Goal: Task Accomplishment & Management: Use online tool/utility

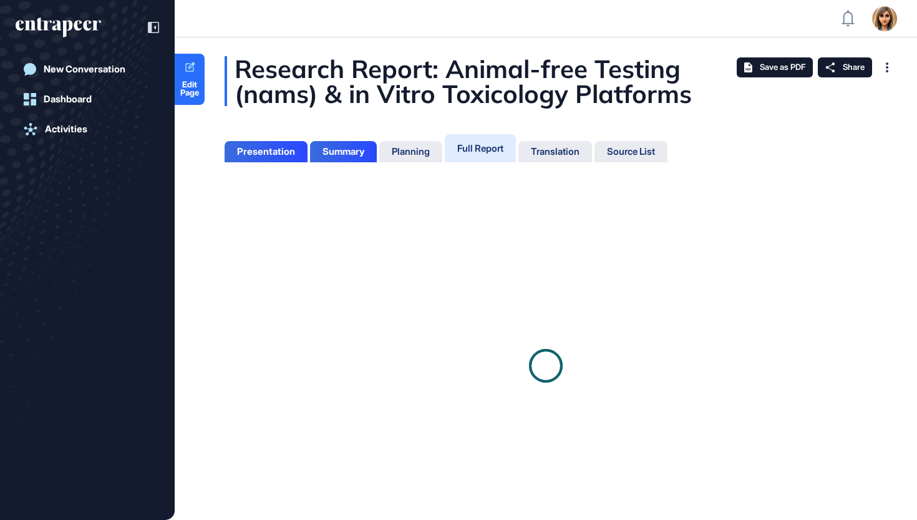
scroll to position [457, 3]
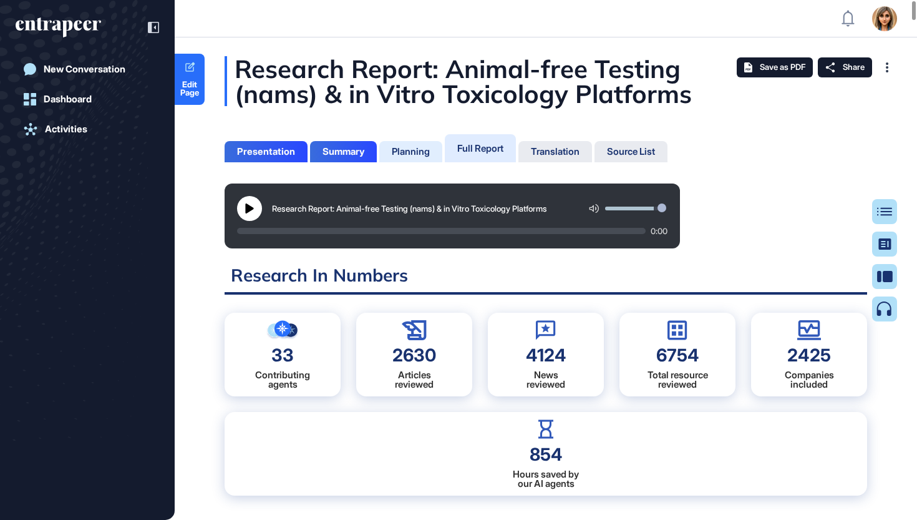
click at [416, 158] on div "Planning" at bounding box center [410, 151] width 63 height 21
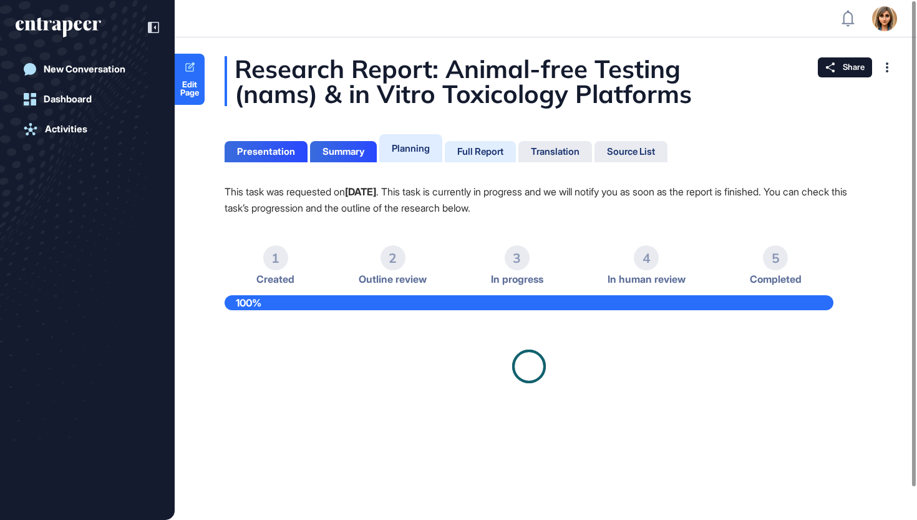
click at [465, 152] on div "Full Report" at bounding box center [480, 151] width 46 height 11
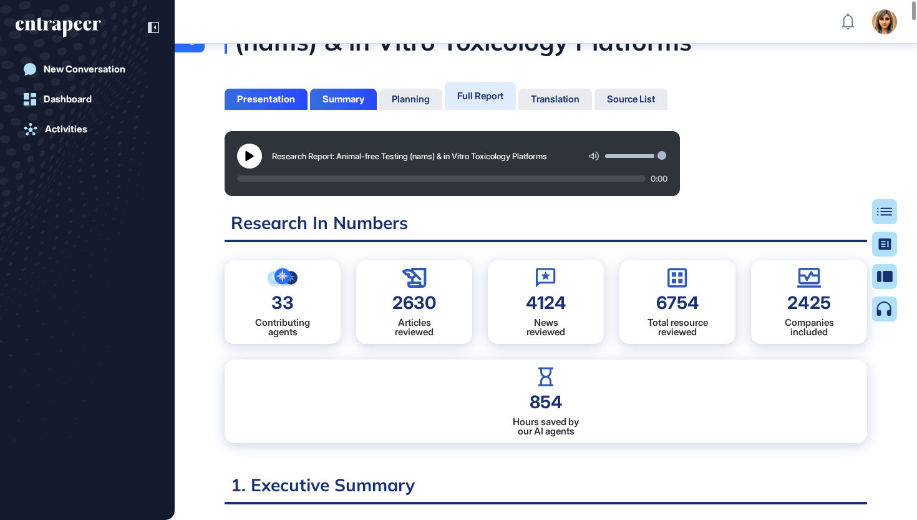
scroll to position [60, 0]
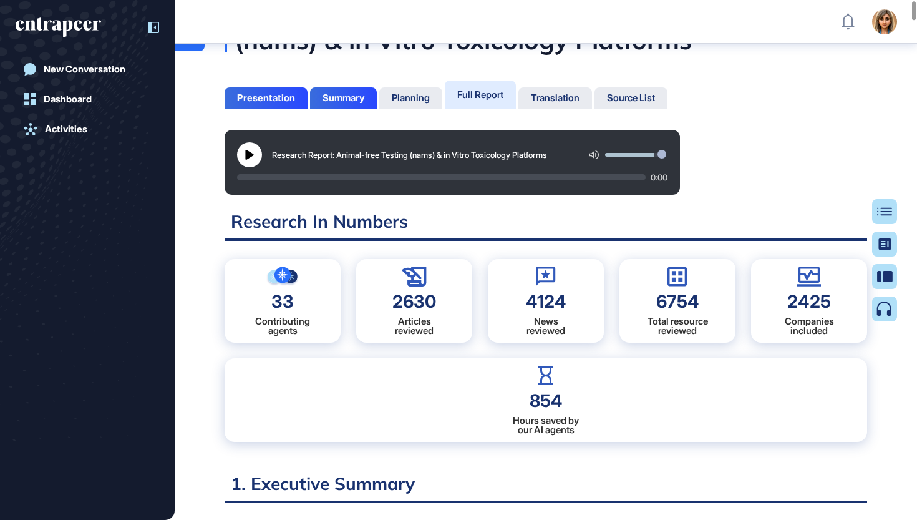
click at [150, 29] on icon at bounding box center [153, 27] width 11 height 11
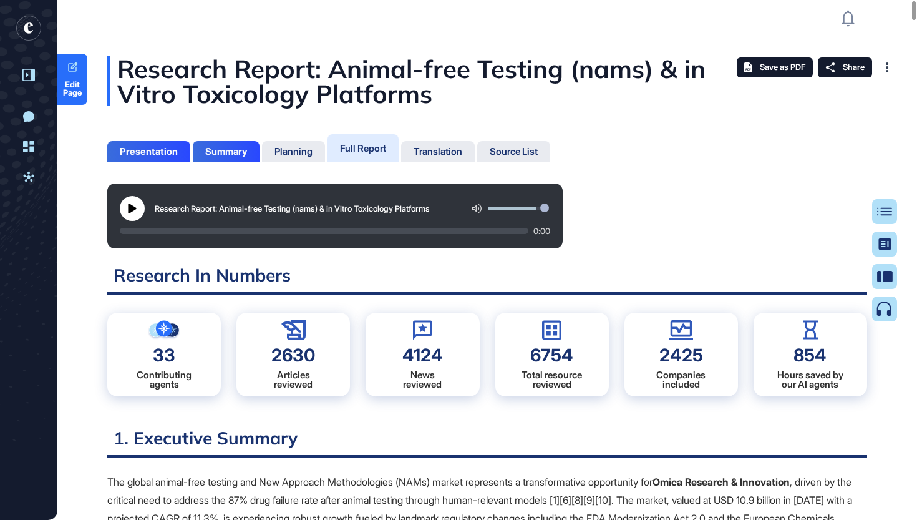
scroll to position [0, 0]
click at [502, 151] on div "Source List" at bounding box center [514, 151] width 48 height 11
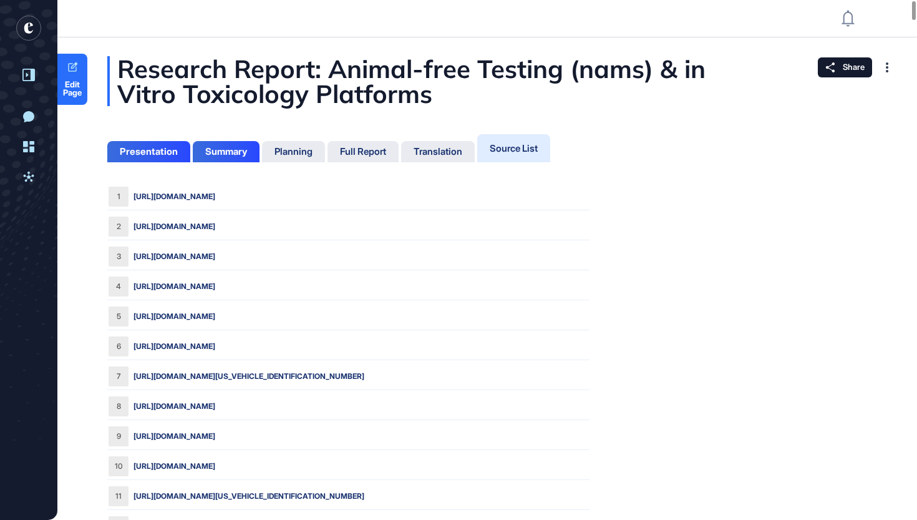
click at [844, 68] on span "Share" at bounding box center [854, 67] width 22 height 10
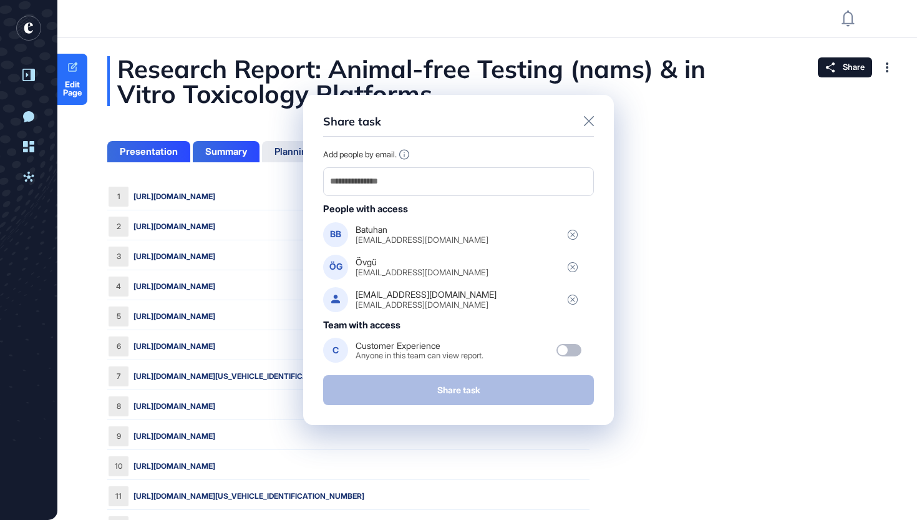
click at [587, 126] on icon at bounding box center [589, 121] width 10 height 10
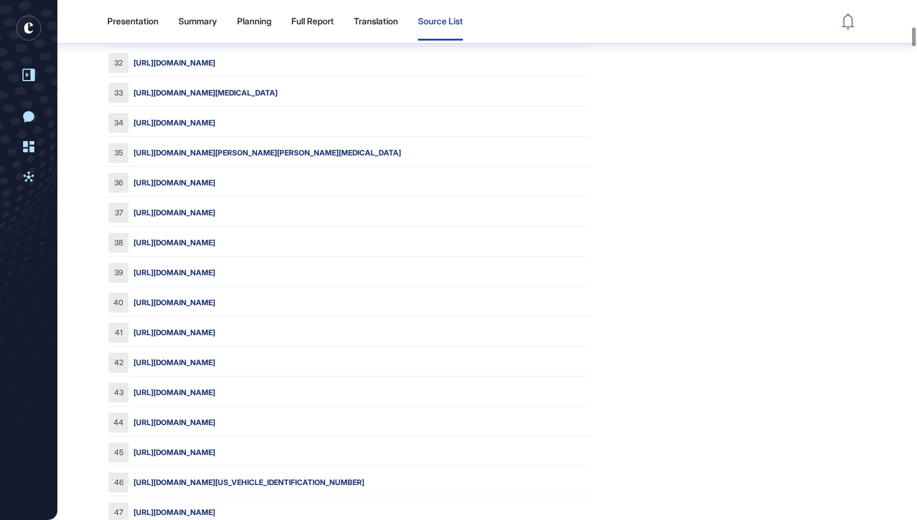
scroll to position [1039, 0]
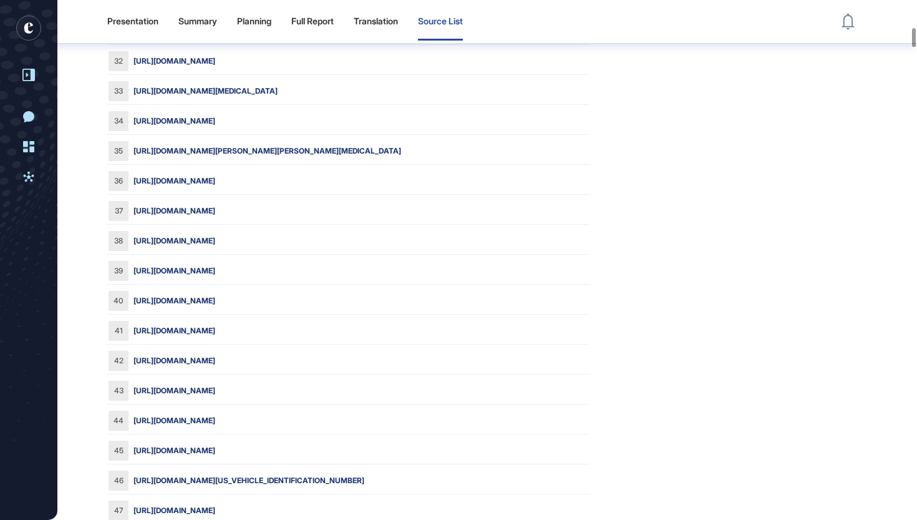
click at [215, 422] on link "https://innovate.entrapeer.com/use-case/the-field-of-in-vitro-toxicology-is-rap…" at bounding box center [175, 420] width 82 height 11
click at [311, 24] on div "Full Report" at bounding box center [312, 21] width 42 height 11
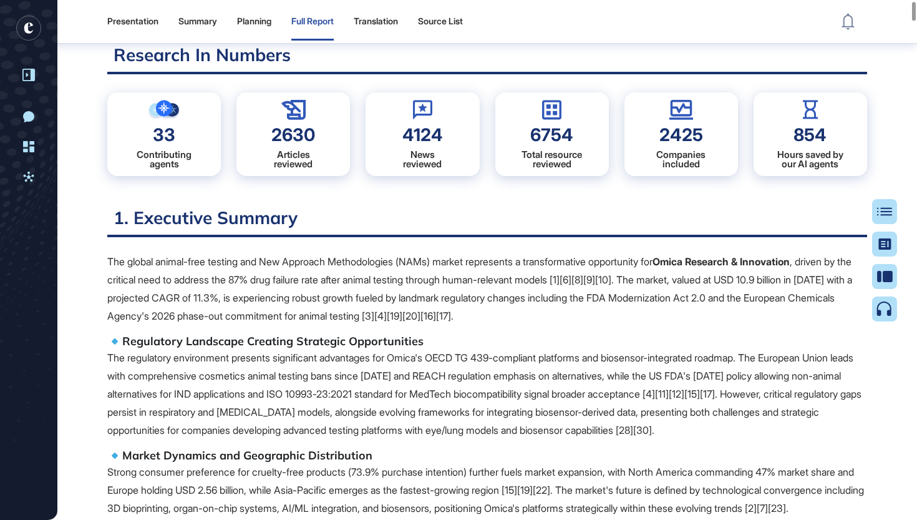
scroll to position [197, 0]
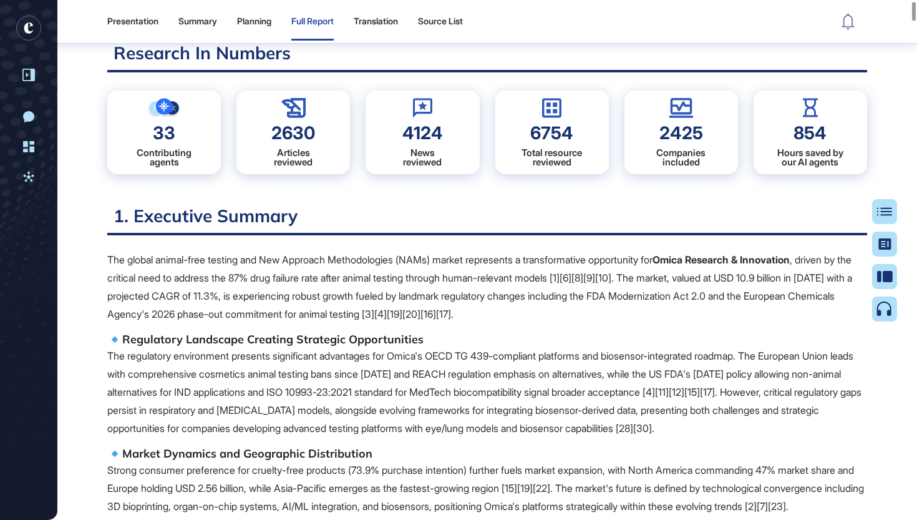
click at [0, 0] on div "Table of Contents" at bounding box center [0, 0] width 0 height 0
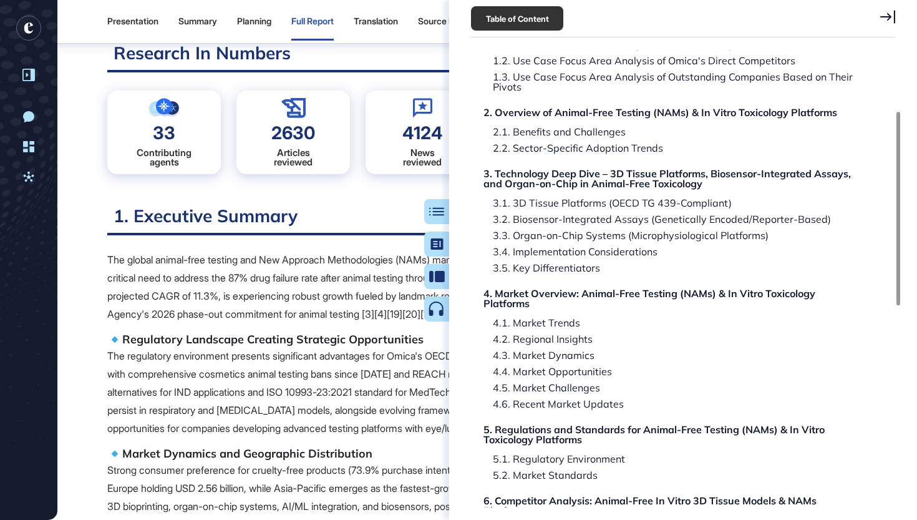
scroll to position [186, 0]
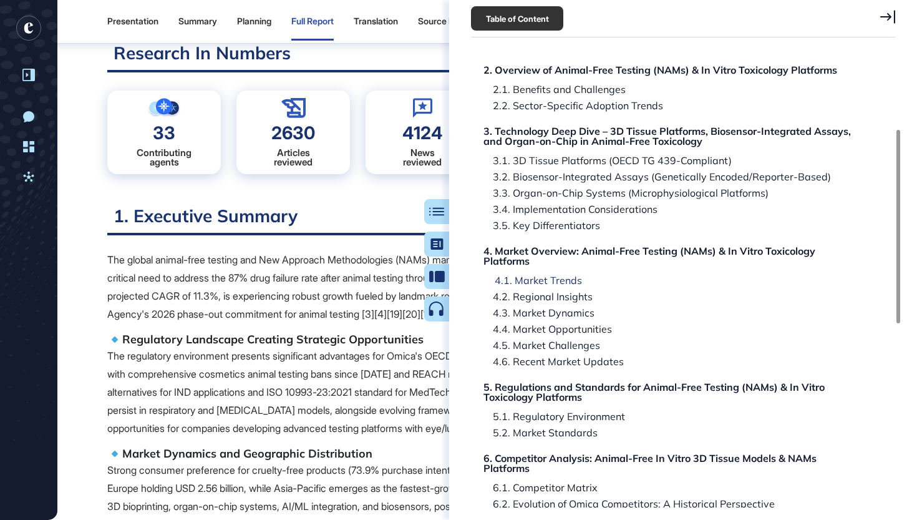
click at [568, 279] on div "4.1. Market Trends" at bounding box center [533, 280] width 97 height 10
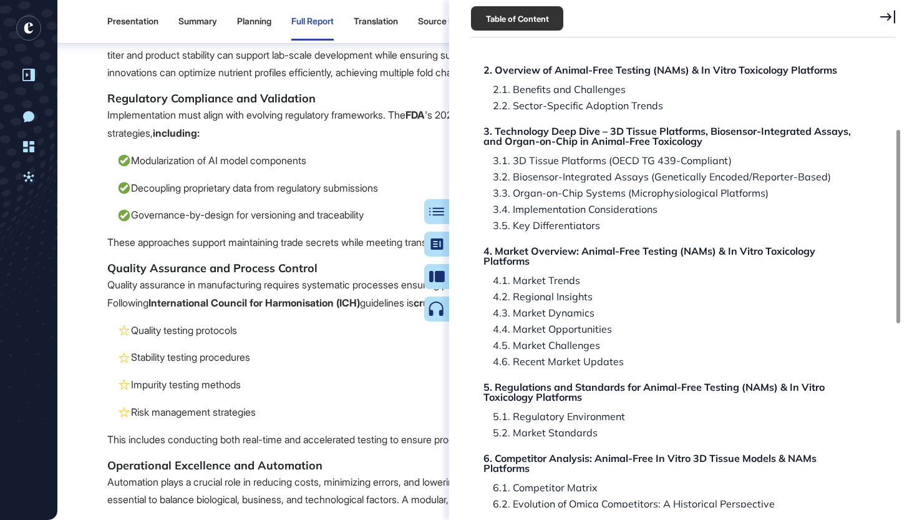
scroll to position [32125, 0]
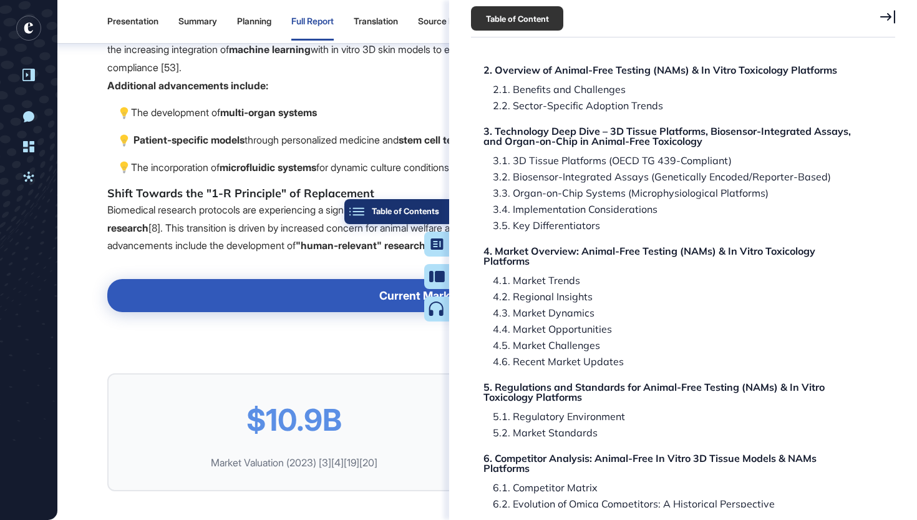
click at [445, 210] on button "Table of Contents" at bounding box center [396, 211] width 105 height 25
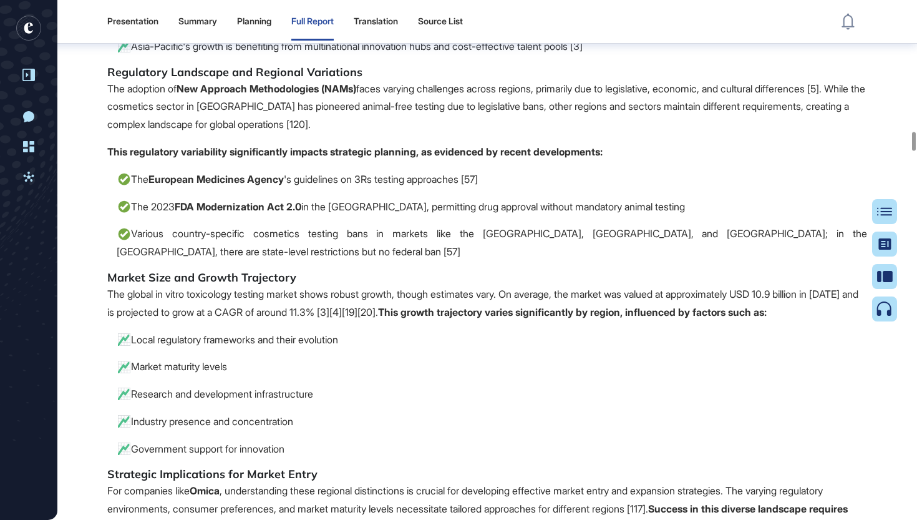
scroll to position [36269, 0]
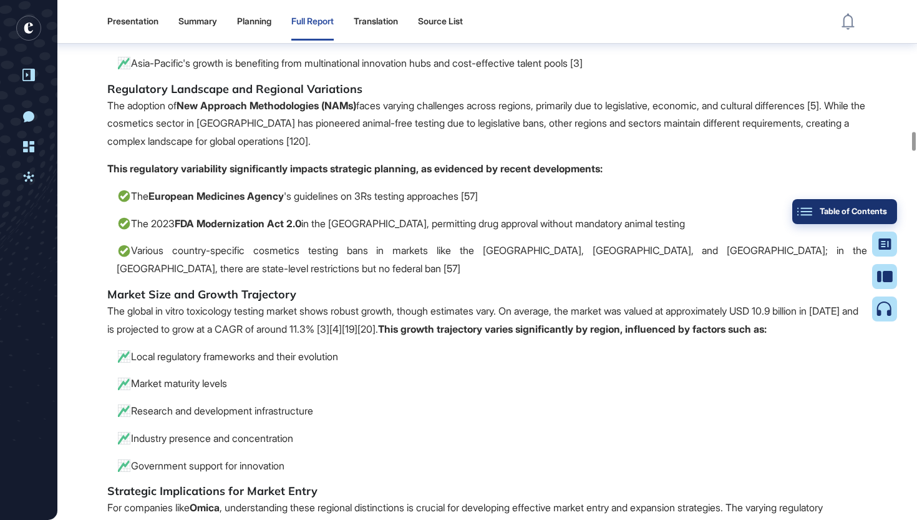
click at [887, 211] on div "Table of Contents" at bounding box center [844, 212] width 85 height 10
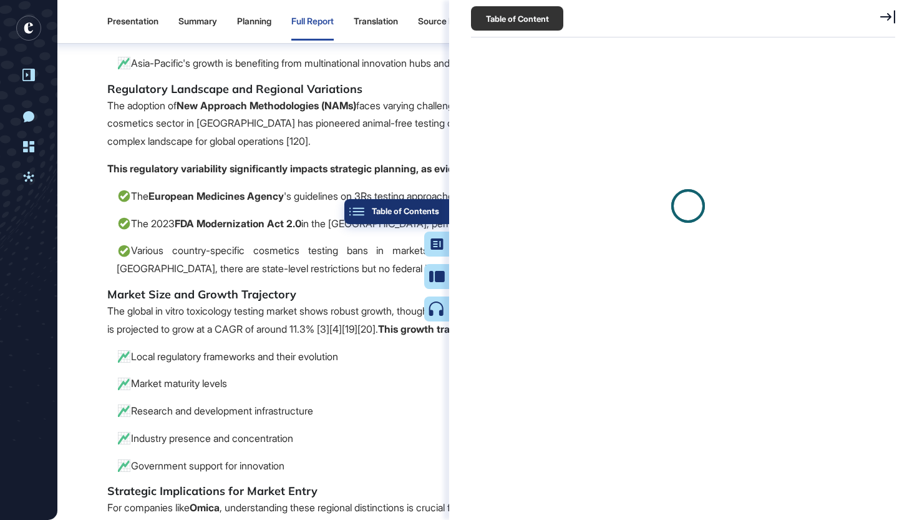
scroll to position [6, 1]
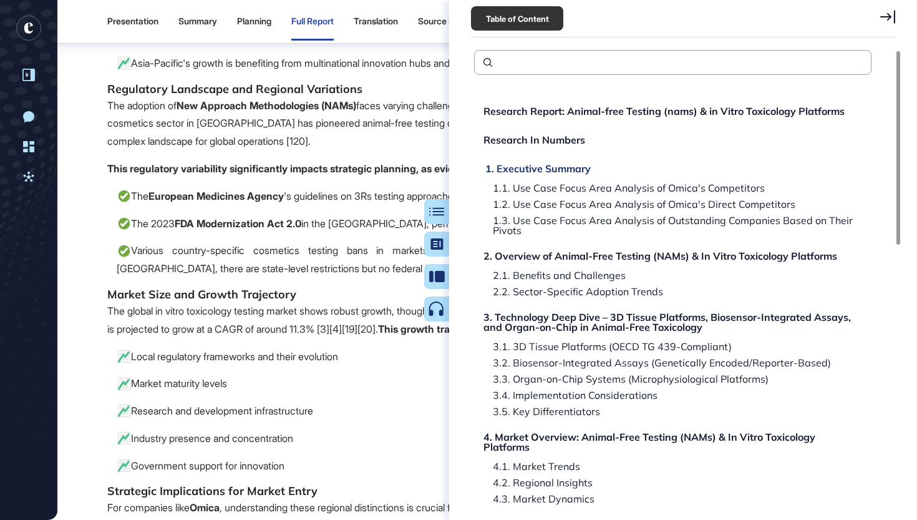
click at [568, 165] on div "1. Executive Summary" at bounding box center [537, 168] width 105 height 10
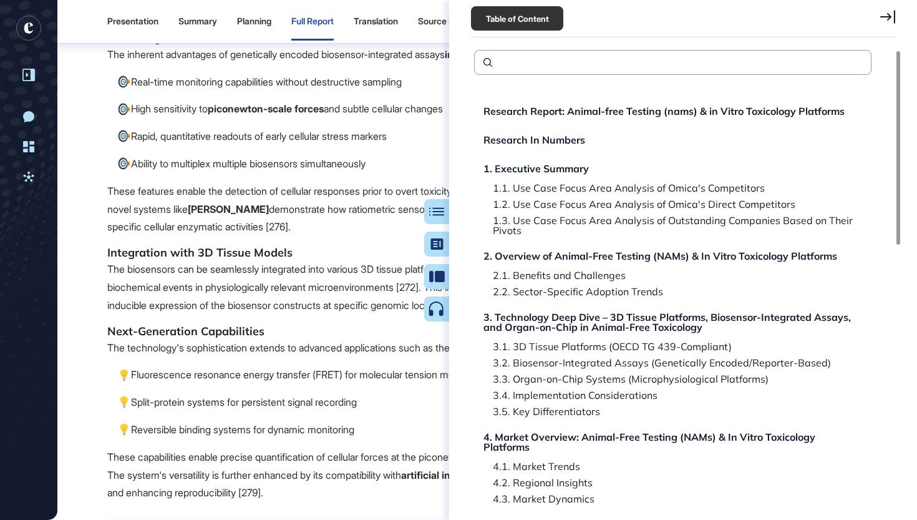
scroll to position [324, 0]
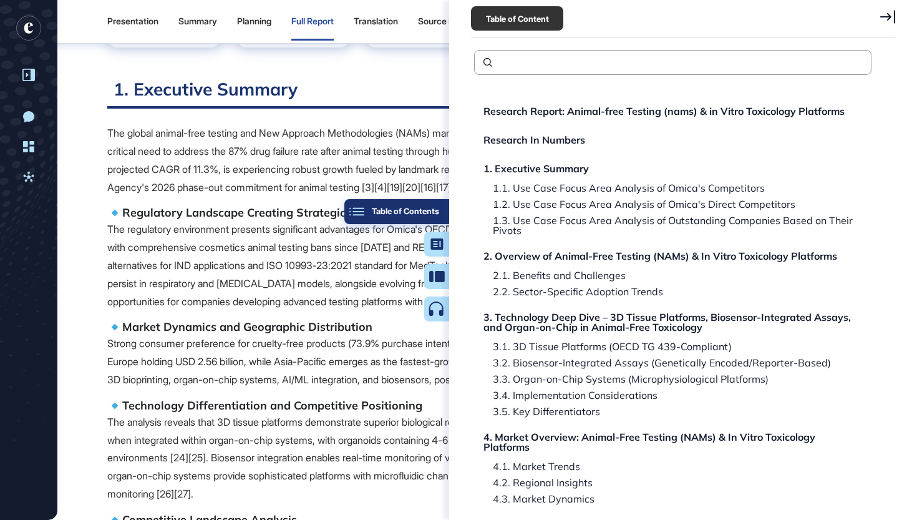
click at [440, 211] on button "Table of Contents" at bounding box center [396, 211] width 105 height 25
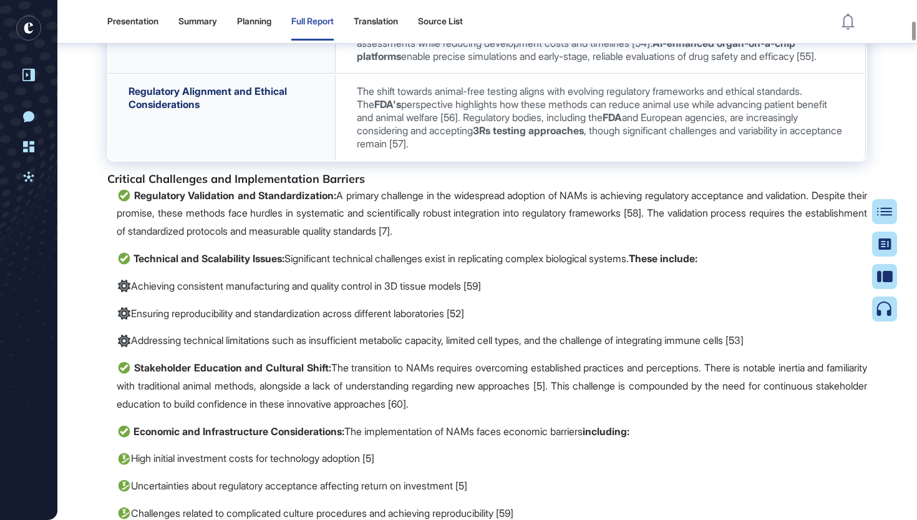
scroll to position [5702, 0]
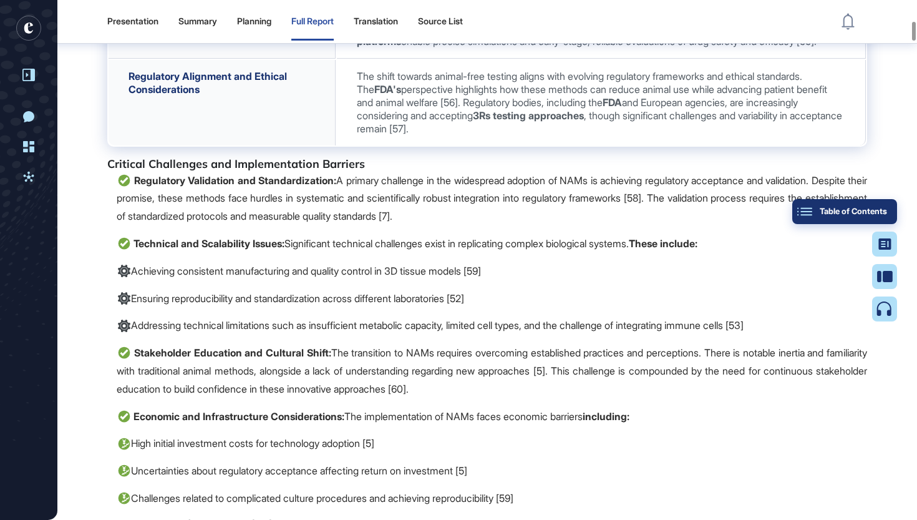
click at [890, 215] on button "Table of Contents" at bounding box center [844, 211] width 105 height 25
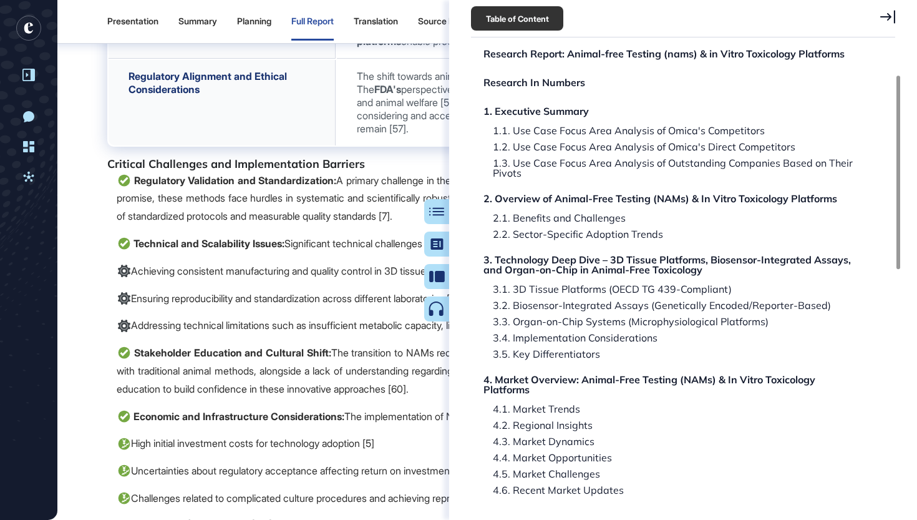
scroll to position [59, 0]
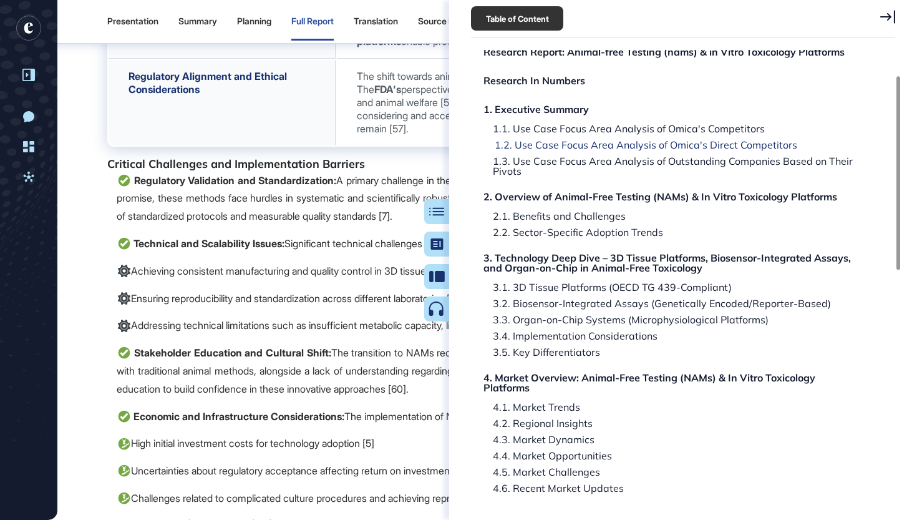
click at [736, 145] on div "1.2. Use Case Focus Area Analysis of Omica's Direct Competitors" at bounding box center [641, 145] width 312 height 10
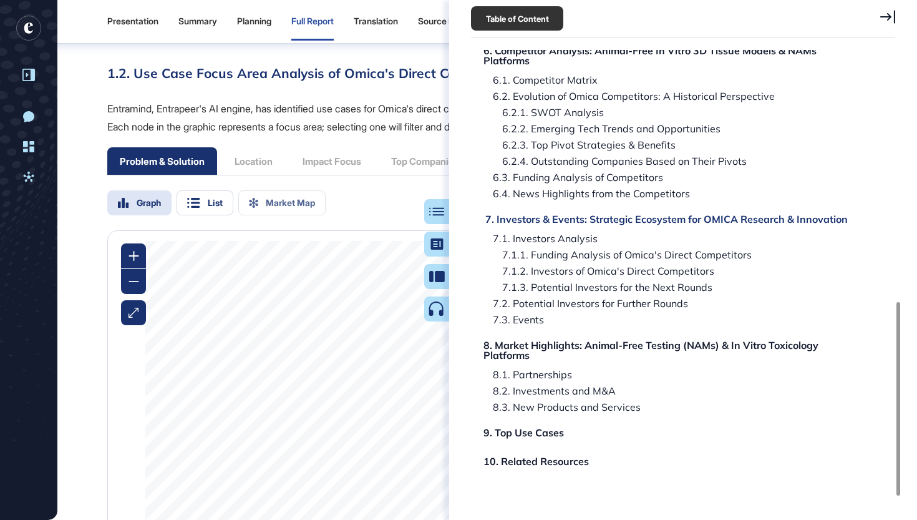
scroll to position [567, 0]
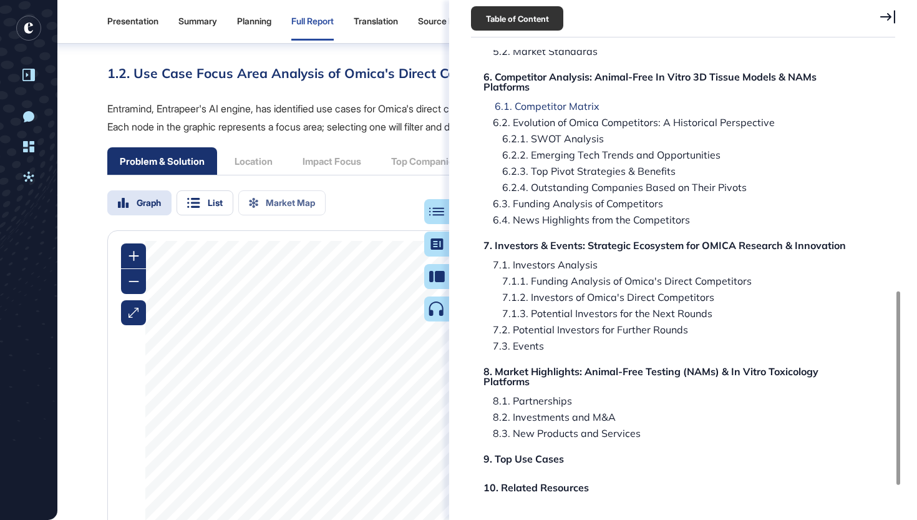
click at [565, 107] on div "6.1. Competitor Matrix" at bounding box center [542, 106] width 114 height 10
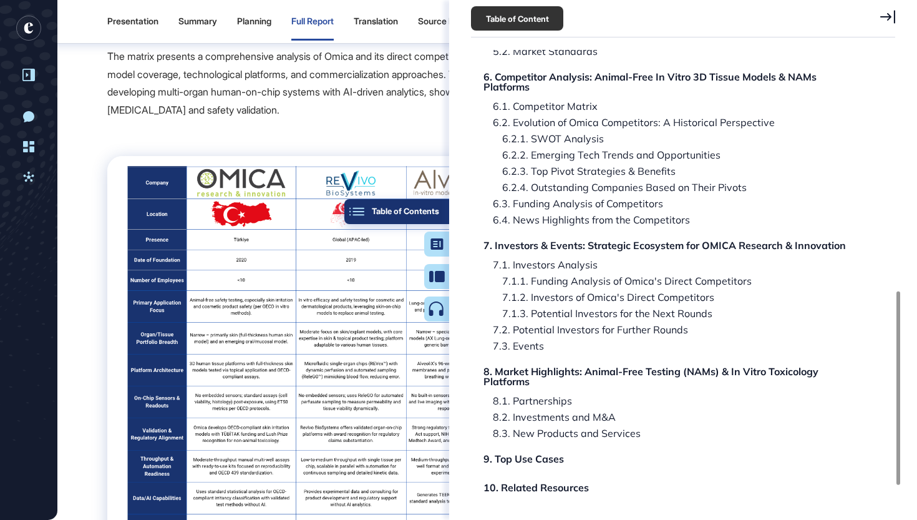
click at [437, 205] on button "Table of Contents" at bounding box center [396, 211] width 105 height 25
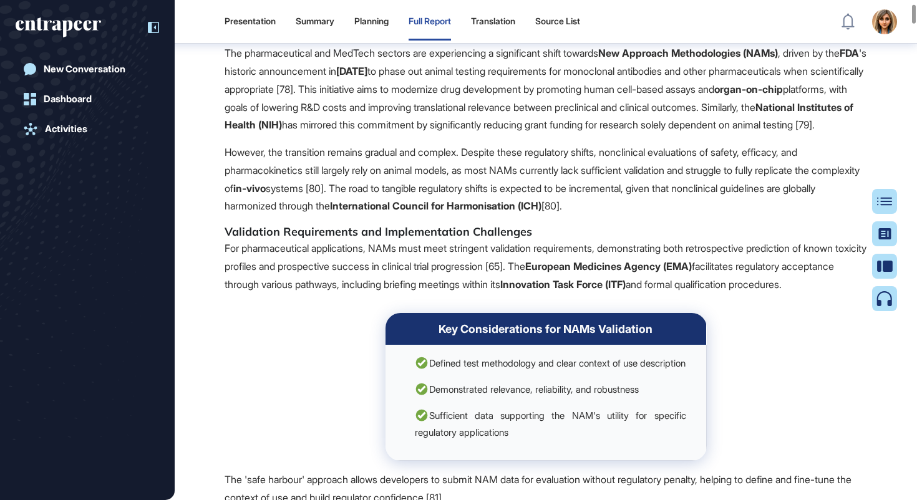
scroll to position [1105, 0]
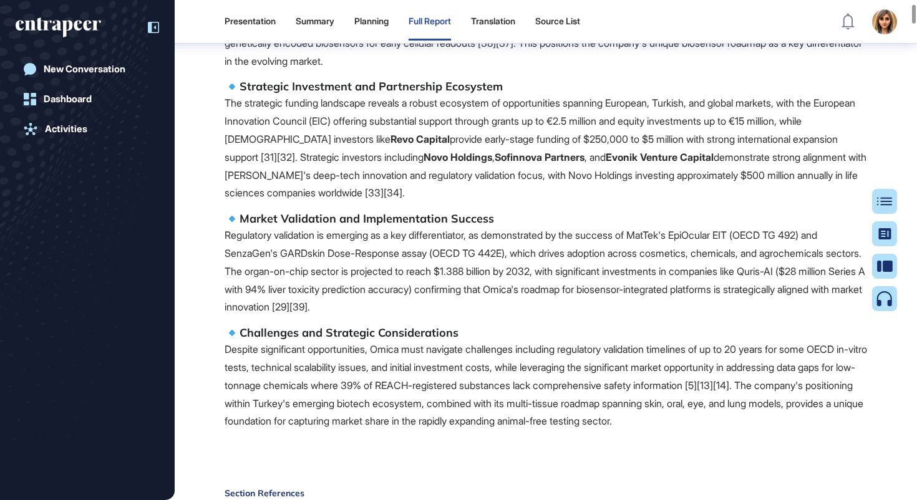
click at [257, 245] on p "Regulatory validation is emerging as a key differentiator, as demonstrated by t…" at bounding box center [546, 272] width 643 height 90
click at [257, 253] on p "Regulatory validation is emerging as a key differentiator, as demonstrated by t…" at bounding box center [546, 272] width 643 height 90
drag, startPoint x: 274, startPoint y: 253, endPoint x: 204, endPoint y: 253, distance: 69.9
copy p "SenzaGen"
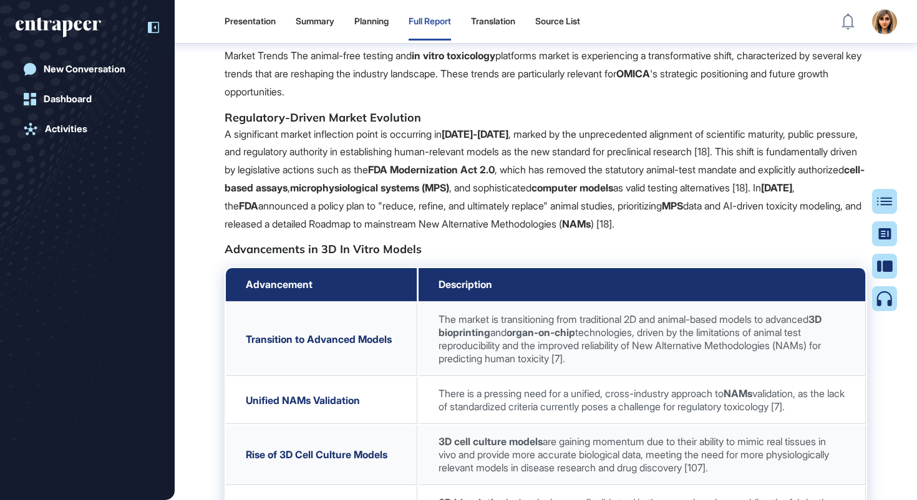
scroll to position [60456, 0]
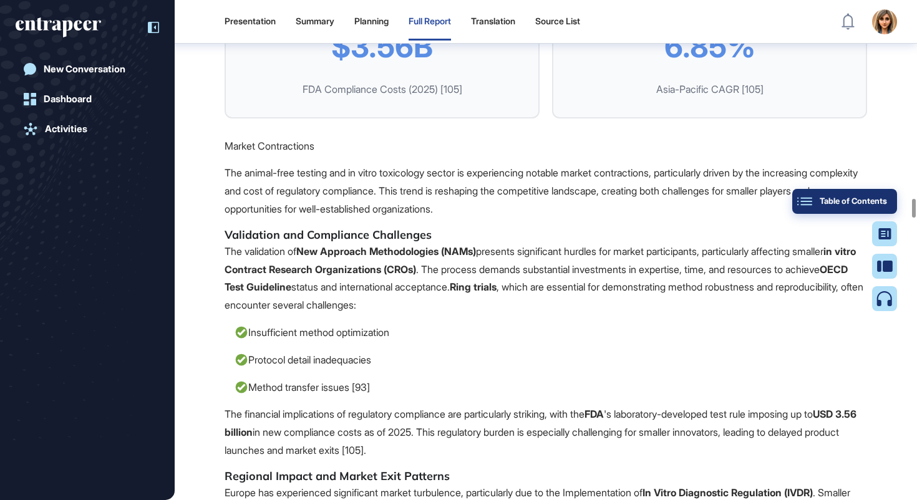
click at [889, 197] on button "Table of Contents" at bounding box center [844, 201] width 105 height 25
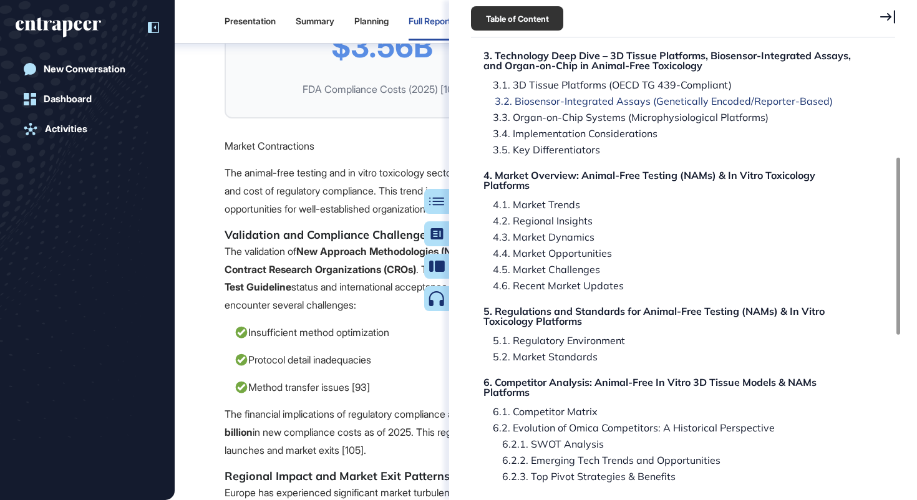
scroll to position [283, 0]
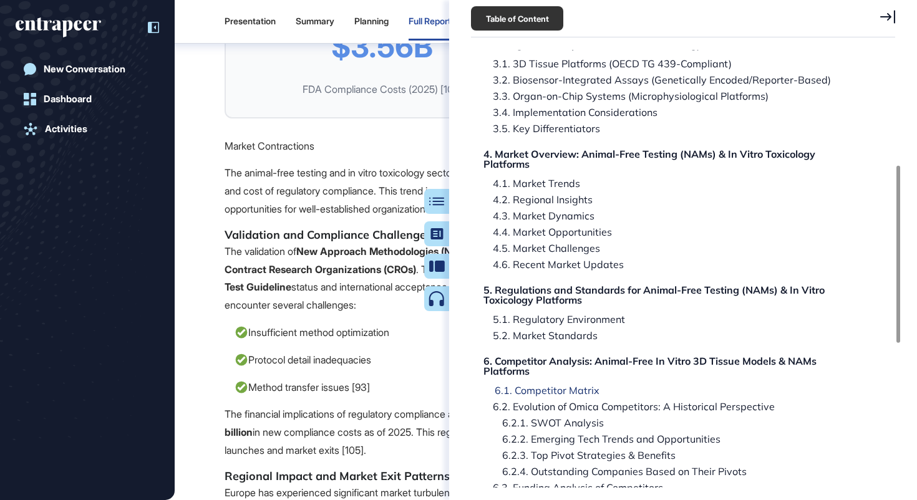
click at [536, 393] on div "6.1. Competitor Matrix" at bounding box center [542, 391] width 114 height 10
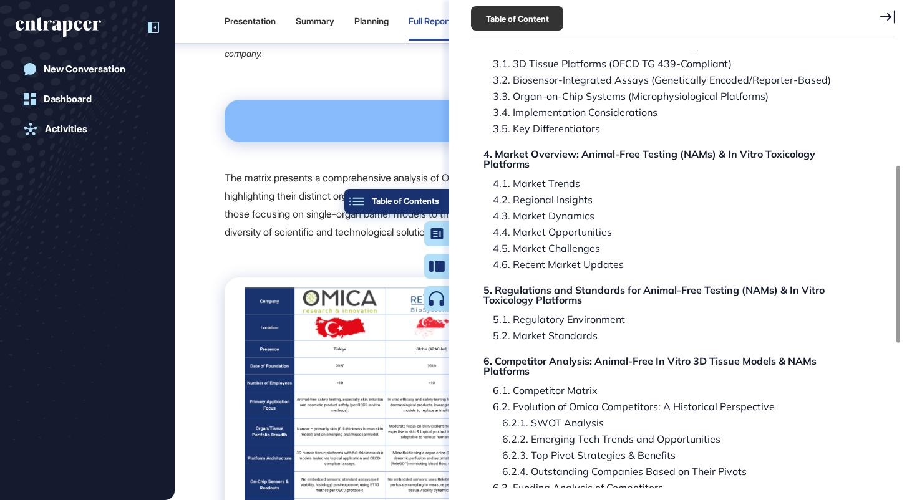
scroll to position [77267, 0]
click at [432, 197] on div "Table of Contents" at bounding box center [396, 202] width 85 height 10
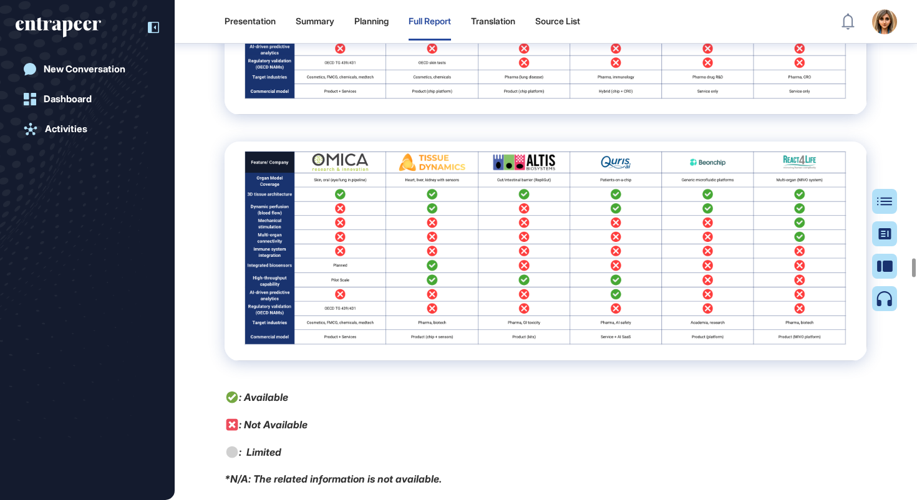
scroll to position [78664, 0]
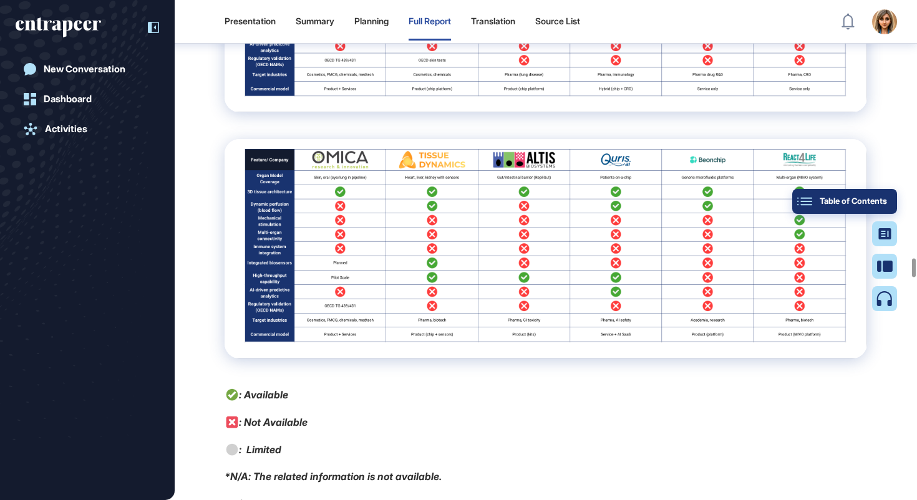
click at [884, 201] on div "Table of Contents" at bounding box center [844, 202] width 85 height 10
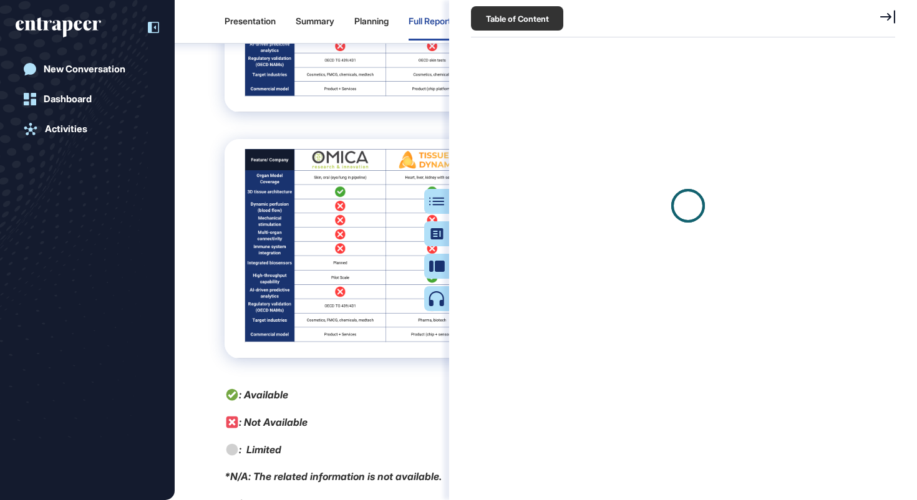
scroll to position [438, 427]
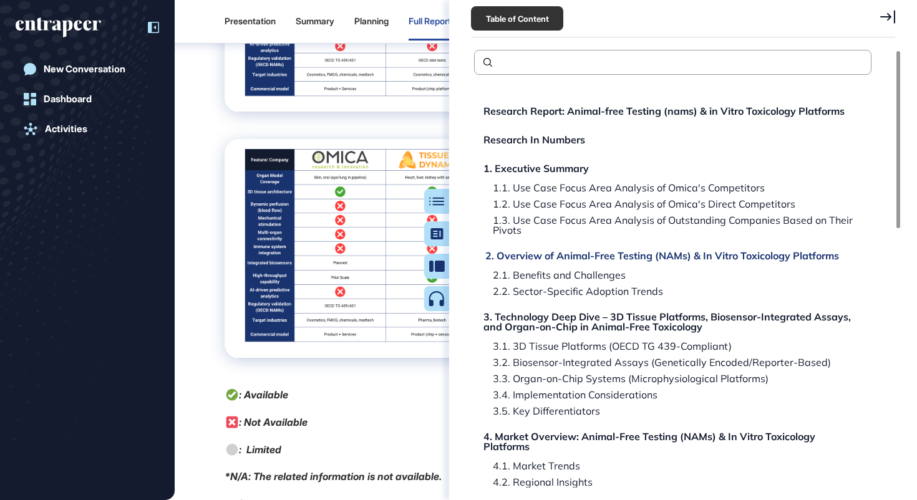
click at [555, 253] on div "2. Overview of Animal-Free Testing (NAMs) & In Vitro Toxicology Platforms" at bounding box center [662, 256] width 354 height 10
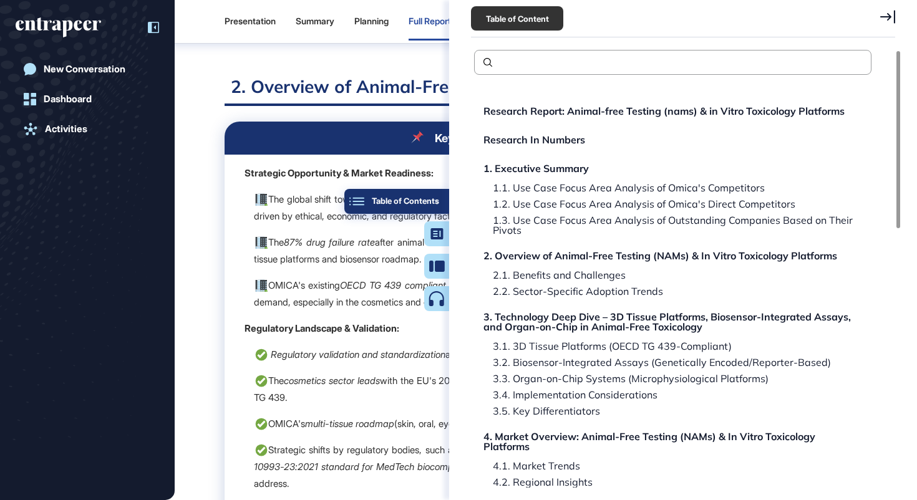
click at [436, 198] on div "Table of Contents" at bounding box center [396, 202] width 85 height 10
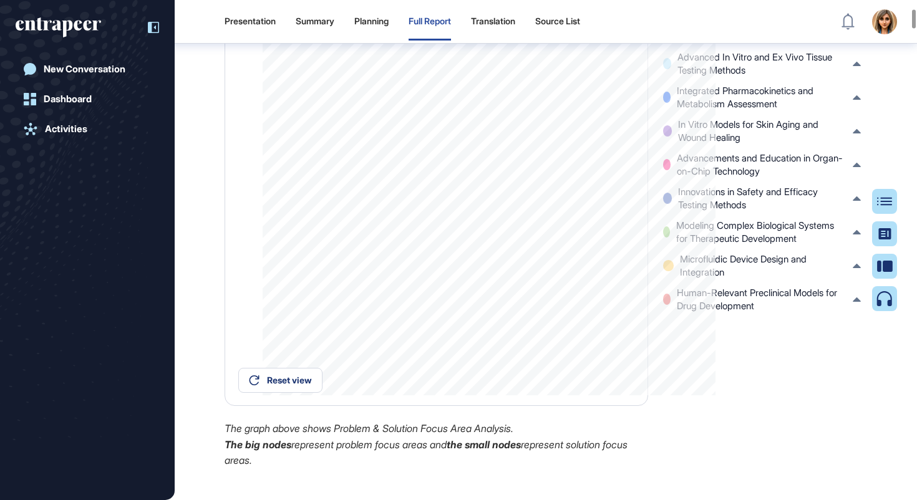
scroll to position [2530, 0]
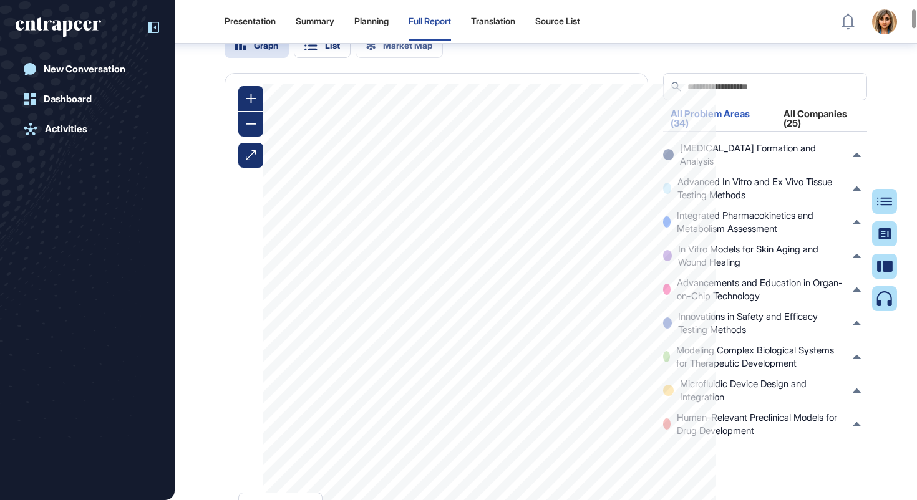
click at [157, 29] on icon at bounding box center [153, 27] width 11 height 11
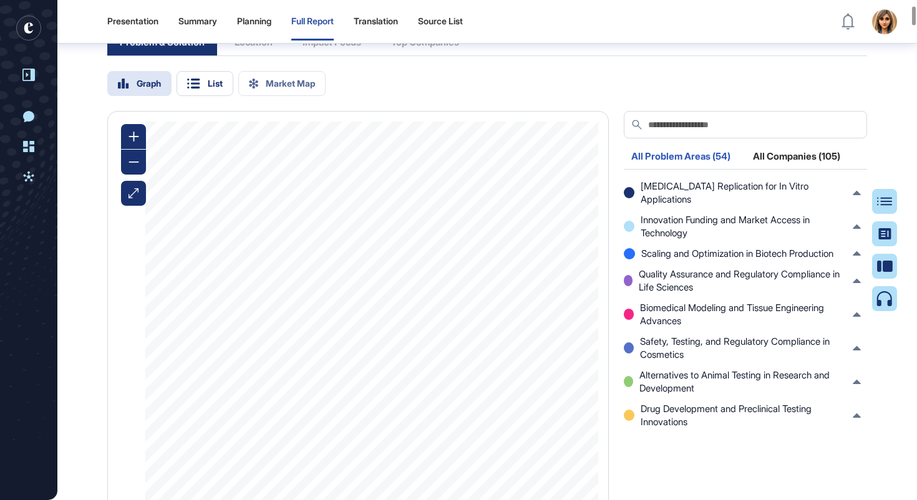
scroll to position [1559, 0]
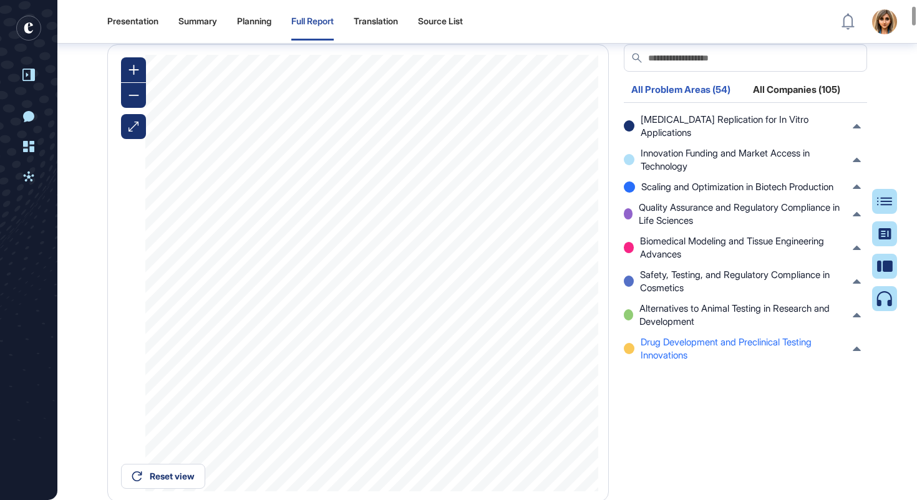
click at [683, 362] on span "Drug Development and Preclinical Testing Innovations" at bounding box center [744, 349] width 206 height 26
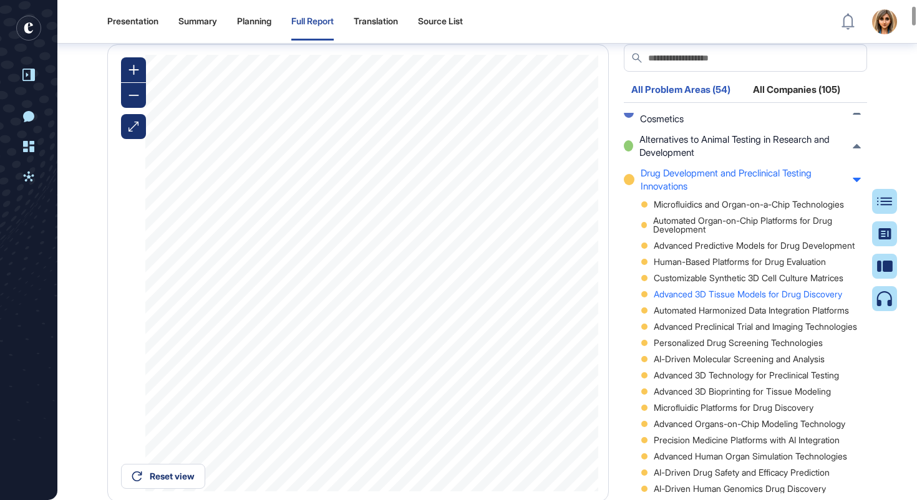
scroll to position [208, 0]
click at [714, 396] on div "Advanced 3D Bioprinting for Tissue Modeling" at bounding box center [751, 392] width 220 height 9
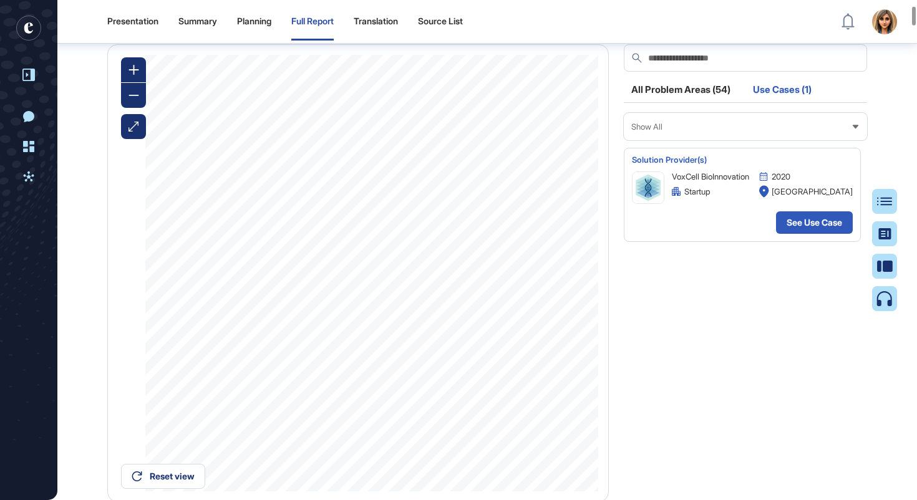
click at [696, 102] on div "All Problem Areas (54)" at bounding box center [681, 93] width 114 height 17
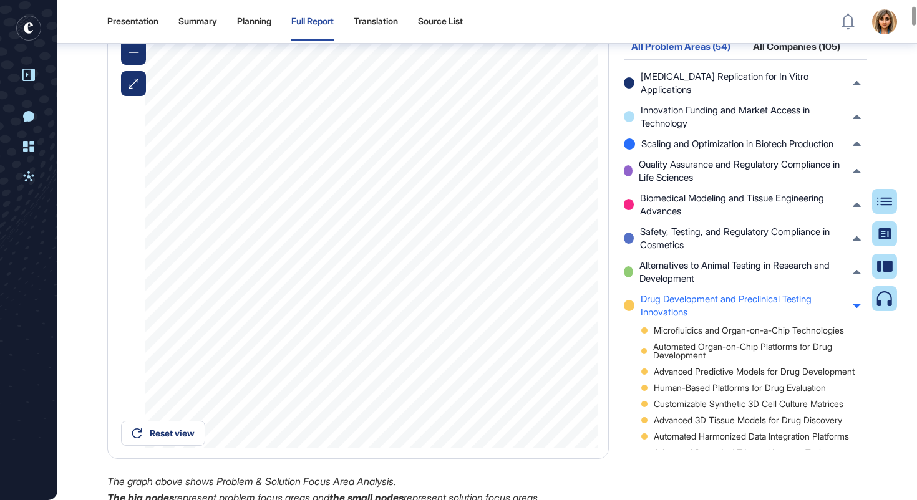
scroll to position [1500, 0]
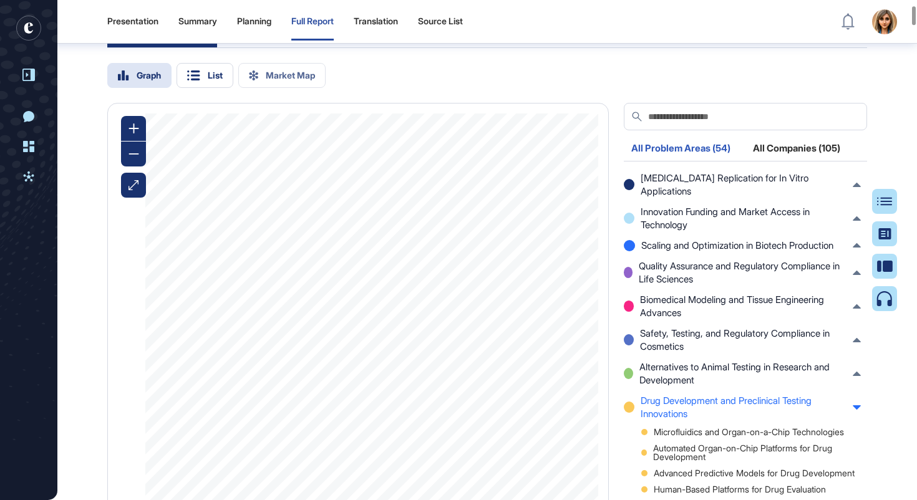
click at [695, 130] on input "text" at bounding box center [753, 116] width 212 height 27
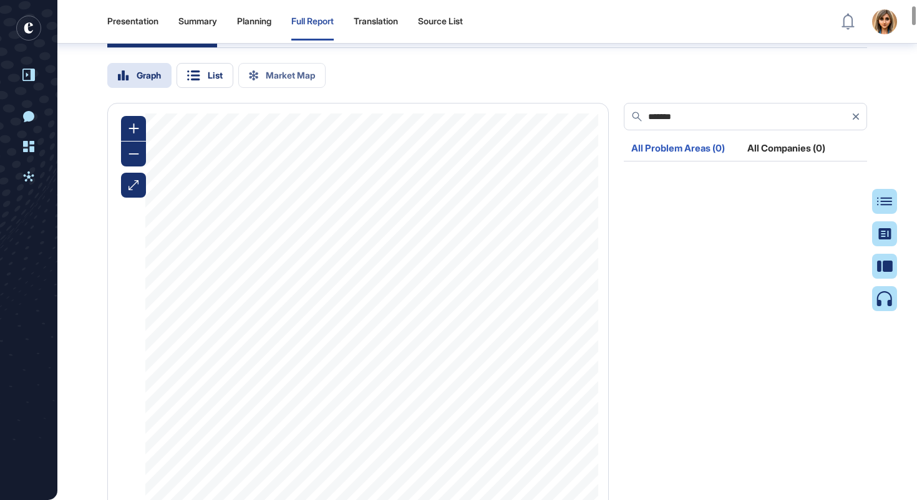
type input "******"
click at [686, 130] on input "******" at bounding box center [747, 116] width 201 height 27
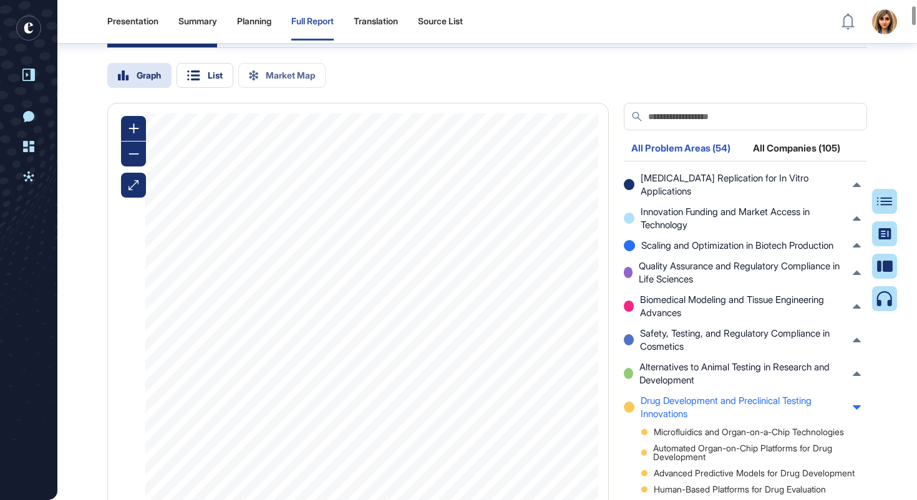
paste input "******"
type input "******"
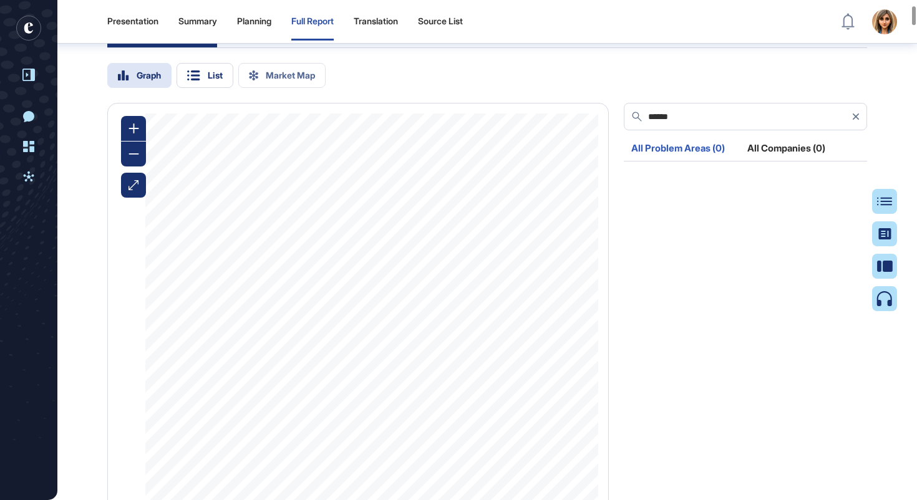
click at [858, 120] on icon at bounding box center [856, 117] width 6 height 6
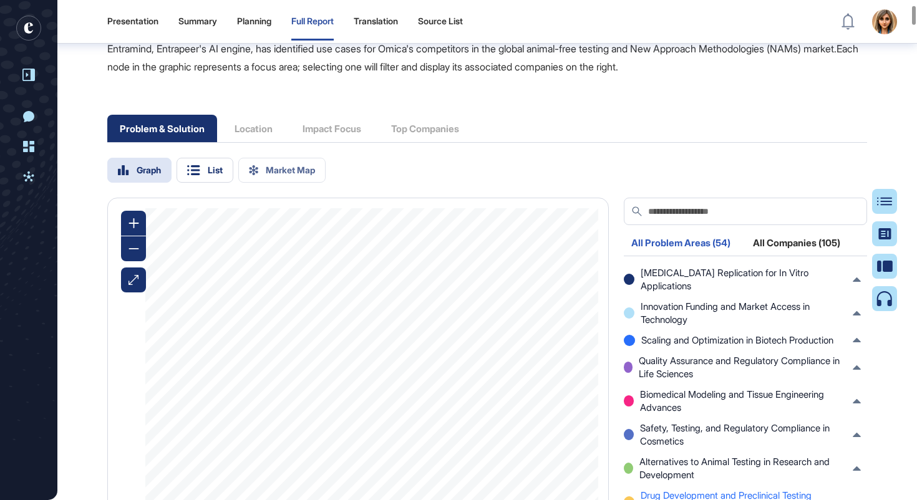
scroll to position [1404, 0]
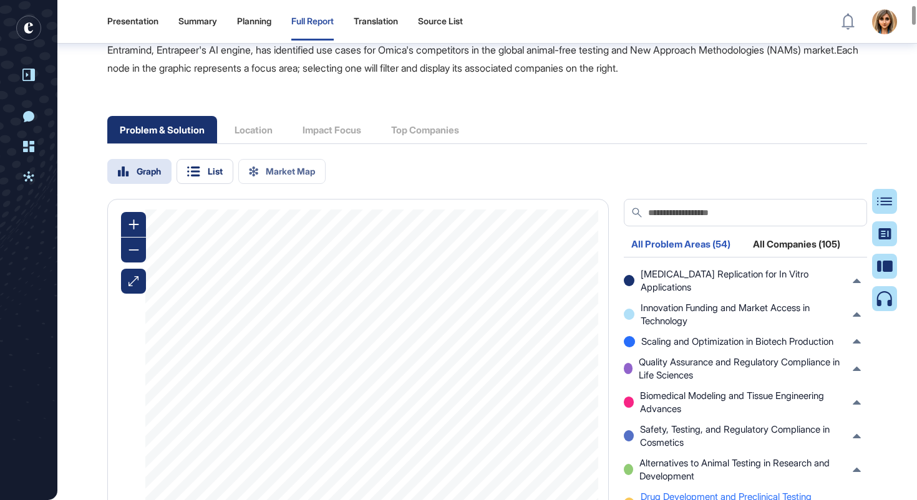
click at [709, 217] on input "text" at bounding box center [753, 212] width 212 height 27
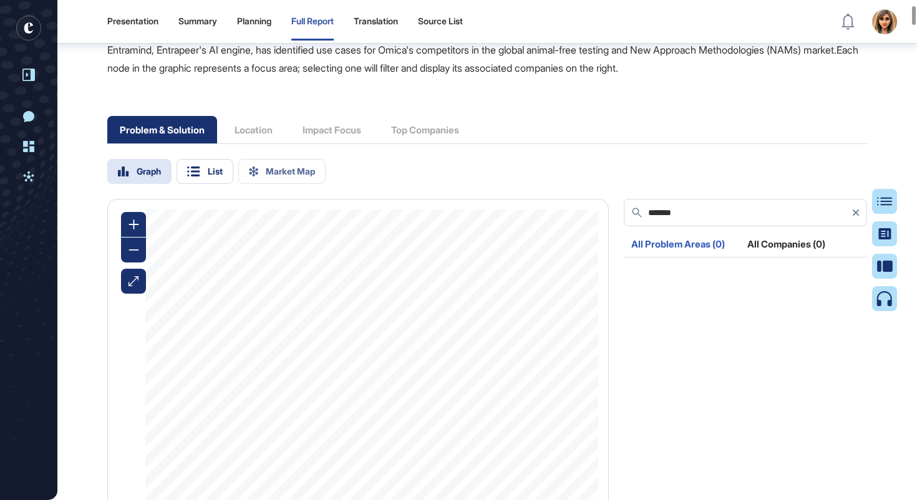
scroll to position [1452, 0]
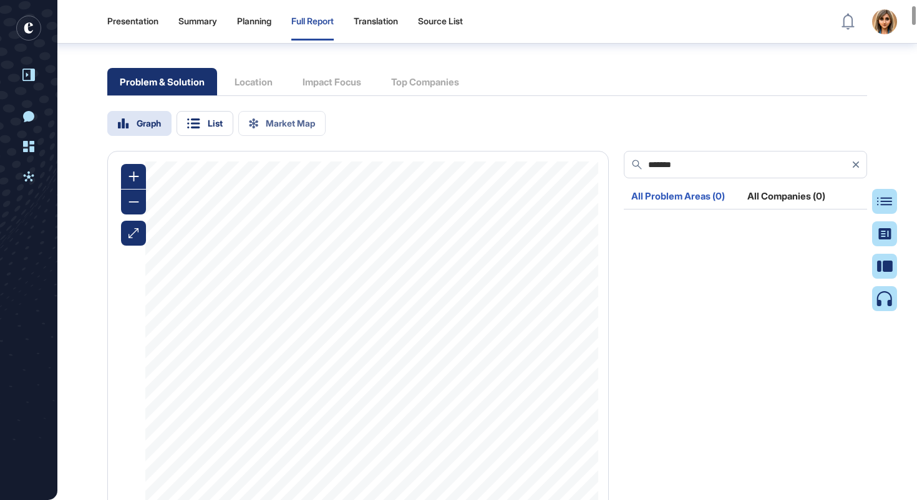
type input "*******"
click at [853, 168] on icon at bounding box center [856, 165] width 6 height 6
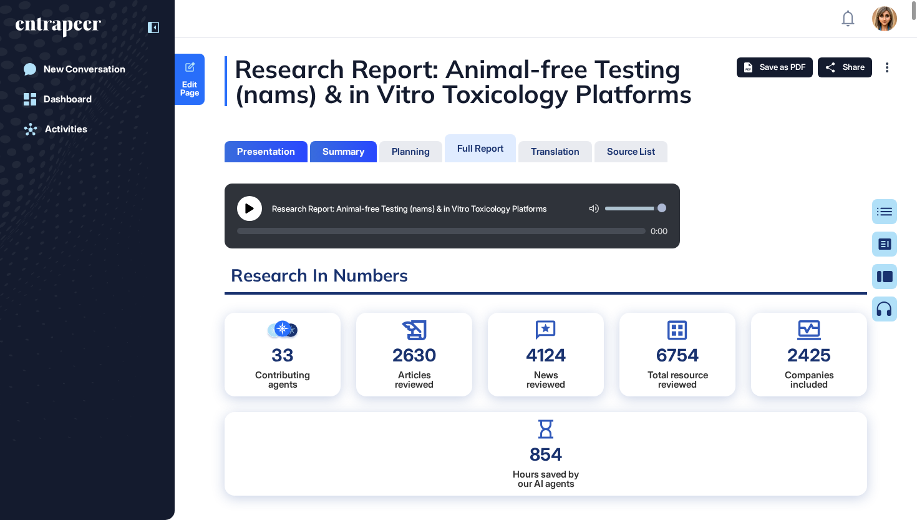
scroll to position [0, 0]
click at [158, 26] on icon at bounding box center [153, 27] width 11 height 11
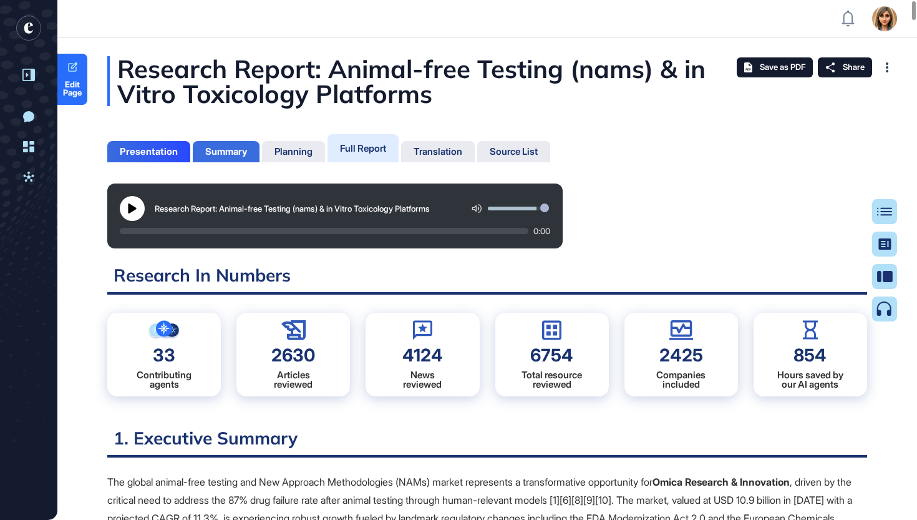
drag, startPoint x: 152, startPoint y: 36, endPoint x: 215, endPoint y: 147, distance: 127.2
click at [215, 147] on div "Summary" at bounding box center [226, 151] width 42 height 11
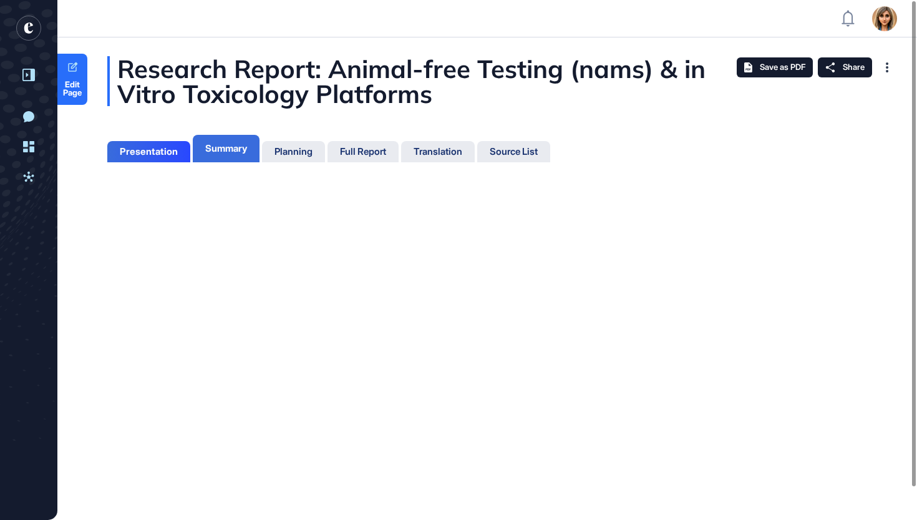
scroll to position [457, 3]
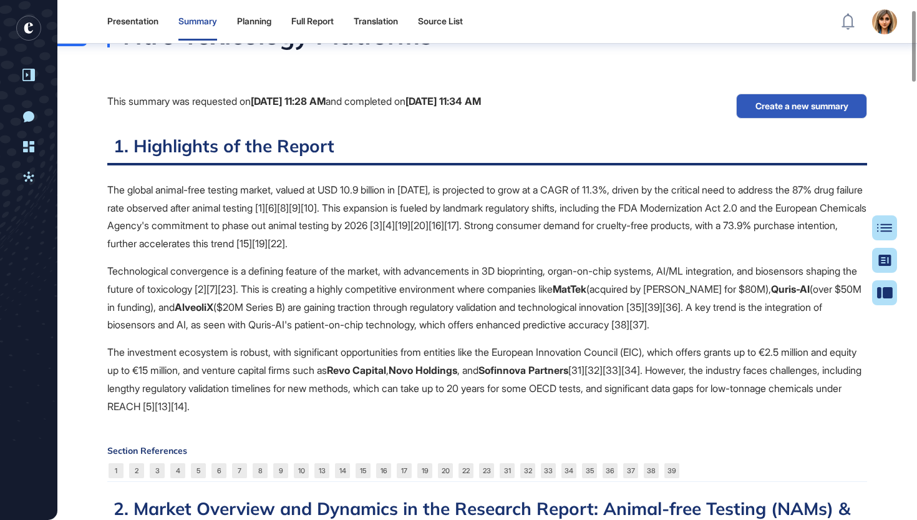
scroll to position [41, 0]
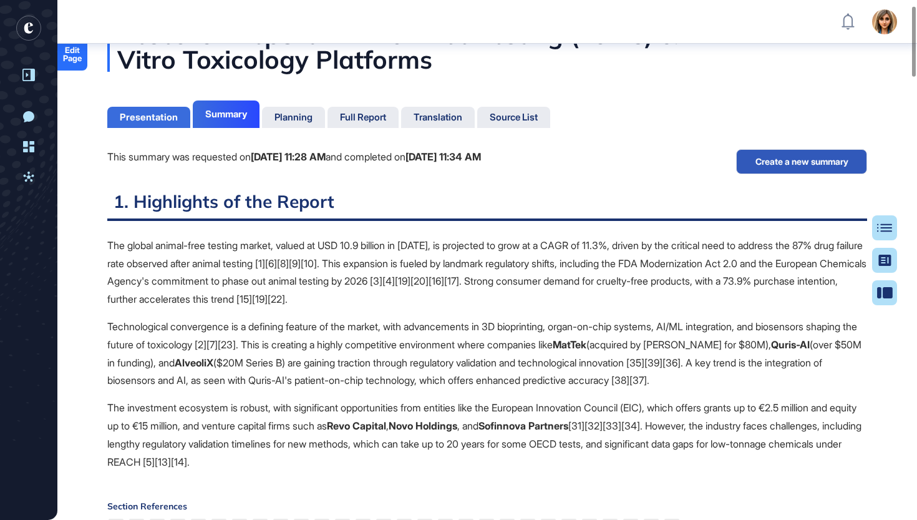
click at [137, 113] on div "Presentation" at bounding box center [149, 117] width 58 height 11
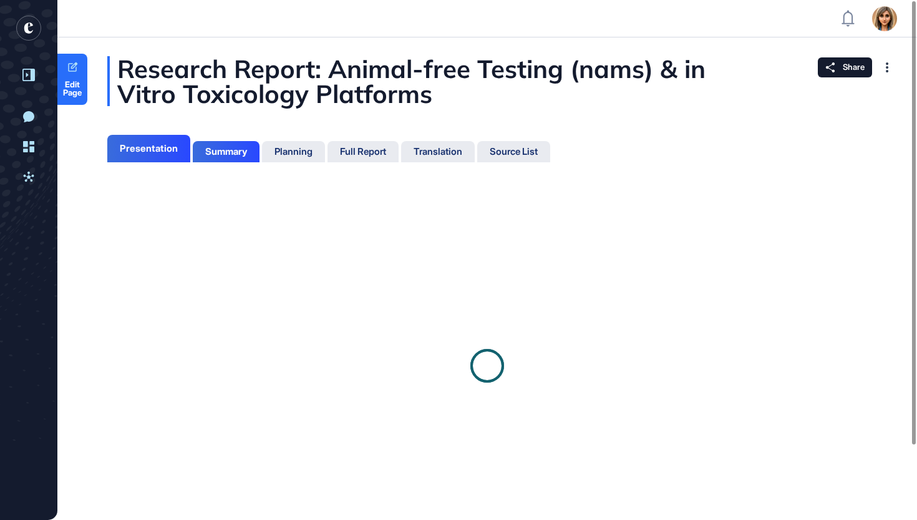
scroll to position [457, 3]
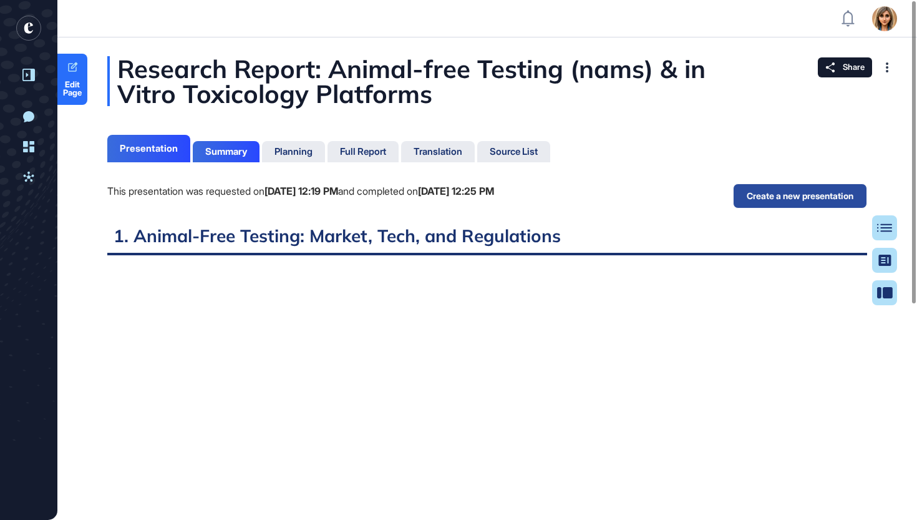
click at [788, 198] on button "Create a new presentation" at bounding box center [800, 195] width 134 height 25
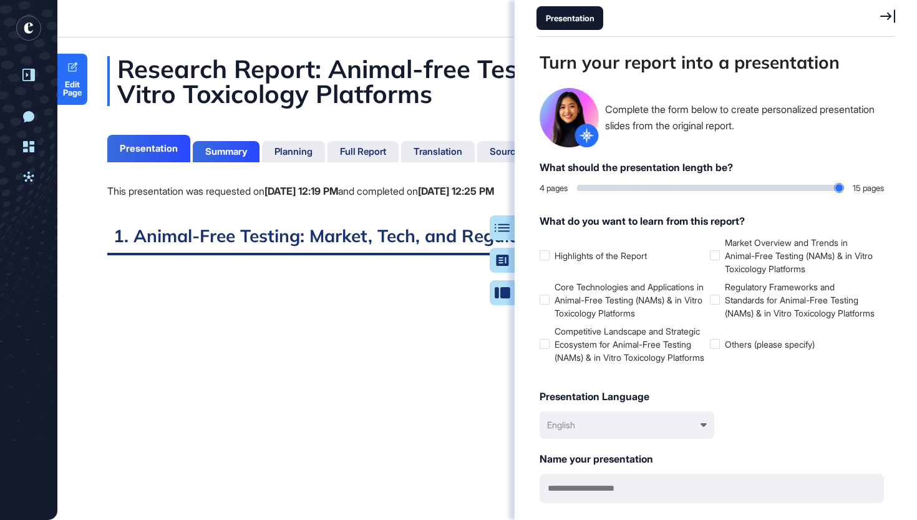
scroll to position [457, 362]
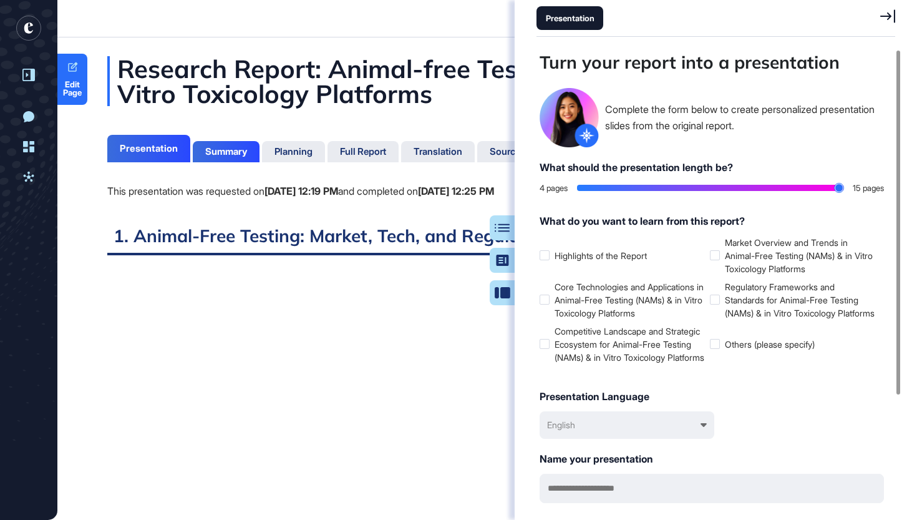
type input "**"
click at [835, 189] on input "range" at bounding box center [710, 188] width 266 height 6
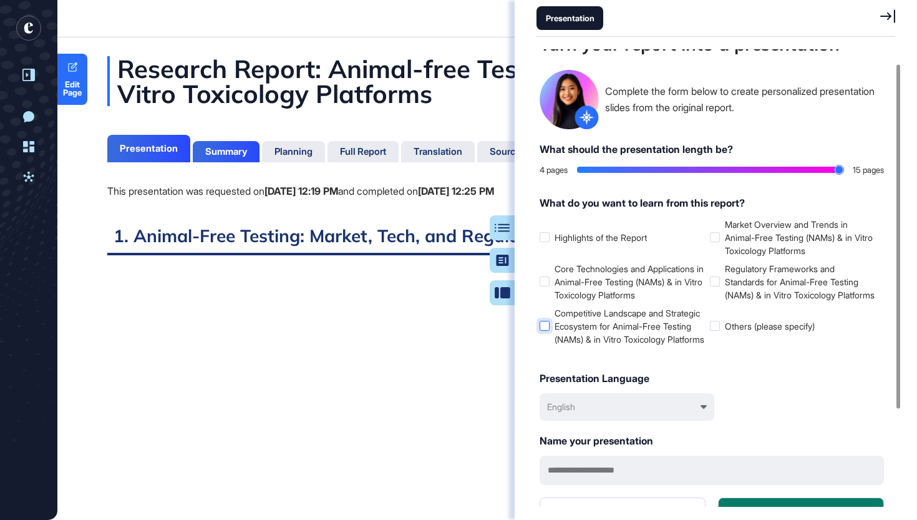
scroll to position [19, 0]
click at [549, 239] on div at bounding box center [545, 237] width 10 height 10
click at [721, 345] on li "Others (please specify)" at bounding box center [792, 325] width 165 height 39
click at [719, 330] on div at bounding box center [715, 325] width 10 height 10
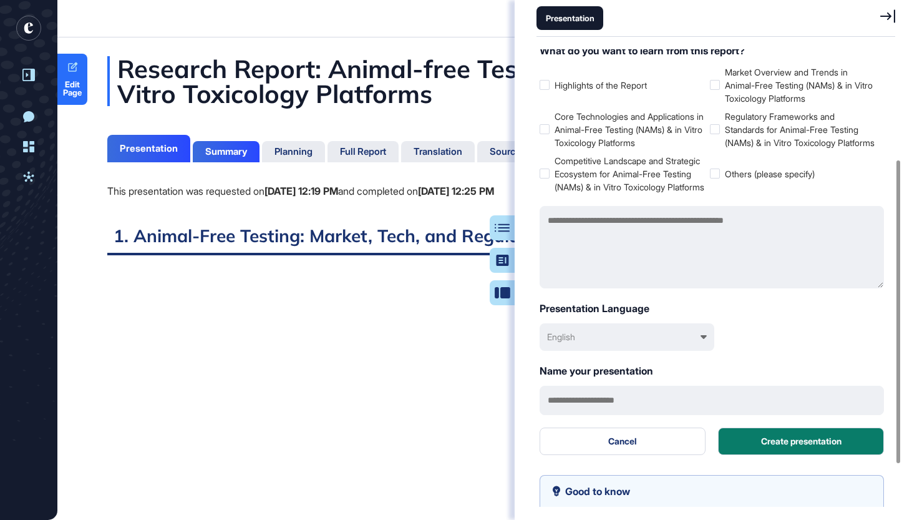
scroll to position [166, 0]
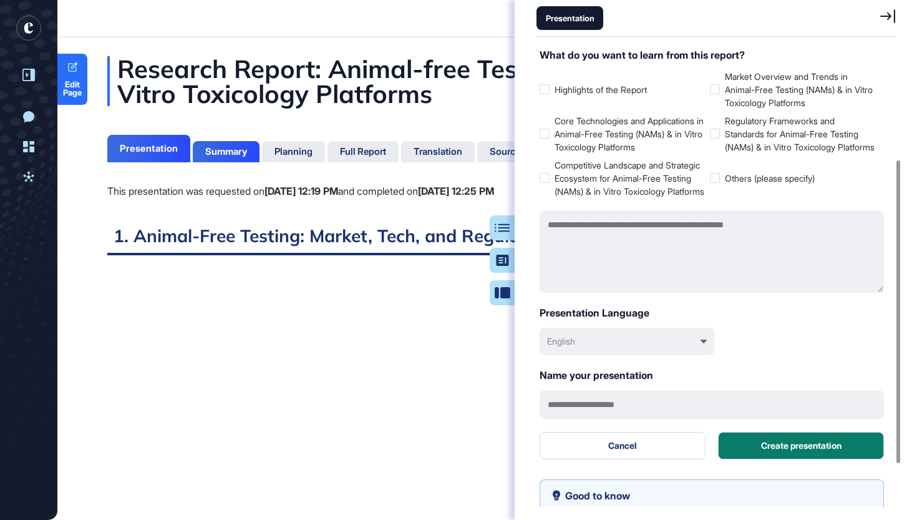
click at [690, 355] on div "English" at bounding box center [627, 341] width 175 height 27
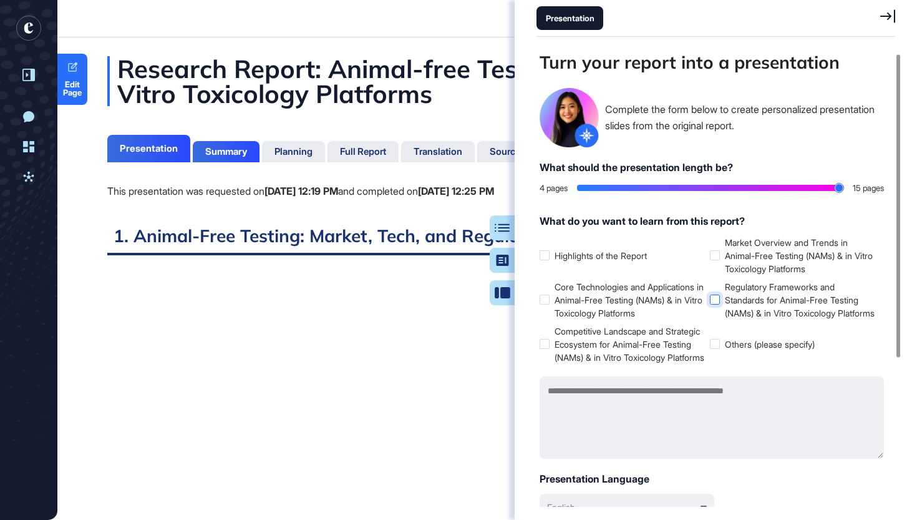
scroll to position [46, 0]
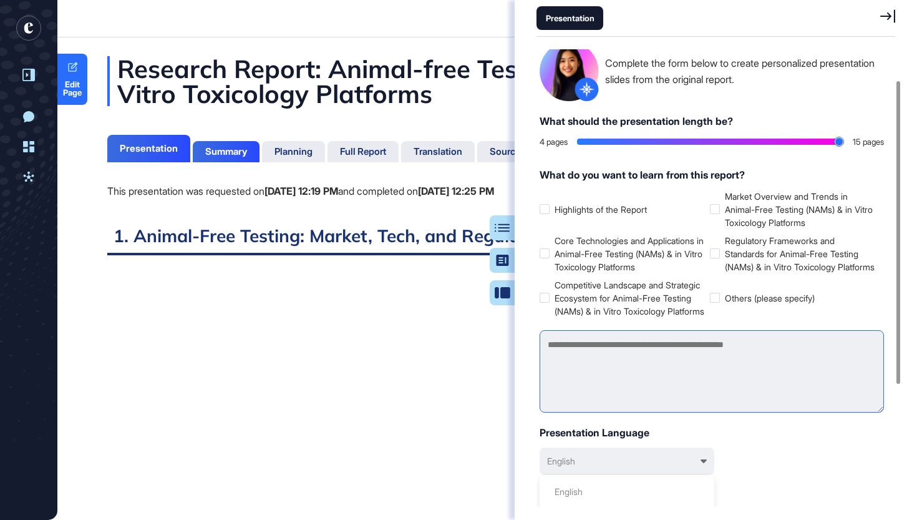
click at [763, 369] on textarea at bounding box center [712, 371] width 344 height 82
click at [889, 12] on icon at bounding box center [887, 16] width 15 height 14
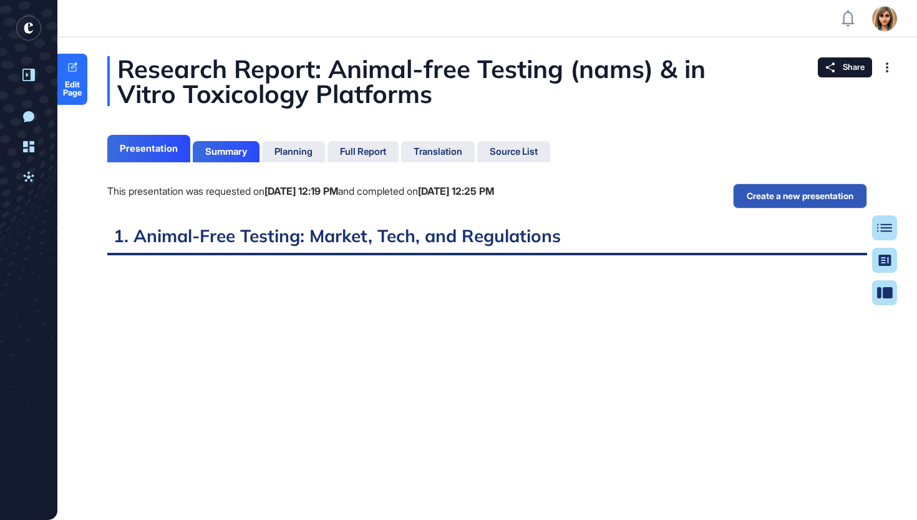
scroll to position [0, 0]
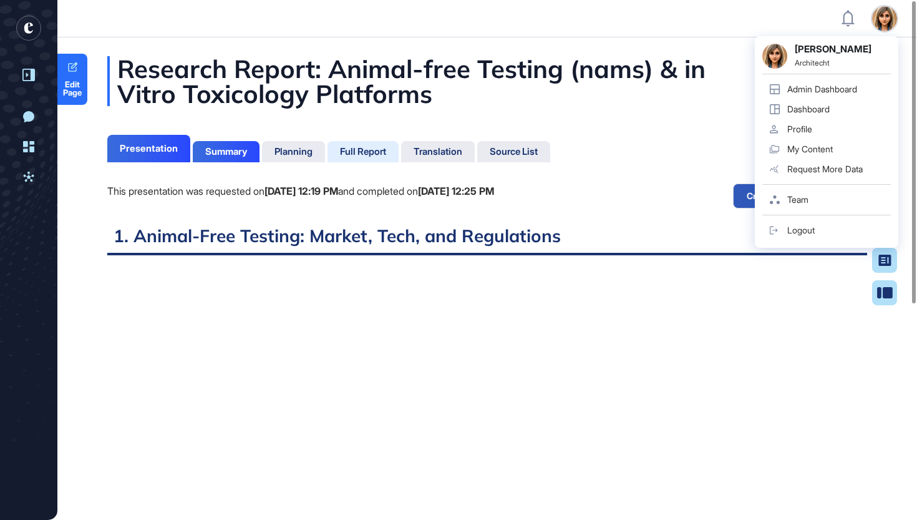
click at [384, 146] on div "Full Report" at bounding box center [363, 151] width 46 height 11
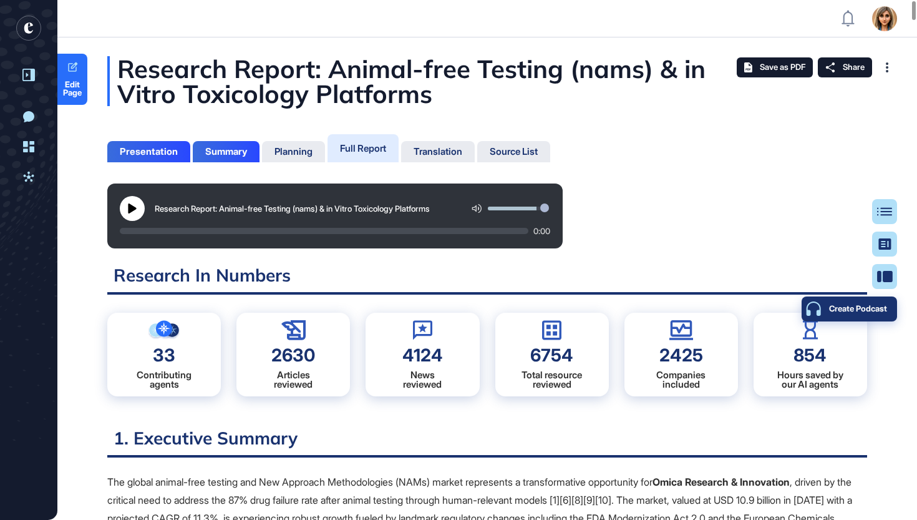
click at [885, 314] on button "Create Podcast" at bounding box center [849, 308] width 95 height 25
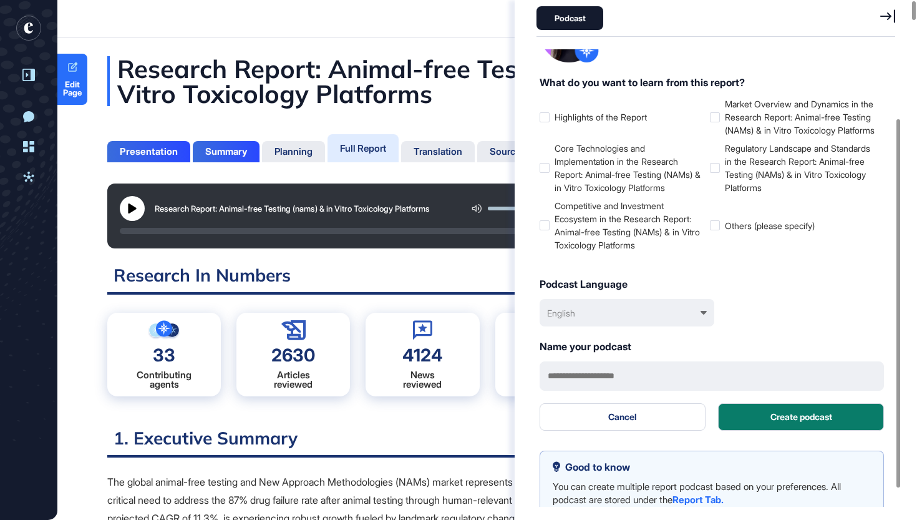
scroll to position [85, 0]
click at [701, 326] on div "English" at bounding box center [627, 312] width 175 height 27
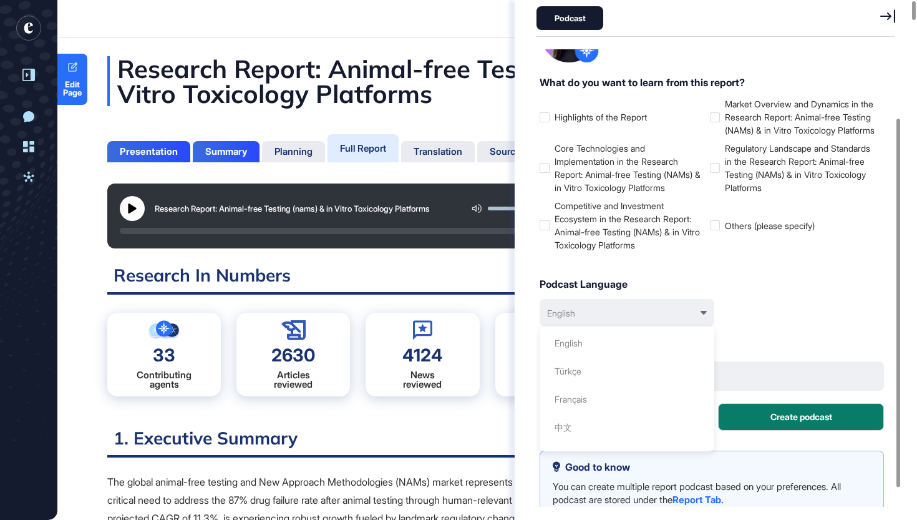
scroll to position [0, 0]
click at [888, 22] on icon at bounding box center [887, 16] width 15 height 14
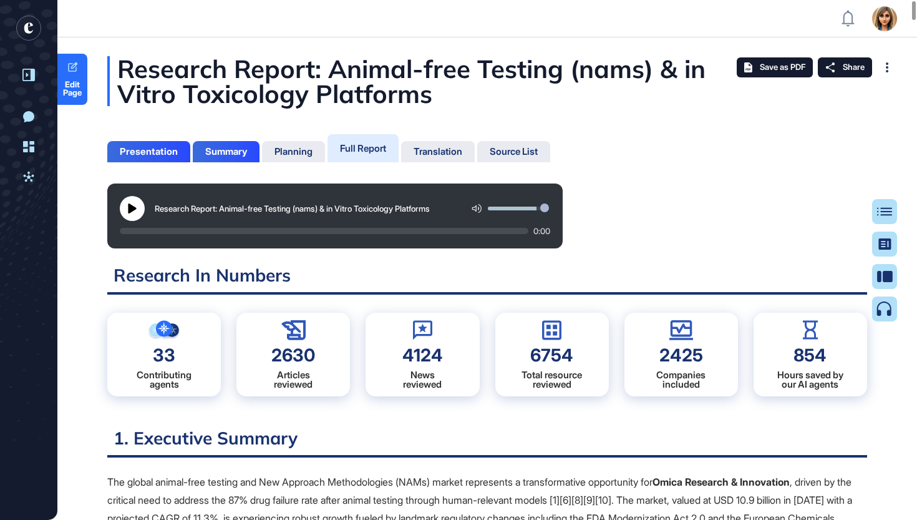
scroll to position [457, 3]
click at [884, 215] on div "Table of Contents" at bounding box center [844, 212] width 85 height 10
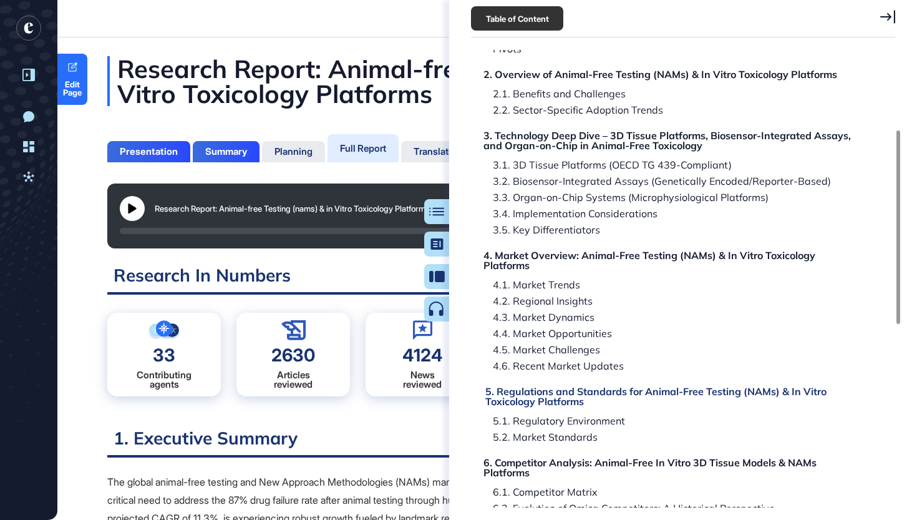
scroll to position [188, 0]
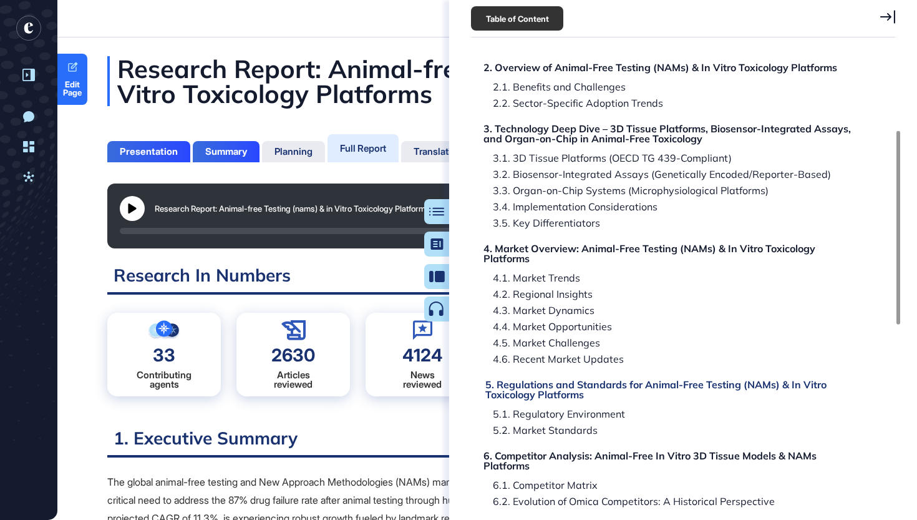
click at [655, 385] on div "5. Regulations and Standards for Animal-Free Testing (NAMs) & In Vitro Toxicolo…" at bounding box center [674, 389] width 379 height 20
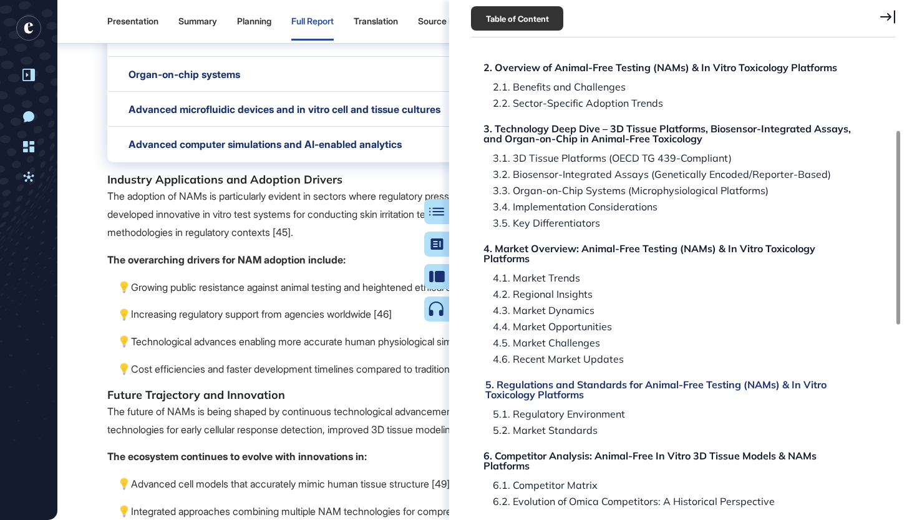
scroll to position [57736, 0]
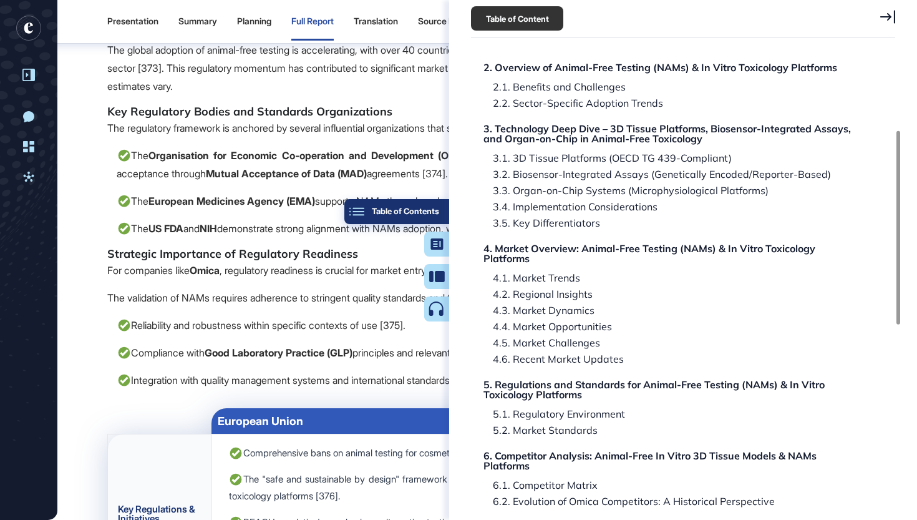
click at [436, 213] on div "Table of Contents" at bounding box center [396, 212] width 85 height 10
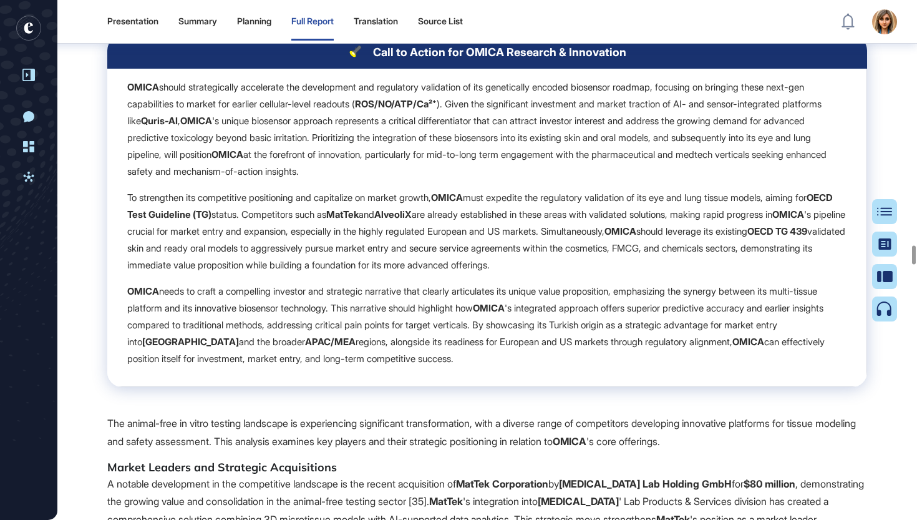
scroll to position [67901, 0]
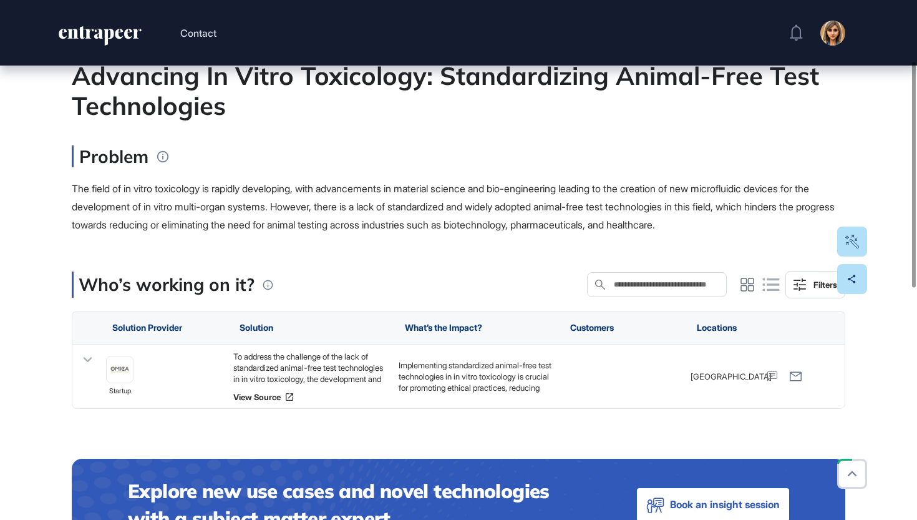
scroll to position [143, 0]
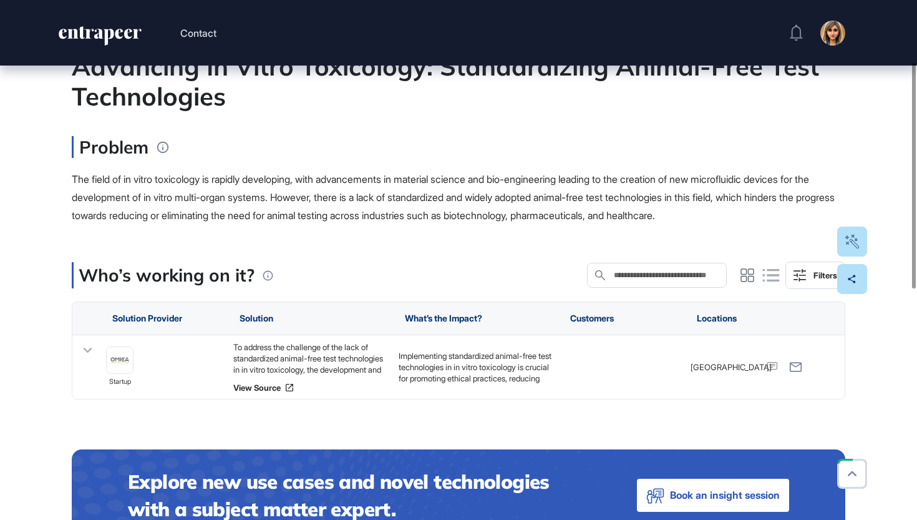
click at [87, 349] on icon at bounding box center [88, 350] width 18 height 18
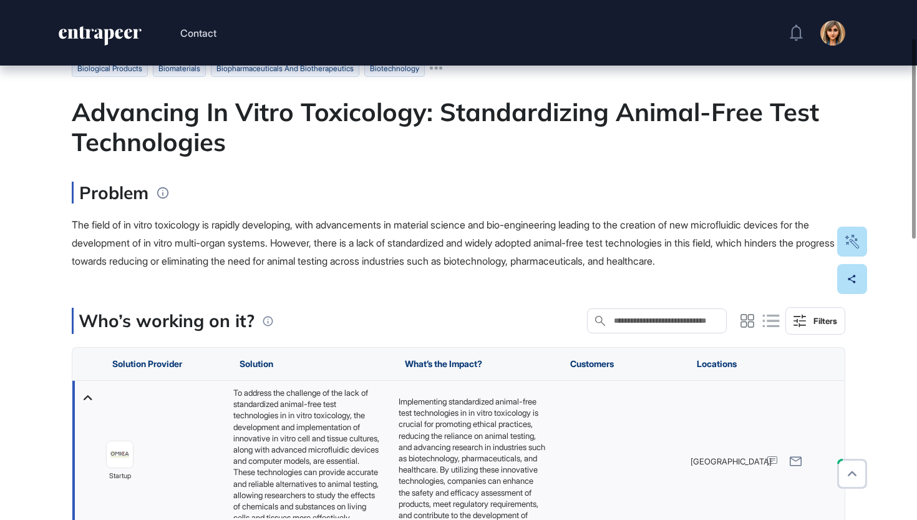
scroll to position [98, 0]
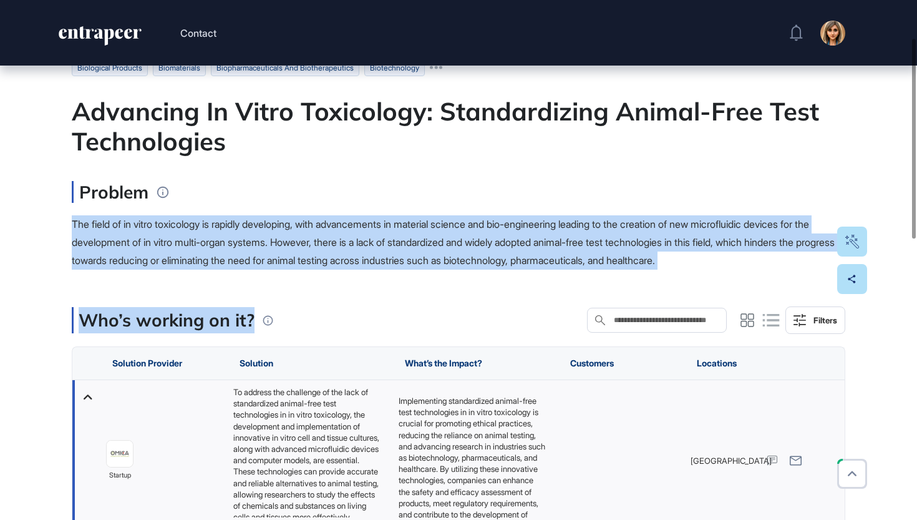
drag, startPoint x: 61, startPoint y: 223, endPoint x: 321, endPoint y: 268, distance: 264.2
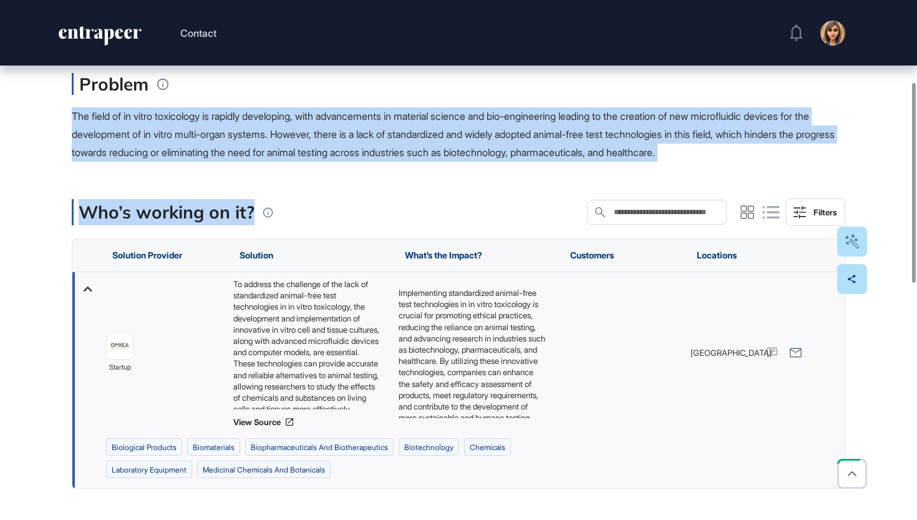
scroll to position [213, 0]
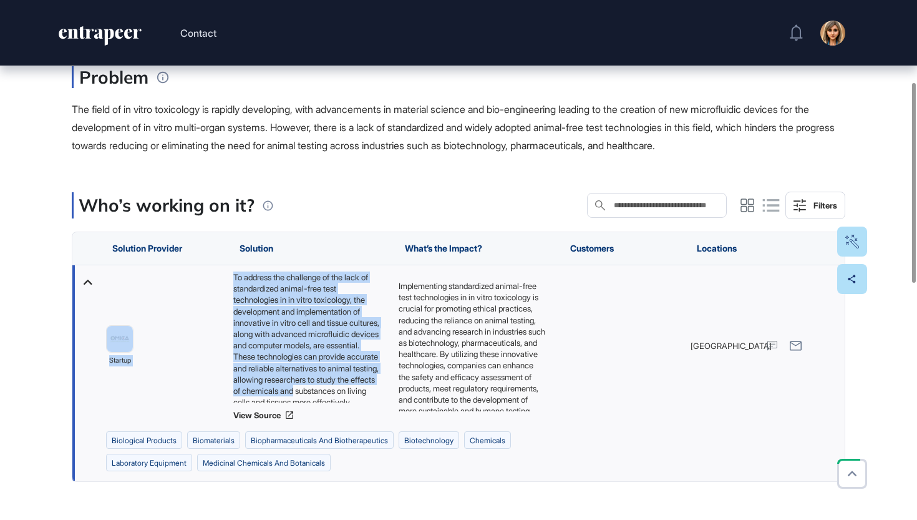
drag, startPoint x: 223, startPoint y: 283, endPoint x: 346, endPoint y: 401, distance: 170.8
click at [346, 401] on div "startup To address the challenge of the lack of standardized animal-free test t…" at bounding box center [458, 373] width 773 height 216
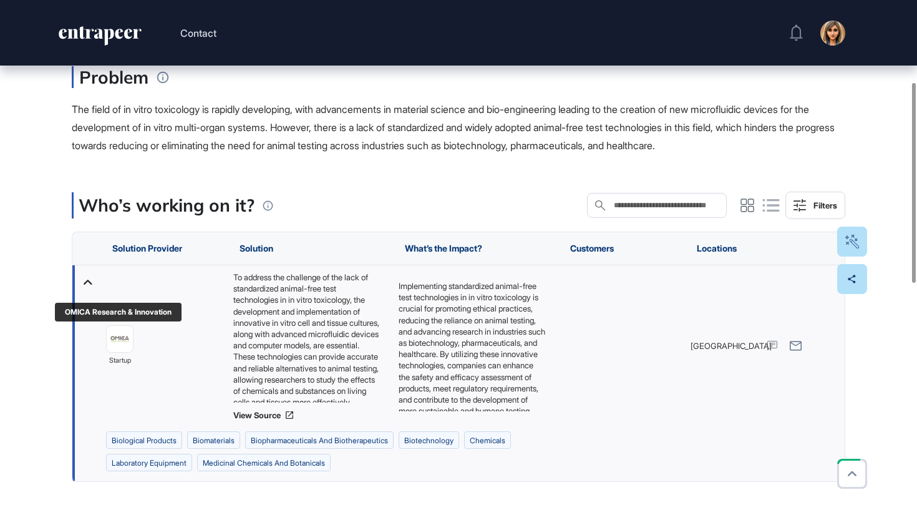
click at [120, 347] on img at bounding box center [120, 339] width 26 height 26
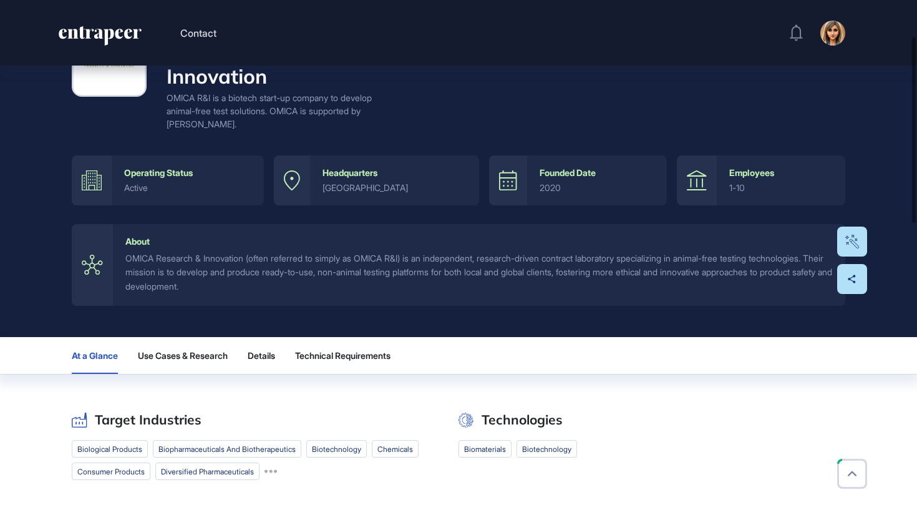
scroll to position [109, 0]
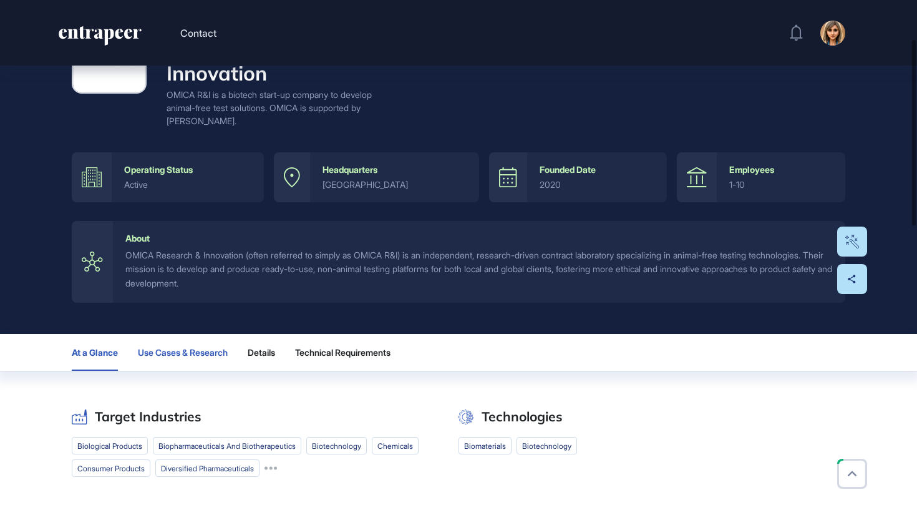
click at [183, 357] on button "Use Cases & Research" at bounding box center [183, 352] width 90 height 37
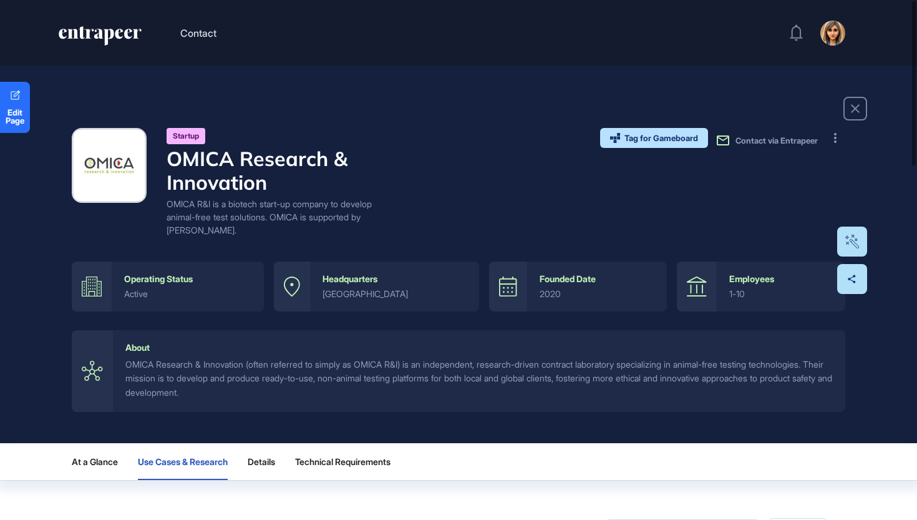
scroll to position [0, 0]
click at [91, 39] on icon "entrapeer-logo" at bounding box center [99, 36] width 85 height 20
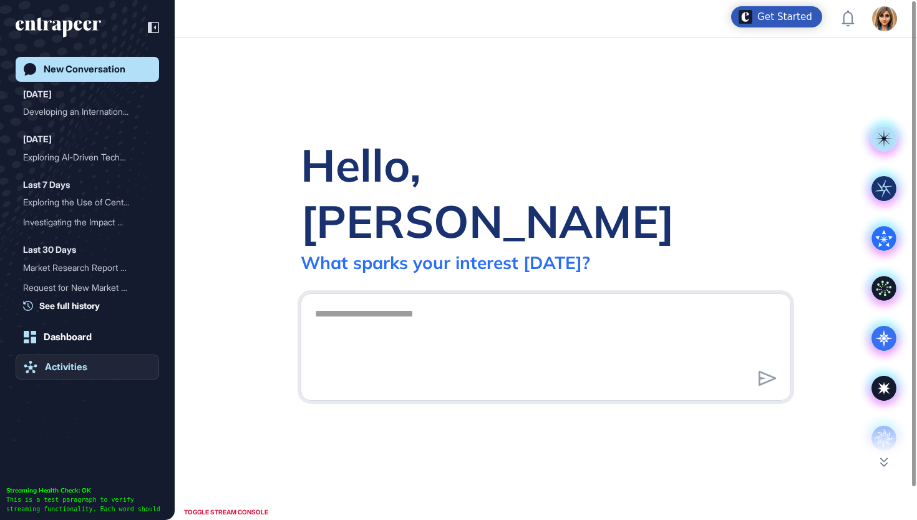
click at [66, 363] on div "Activities" at bounding box center [66, 366] width 42 height 11
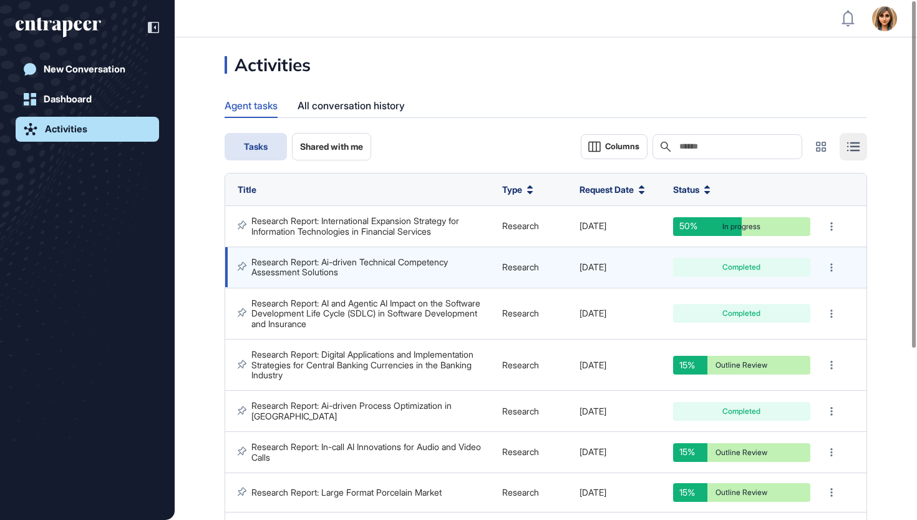
click at [389, 256] on link "Research Report: Ai-driven Technical Competency Assessment Solutions" at bounding box center [350, 266] width 199 height 21
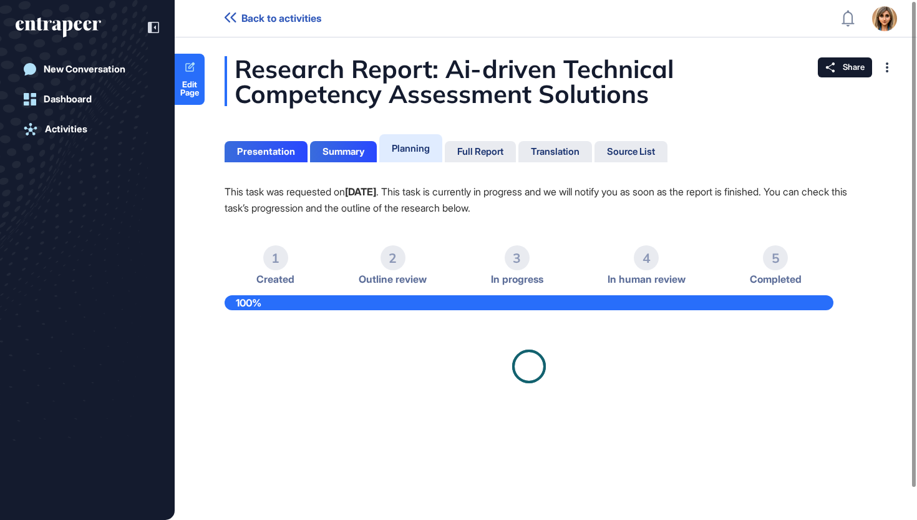
scroll to position [9, 0]
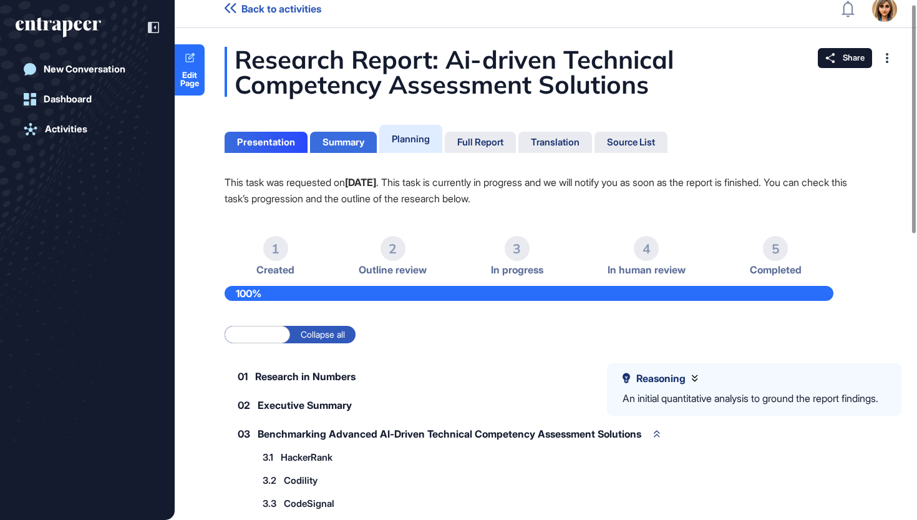
click at [354, 134] on div "Summary" at bounding box center [343, 142] width 67 height 21
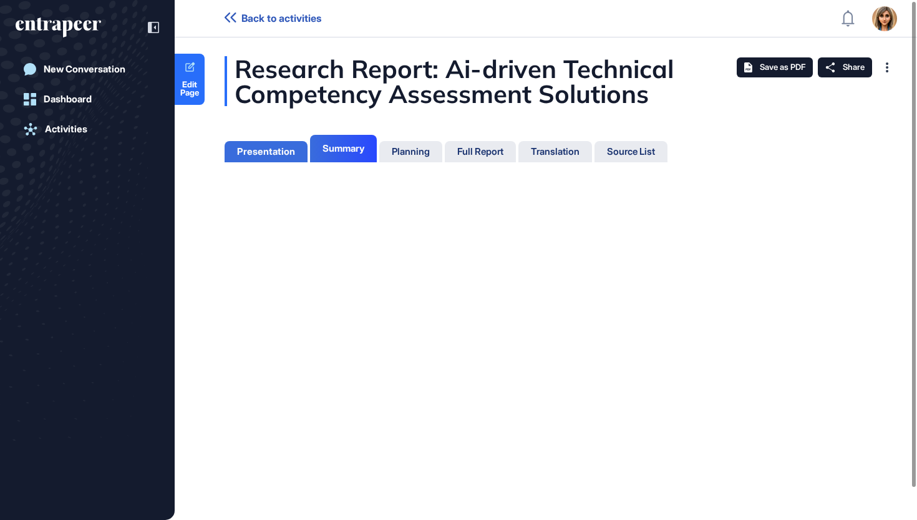
scroll to position [4, 0]
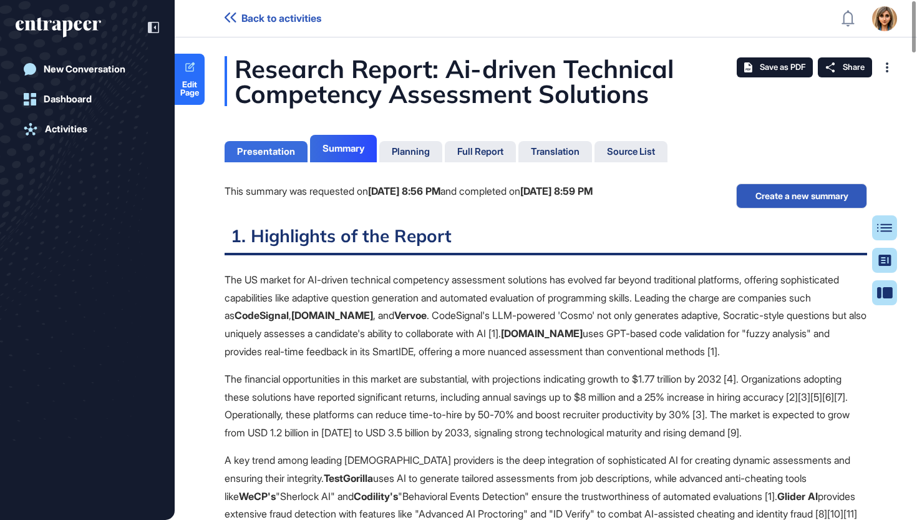
scroll to position [457, 3]
click at [276, 147] on div "Presentation" at bounding box center [266, 151] width 58 height 11
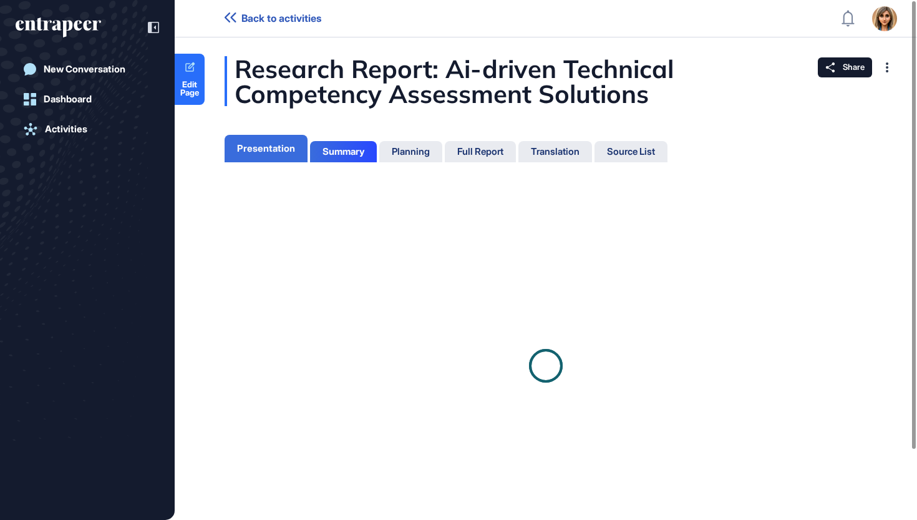
scroll to position [457, 3]
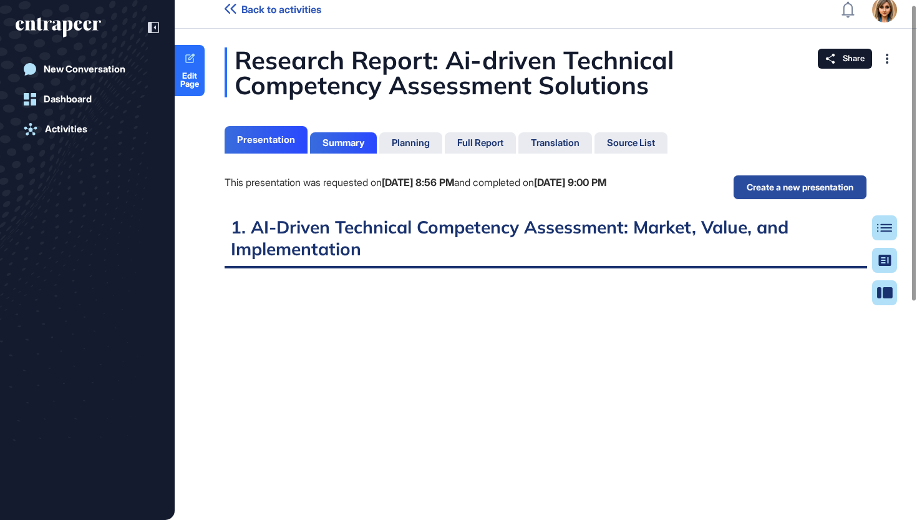
scroll to position [7, 0]
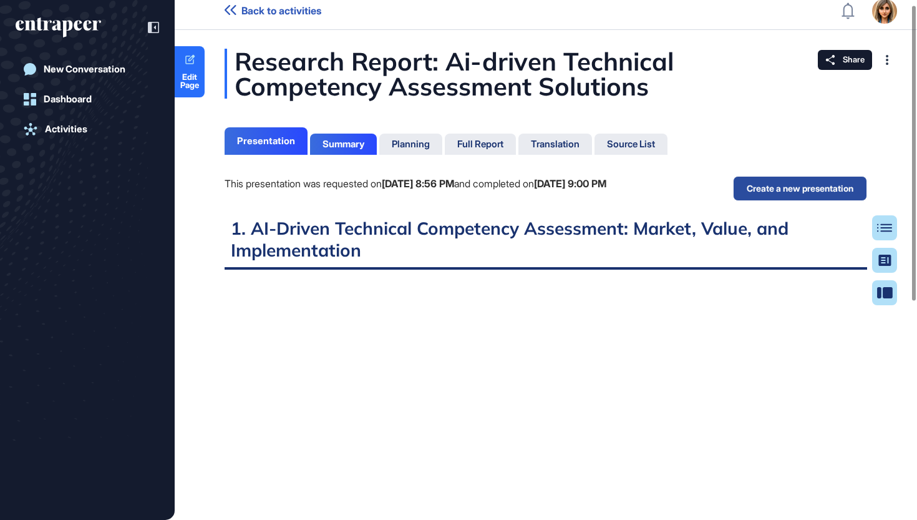
click at [823, 184] on button "Create a new presentation" at bounding box center [800, 188] width 134 height 25
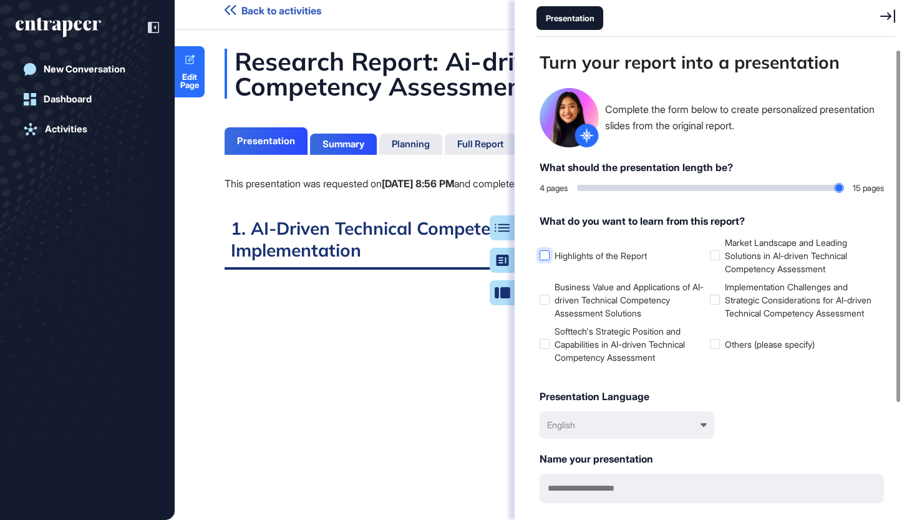
click at [593, 253] on label "Highlights of the Report" at bounding box center [622, 255] width 165 height 13
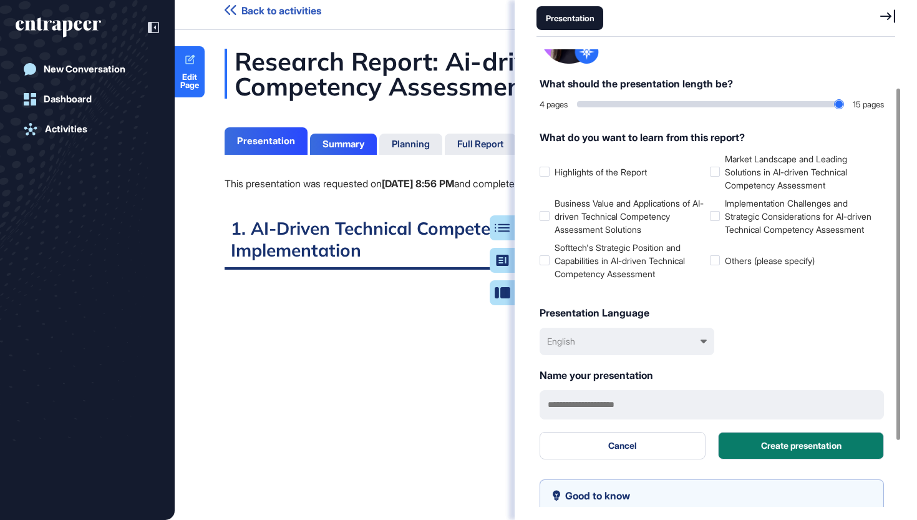
scroll to position [107, 0]
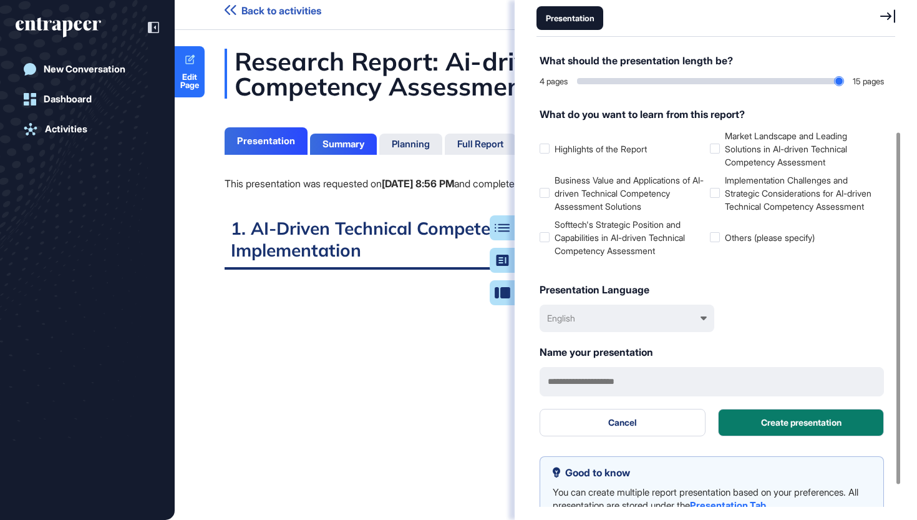
click at [642, 328] on div "English" at bounding box center [627, 318] width 175 height 27
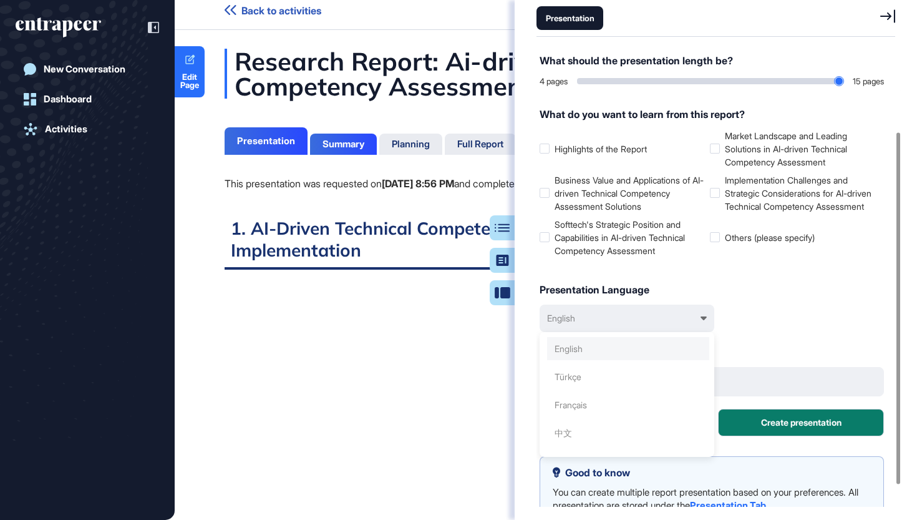
click at [630, 360] on div "English" at bounding box center [628, 348] width 162 height 23
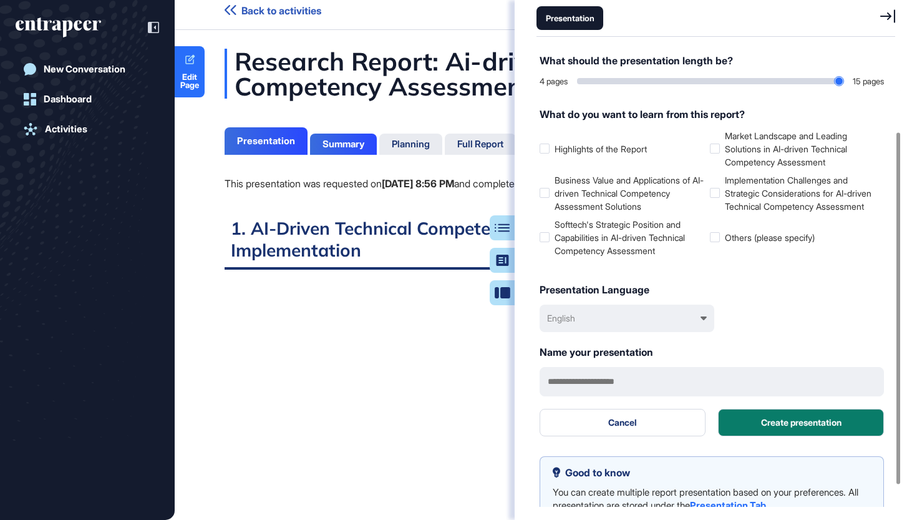
click at [645, 332] on div "English" at bounding box center [627, 318] width 175 height 27
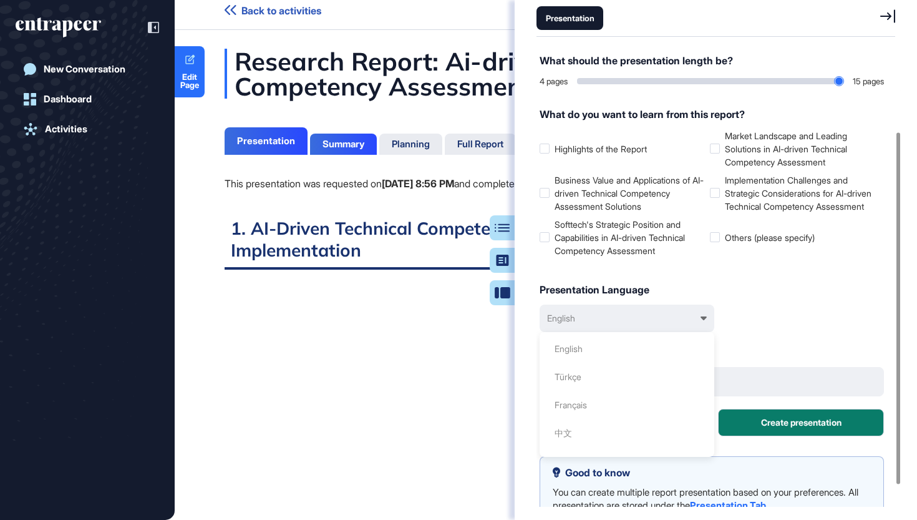
click at [635, 379] on div "Türkçe" at bounding box center [628, 376] width 162 height 23
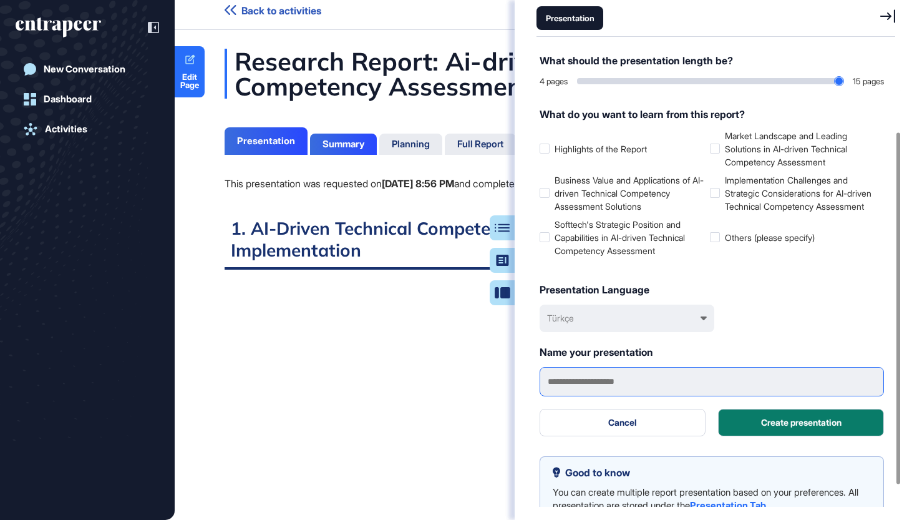
click at [663, 396] on input "text" at bounding box center [712, 381] width 344 height 29
click at [733, 244] on label "Others (please specify)" at bounding box center [792, 237] width 165 height 13
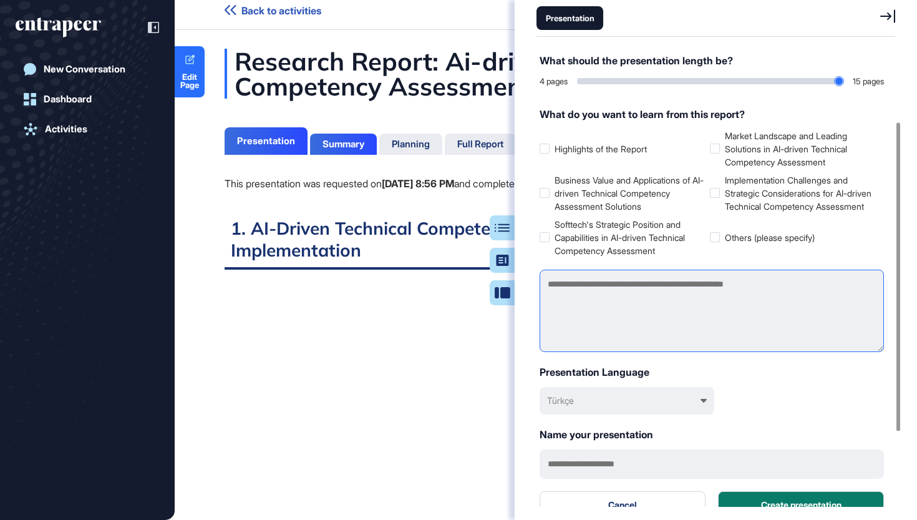
click at [661, 304] on textarea at bounding box center [712, 311] width 344 height 82
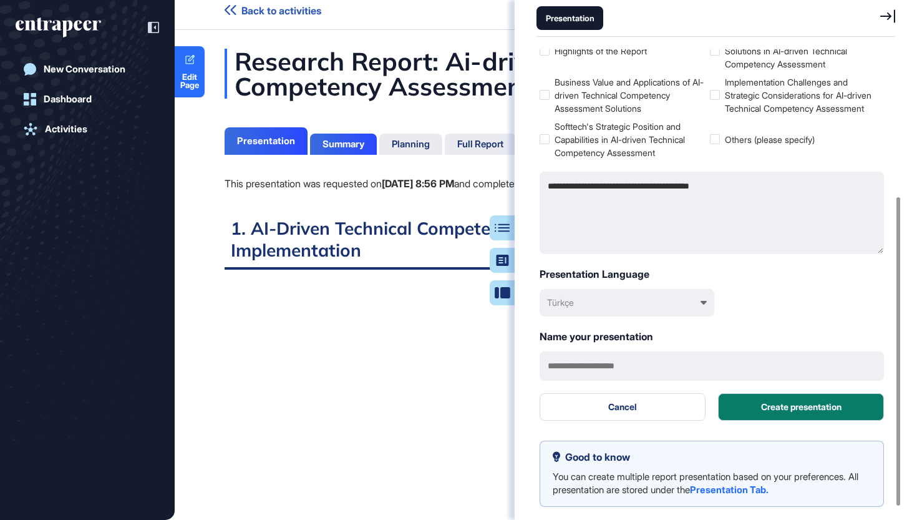
scroll to position [217, 0]
type textarea "**********"
click at [805, 403] on button "Create presentation" at bounding box center [801, 406] width 166 height 27
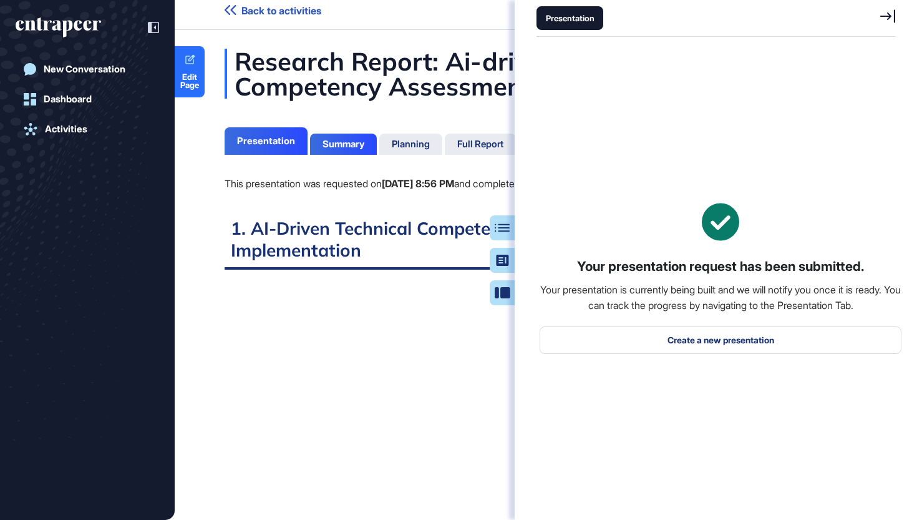
click at [898, 7] on div "Presentation Your presentation request has been submitted. Your presentation is…" at bounding box center [716, 260] width 402 height 520
click at [888, 18] on icon at bounding box center [887, 16] width 15 height 14
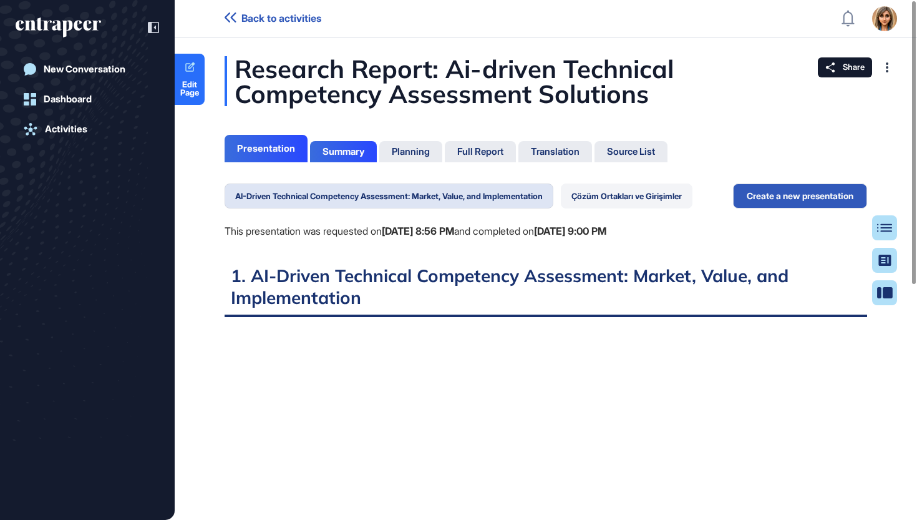
click at [629, 198] on button "Çözüm Ortakları ve Girişimler" at bounding box center [627, 195] width 132 height 25
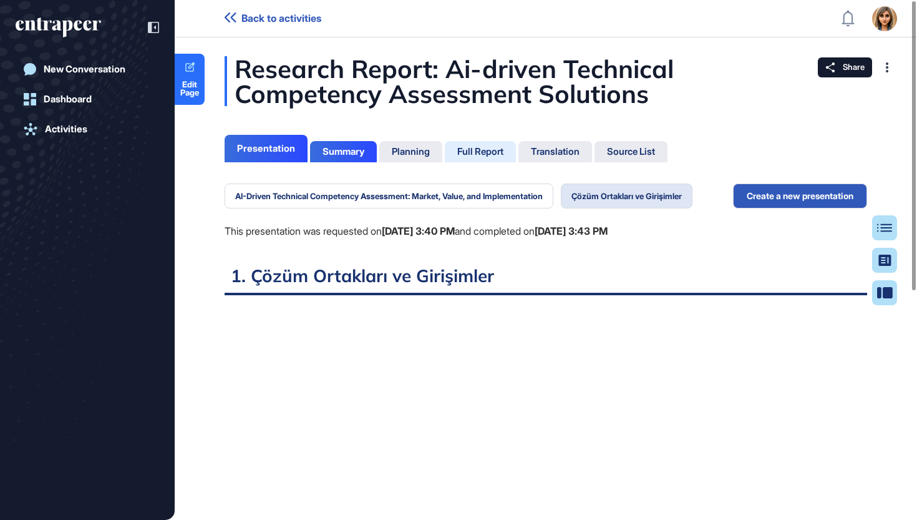
click at [492, 155] on div "Full Report" at bounding box center [480, 151] width 46 height 11
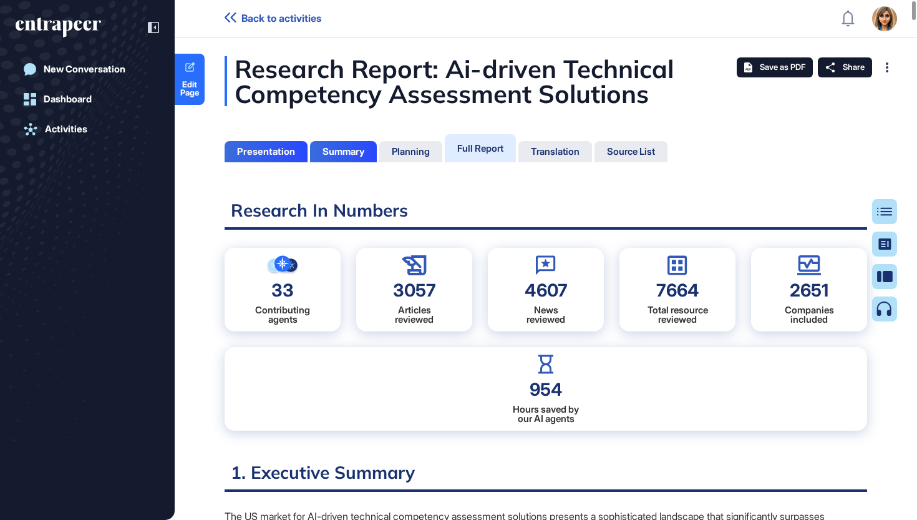
scroll to position [6, 1]
click at [874, 207] on div "Table of Contents" at bounding box center [844, 212] width 85 height 10
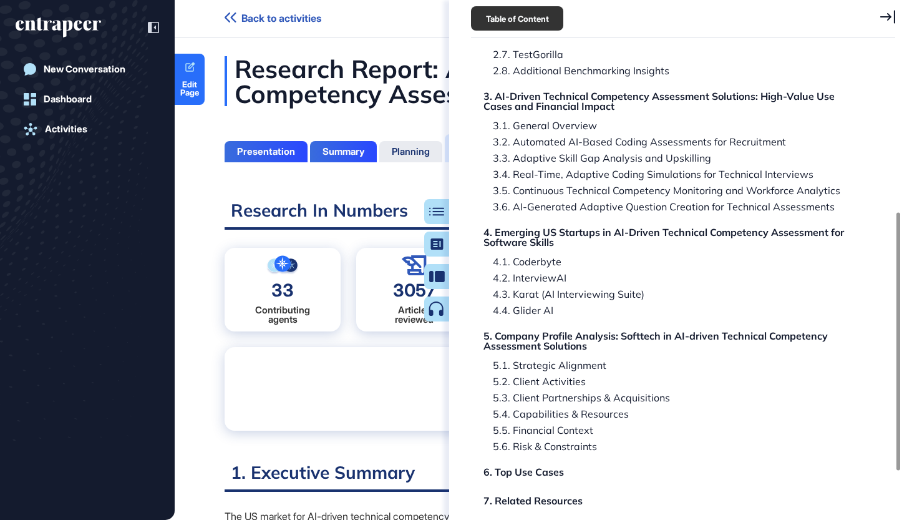
scroll to position [289, 0]
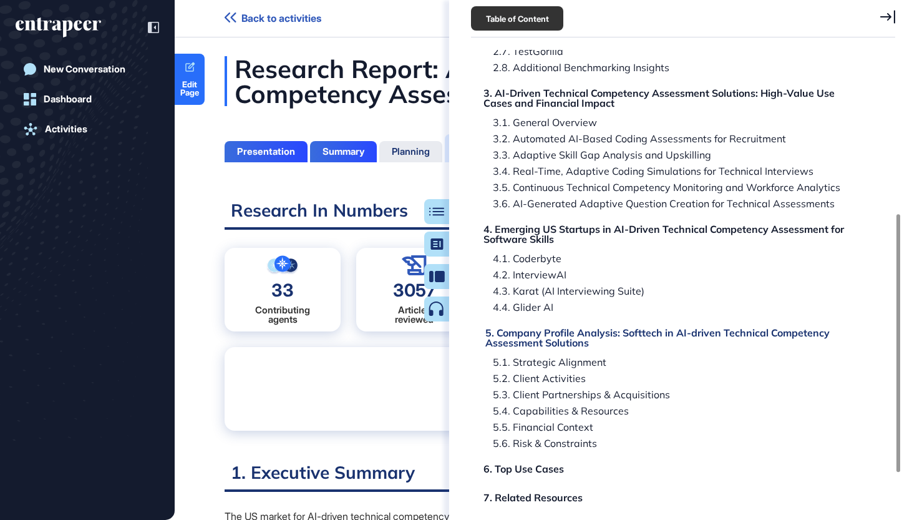
click at [693, 337] on div "5. Company Profile Analysis: Softtech in AI-driven Technical Competency Assessm…" at bounding box center [674, 338] width 379 height 20
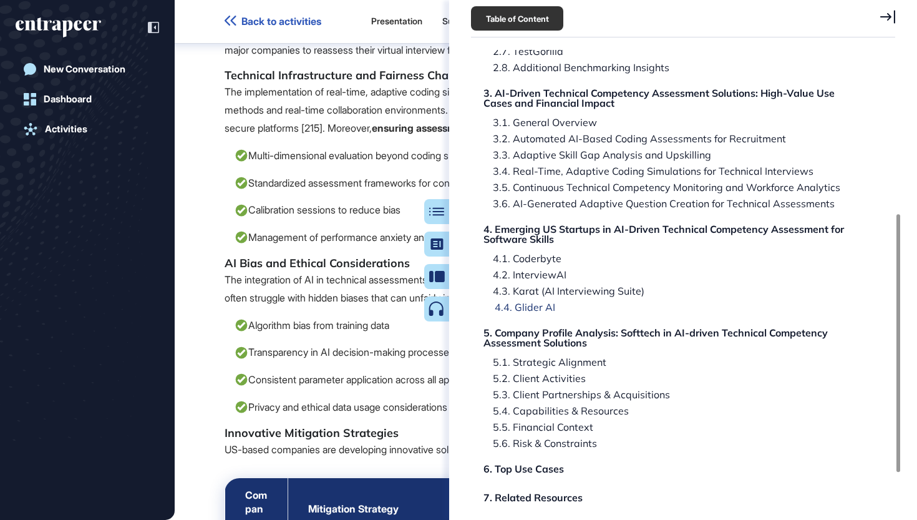
scroll to position [73161, 0]
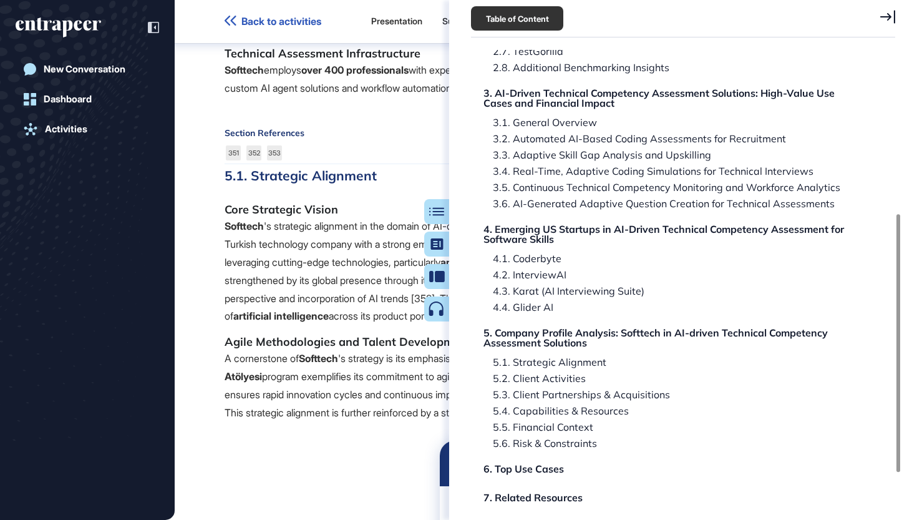
click at [452, 215] on div "Research Report: Ai-driven Technical Competency Assessment Solutions Research I…" at bounding box center [683, 278] width 468 height 457
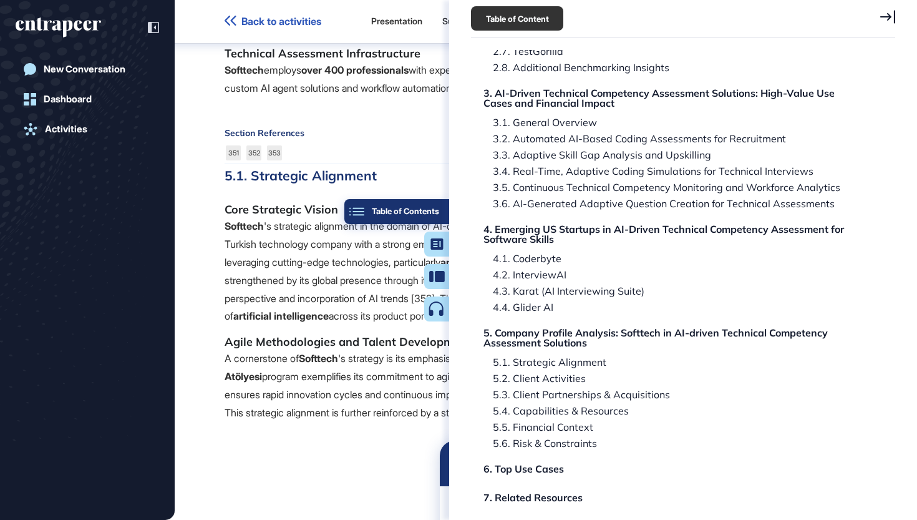
click at [431, 218] on button "Table of Contents" at bounding box center [396, 211] width 105 height 25
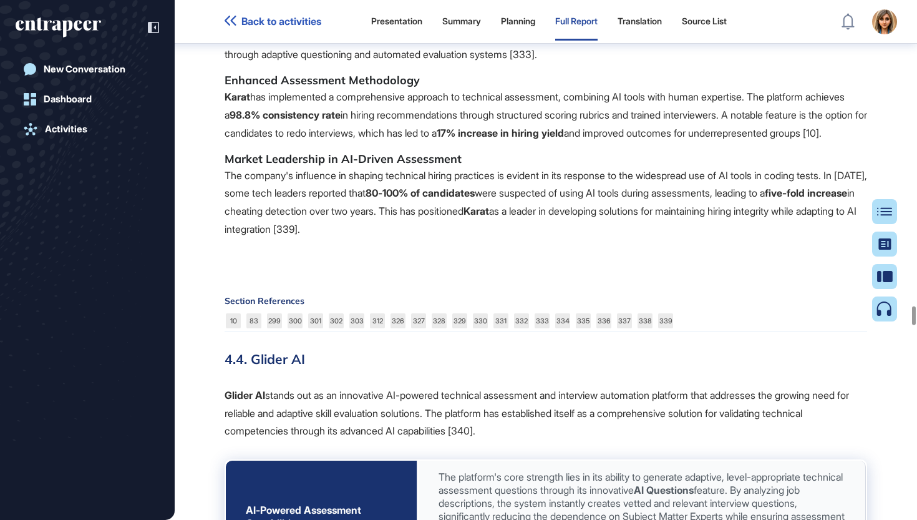
scroll to position [65600, 0]
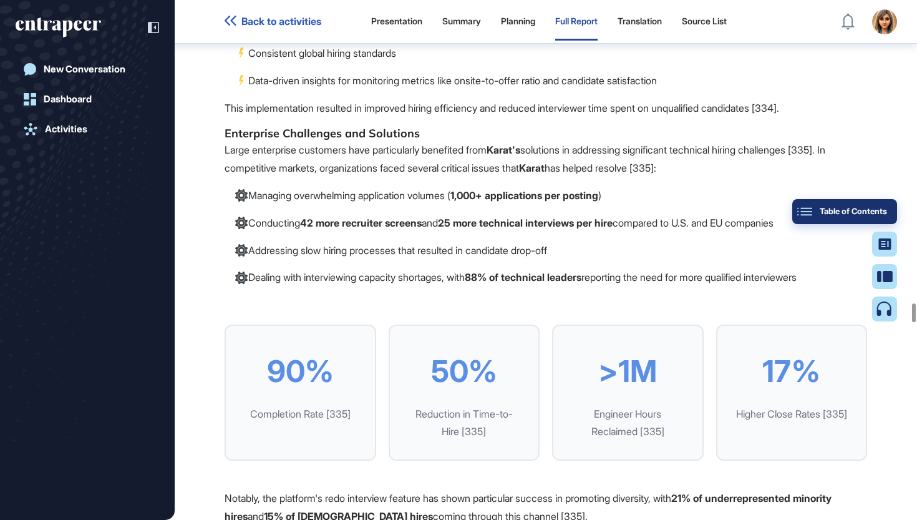
click at [892, 216] on button "Table of Contents" at bounding box center [844, 211] width 105 height 25
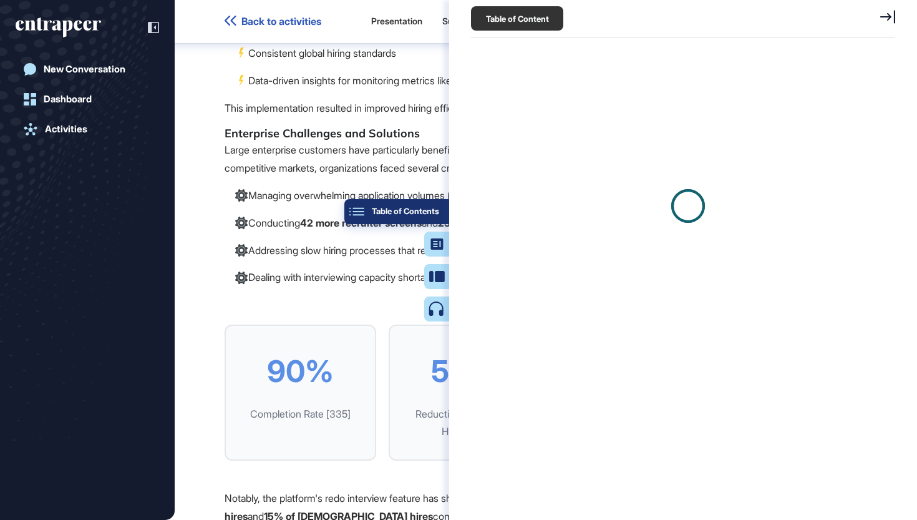
scroll to position [6, 1]
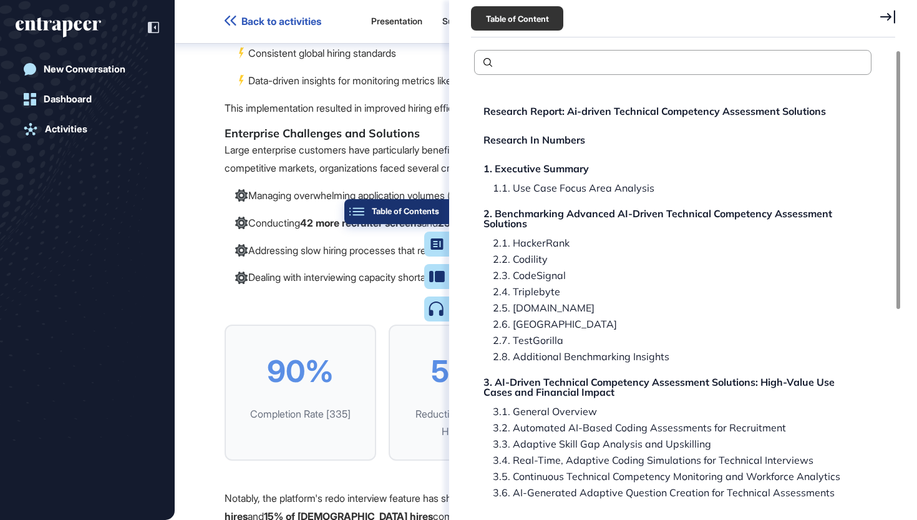
click at [441, 213] on button "Table of Contents" at bounding box center [396, 211] width 105 height 25
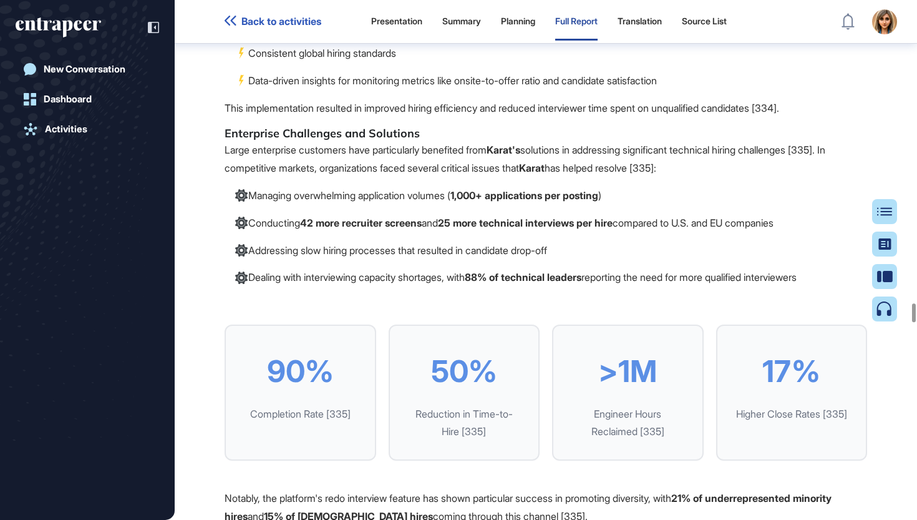
scroll to position [63847, 0]
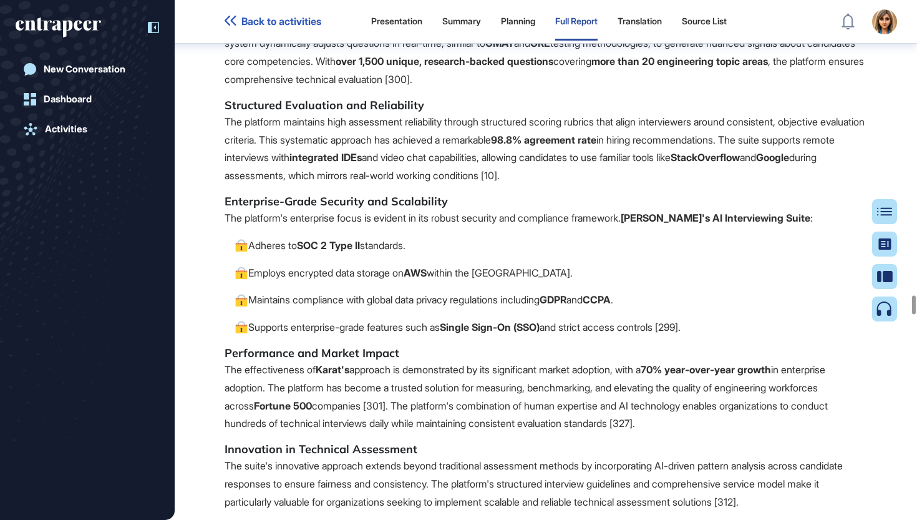
click at [155, 31] on icon at bounding box center [153, 27] width 11 height 11
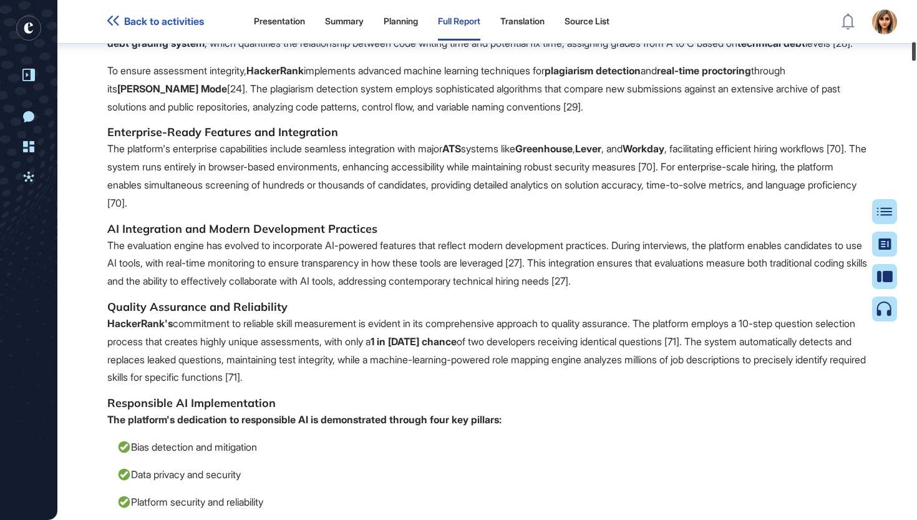
scroll to position [0, 0]
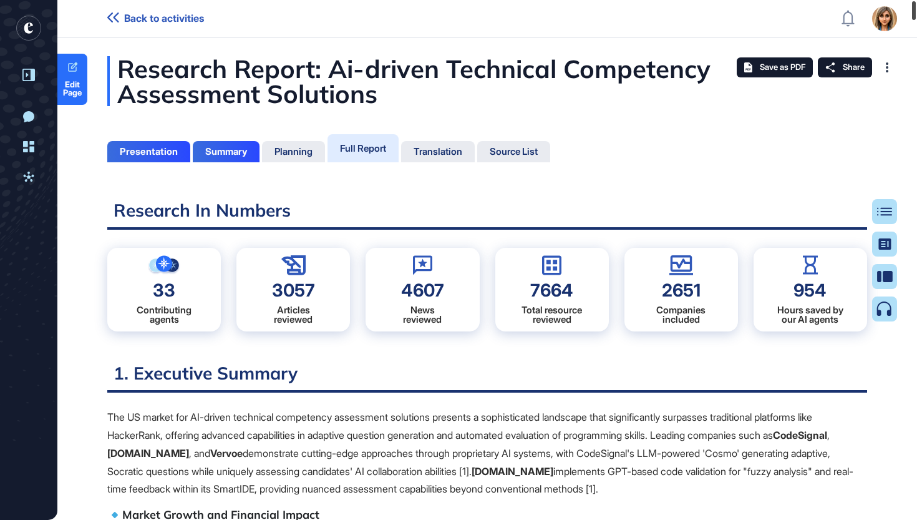
drag, startPoint x: 914, startPoint y: 123, endPoint x: 902, endPoint y: -21, distance: 144.0
click at [902, 0] on html "Back to activities Admin Dashboard Dashboard Profile My Content Request More Da…" at bounding box center [458, 260] width 917 height 520
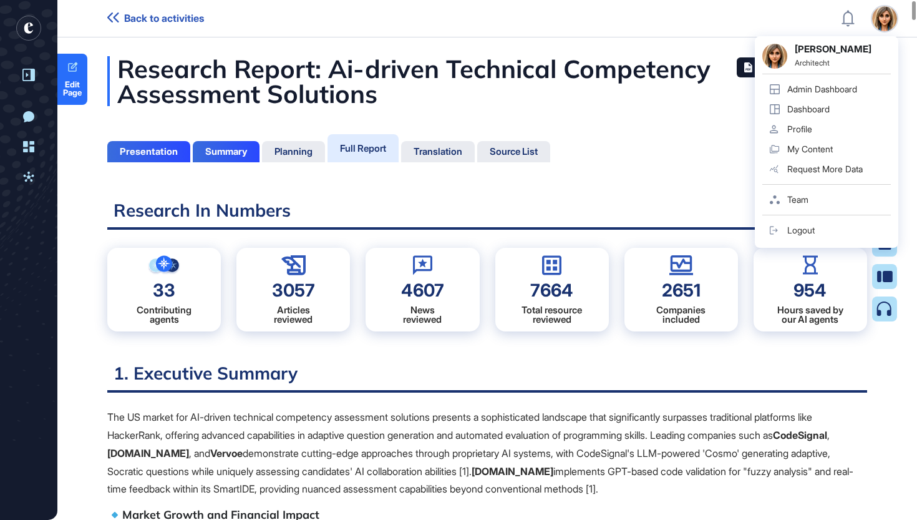
click at [389, 469] on p "The US market for AI-driven technical competency assessment solutions presents …" at bounding box center [487, 453] width 760 height 90
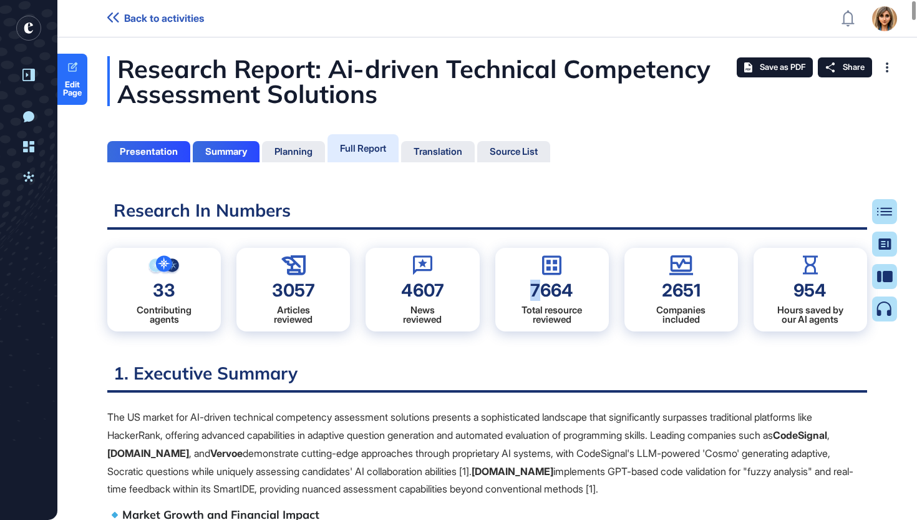
drag, startPoint x: 424, startPoint y: 421, endPoint x: 537, endPoint y: 295, distance: 169.3
click at [538, 295] on div "7664 Total resource reviewed" at bounding box center [552, 290] width 114 height 84
click at [566, 323] on div "Total resource reviewed" at bounding box center [552, 314] width 61 height 19
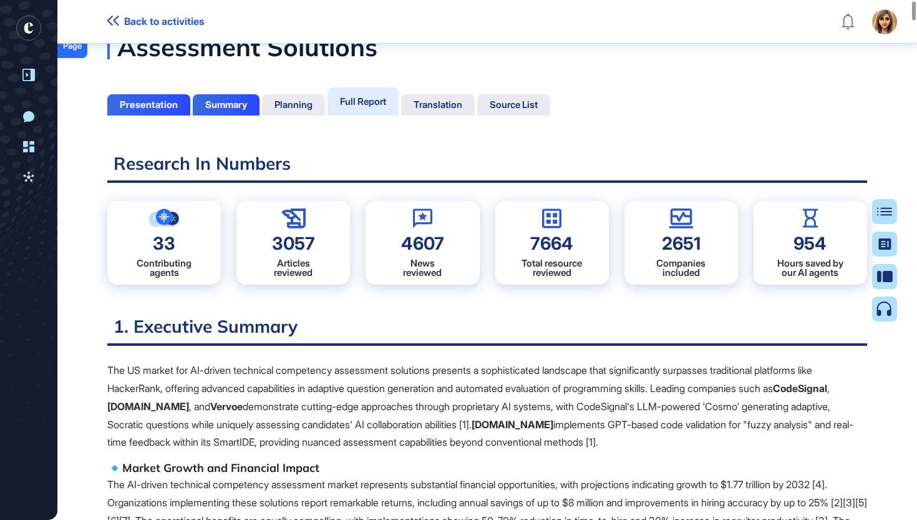
scroll to position [54, 0]
click at [887, 207] on div "Table of Contents" at bounding box center [844, 212] width 85 height 10
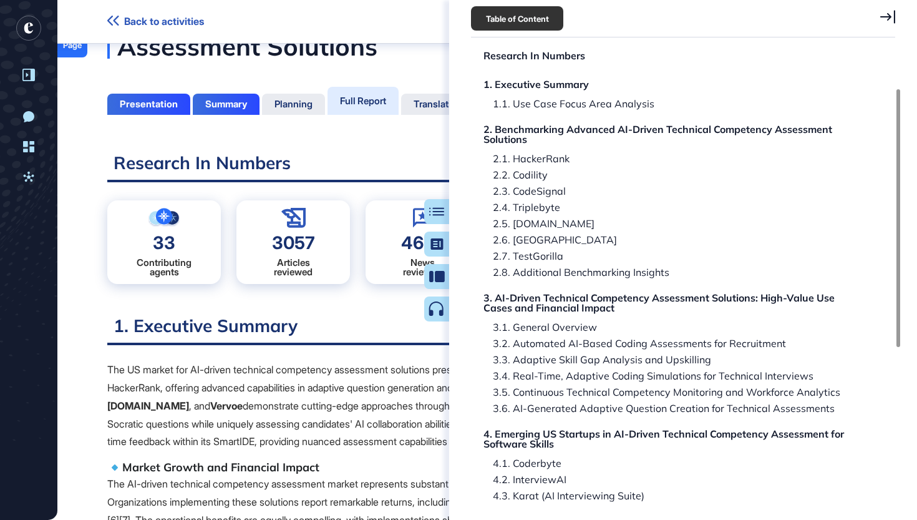
scroll to position [59, 0]
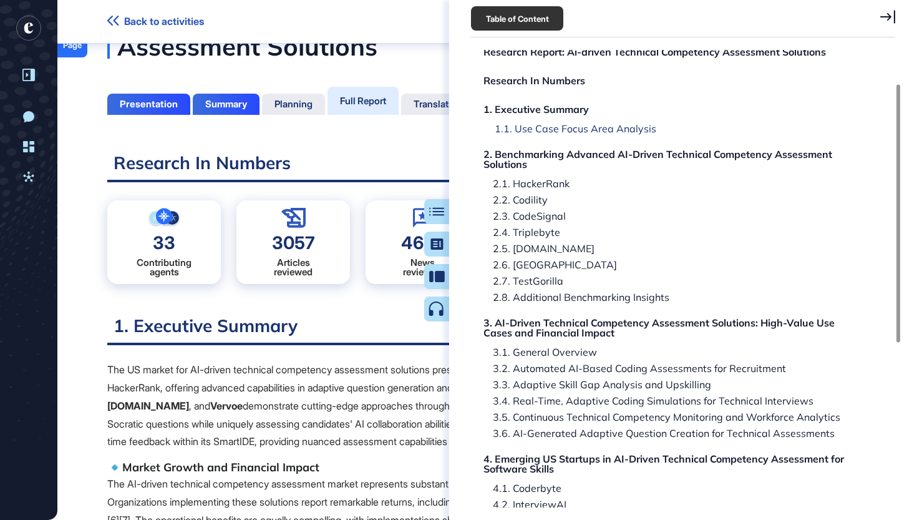
click at [608, 129] on div "1.1. Use Case Focus Area Analysis" at bounding box center [570, 129] width 171 height 10
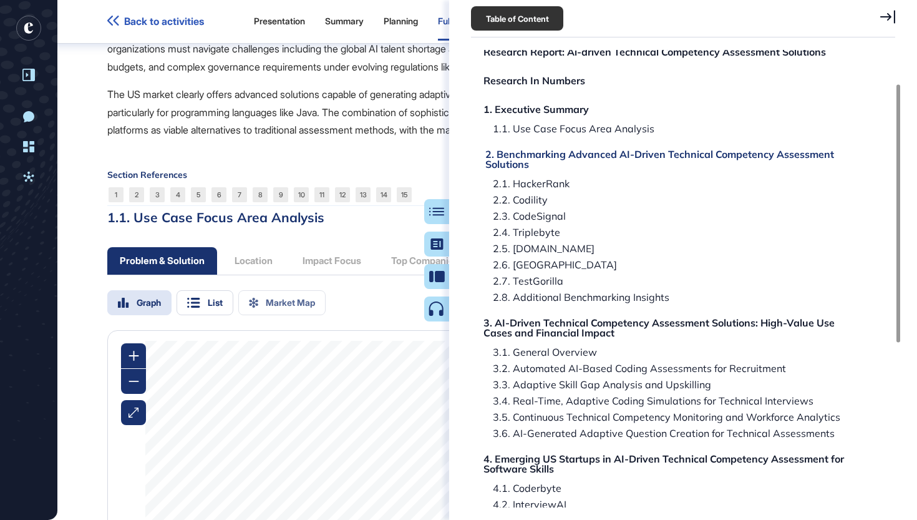
scroll to position [985, 0]
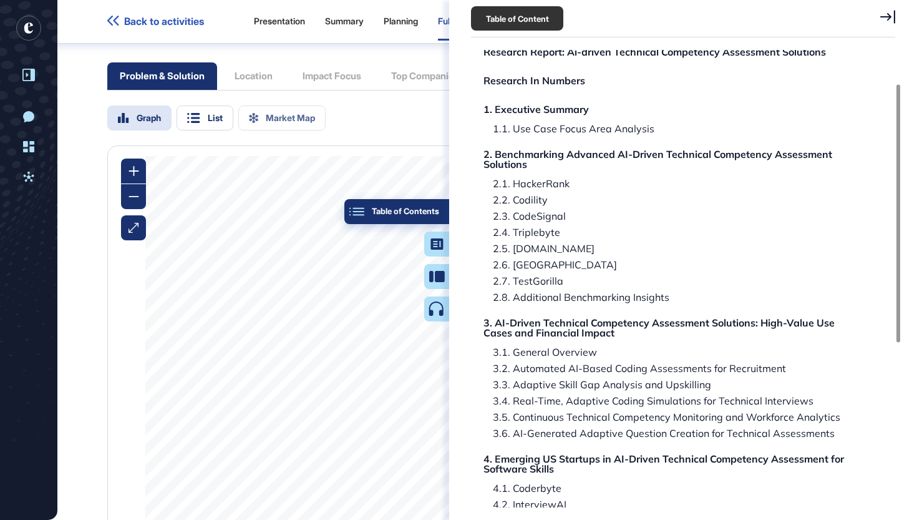
click at [438, 209] on div "Table of Contents" at bounding box center [396, 212] width 85 height 10
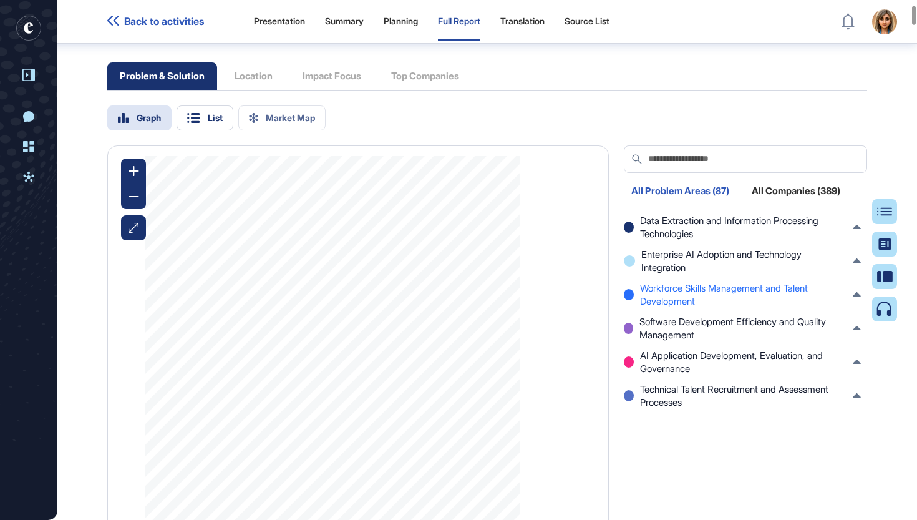
click at [665, 308] on span "Workforce Skills Management and Talent Development" at bounding box center [743, 294] width 207 height 26
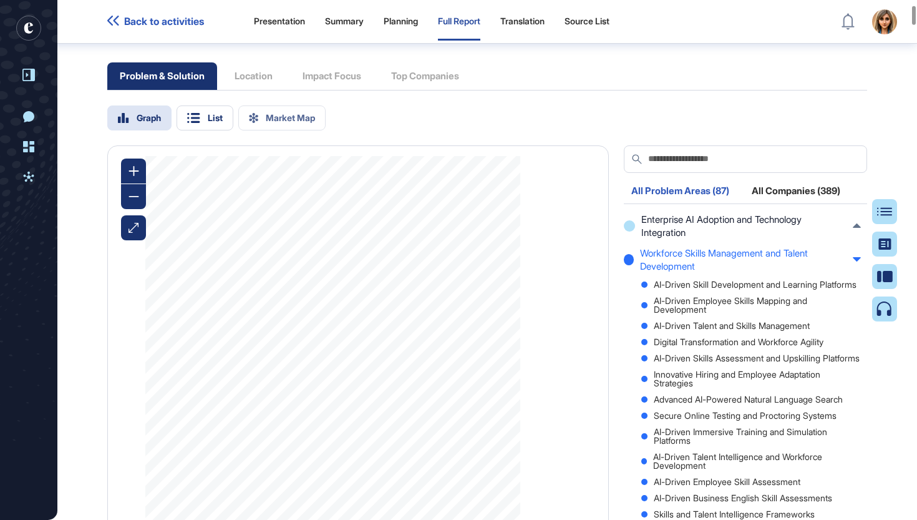
scroll to position [40, 0]
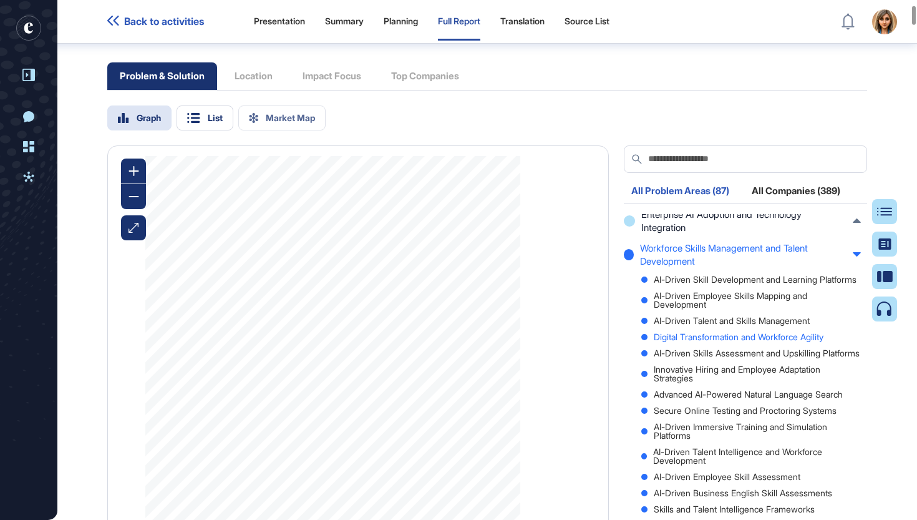
click at [772, 341] on div "Digital Transformation and Workforce Agility" at bounding box center [751, 337] width 220 height 9
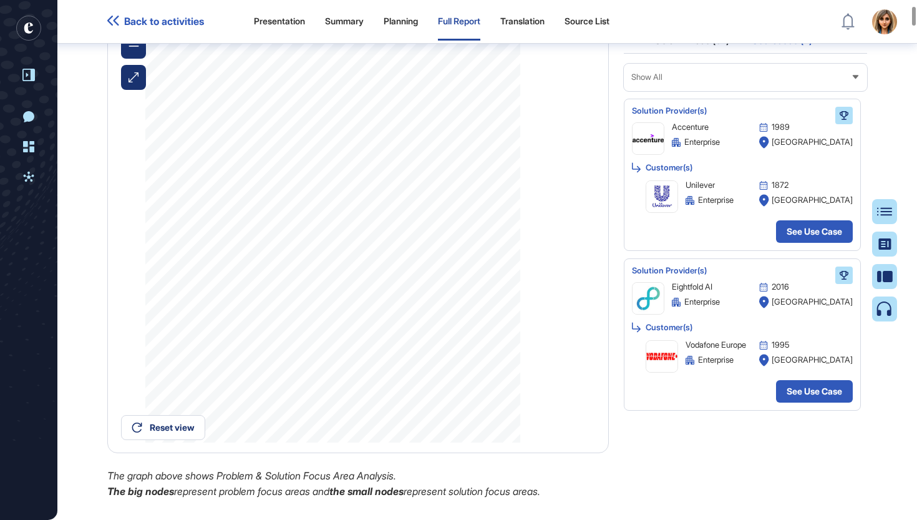
scroll to position [1132, 0]
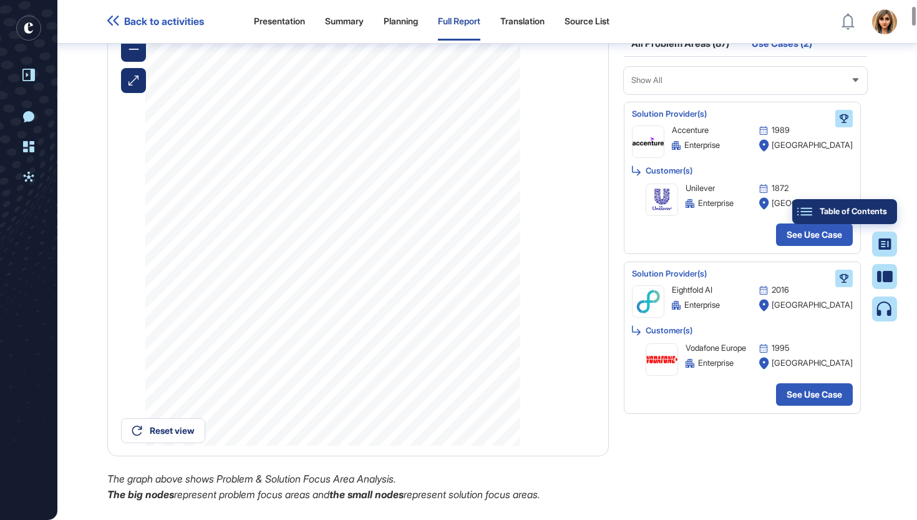
click at [892, 213] on button "Table of Contents" at bounding box center [844, 211] width 105 height 25
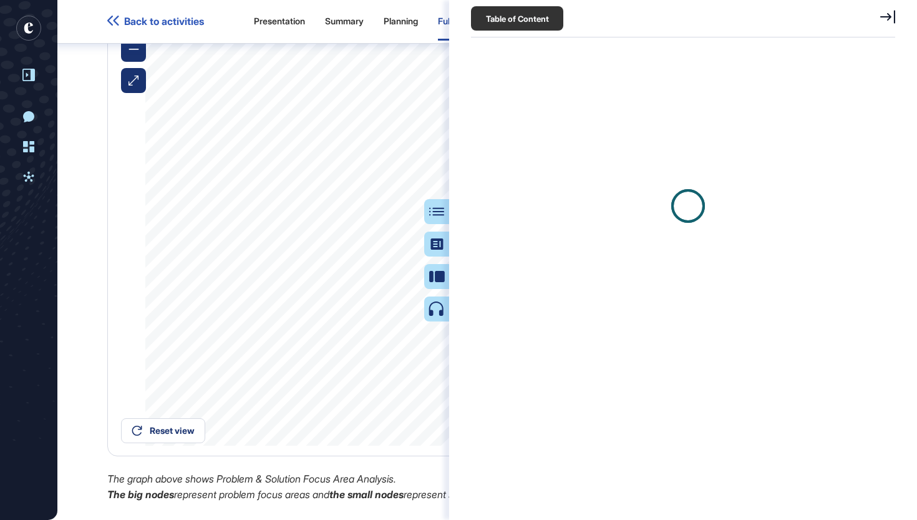
scroll to position [6, 1]
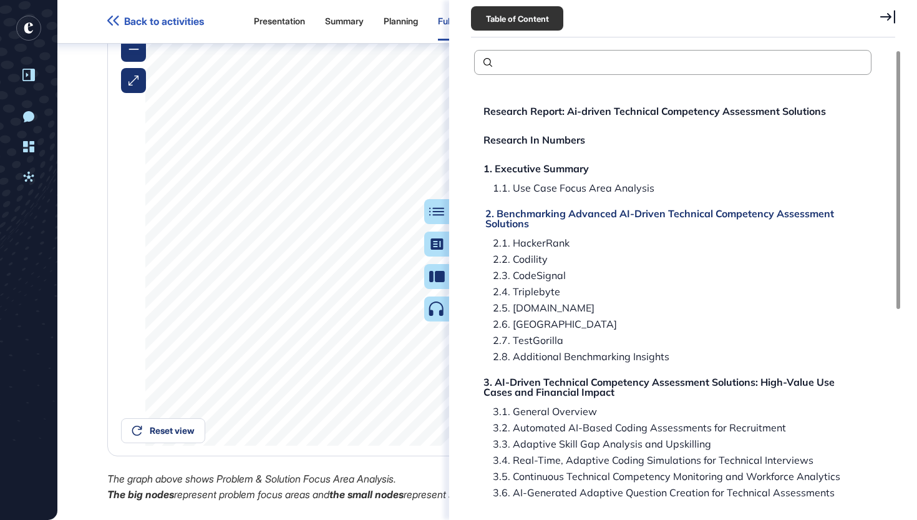
click at [563, 210] on div "2. Benchmarking Advanced AI-Driven Technical Competency Assessment Solutions" at bounding box center [674, 218] width 379 height 20
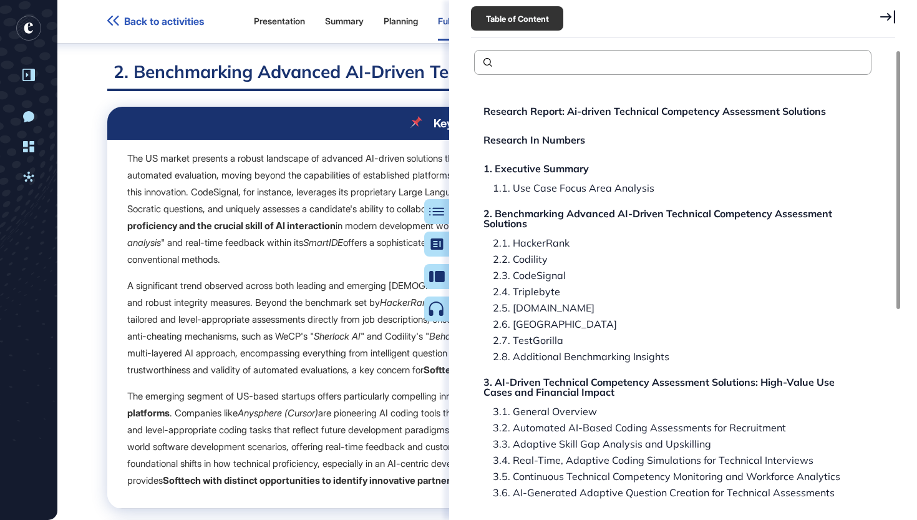
scroll to position [1625, 0]
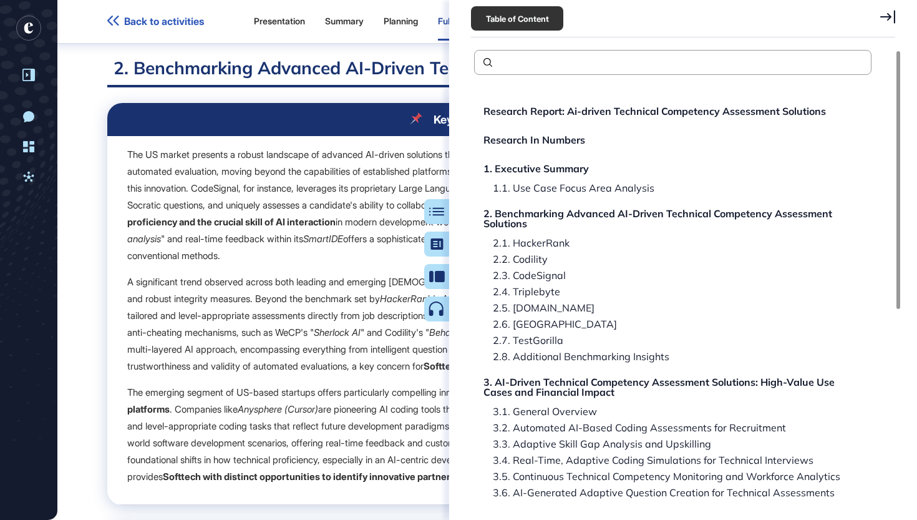
click at [0, 0] on div "Table of Contents" at bounding box center [0, 0] width 0 height 0
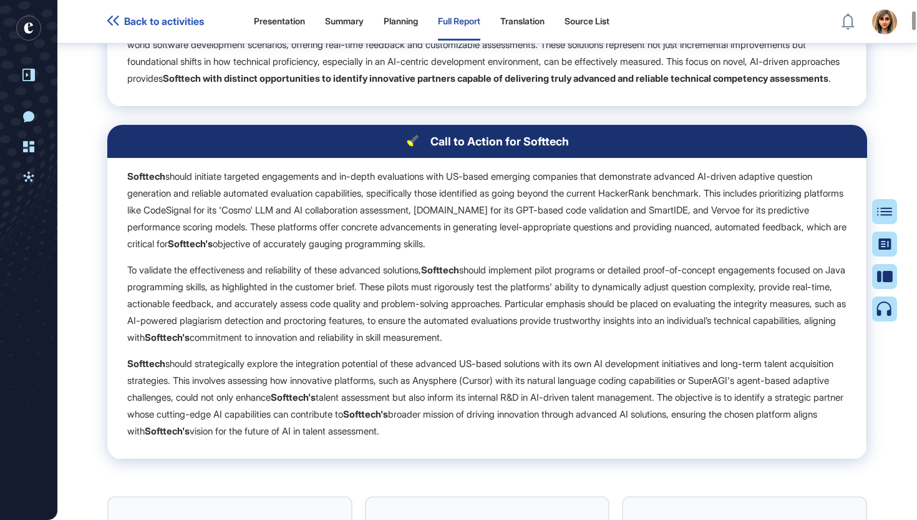
scroll to position [2021, 0]
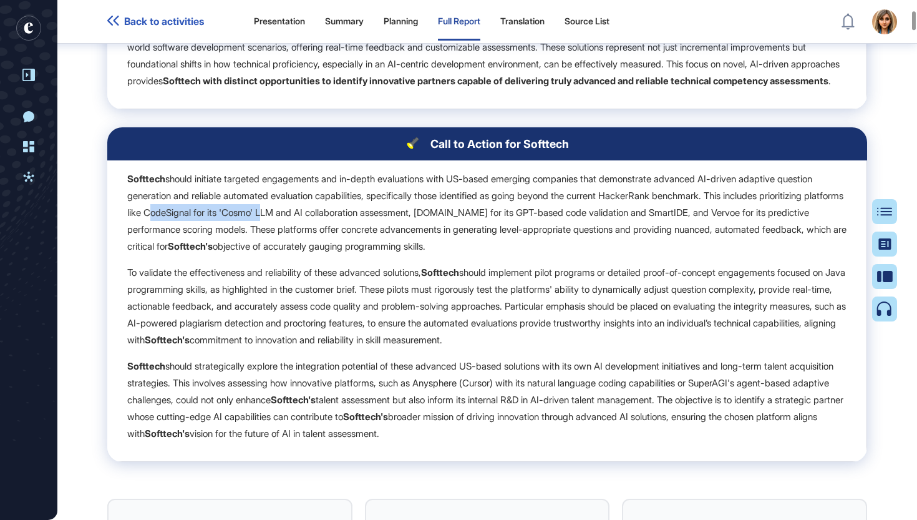
drag, startPoint x: 242, startPoint y: 248, endPoint x: 354, endPoint y: 253, distance: 112.4
click at [356, 253] on p "Softtech should initiate targeted engagements and in-depth evaluations with US-…" at bounding box center [486, 212] width 719 height 84
drag, startPoint x: 491, startPoint y: 417, endPoint x: 554, endPoint y: 422, distance: 62.6
click at [554, 422] on p "Softtech should strategically explore the integration potential of these advanc…" at bounding box center [486, 400] width 719 height 84
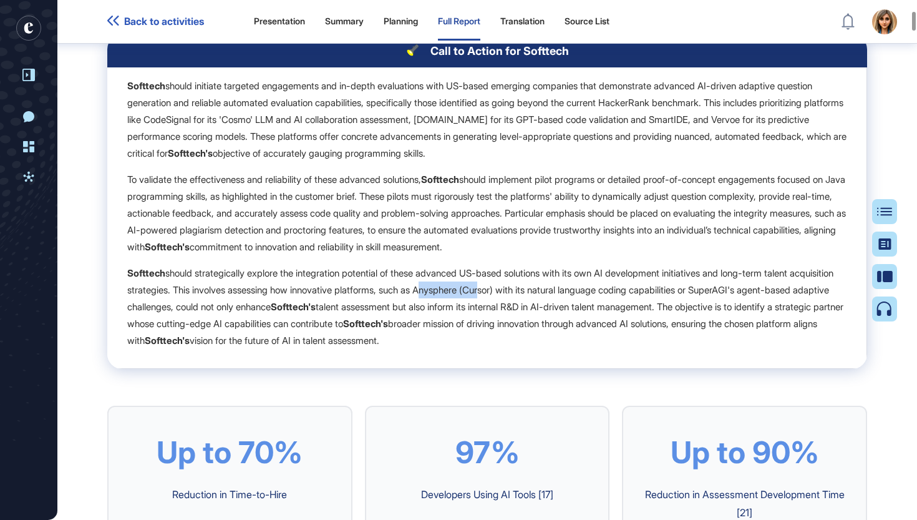
scroll to position [2114, 0]
click at [879, 209] on div "Table of Contents" at bounding box center [844, 212] width 85 height 10
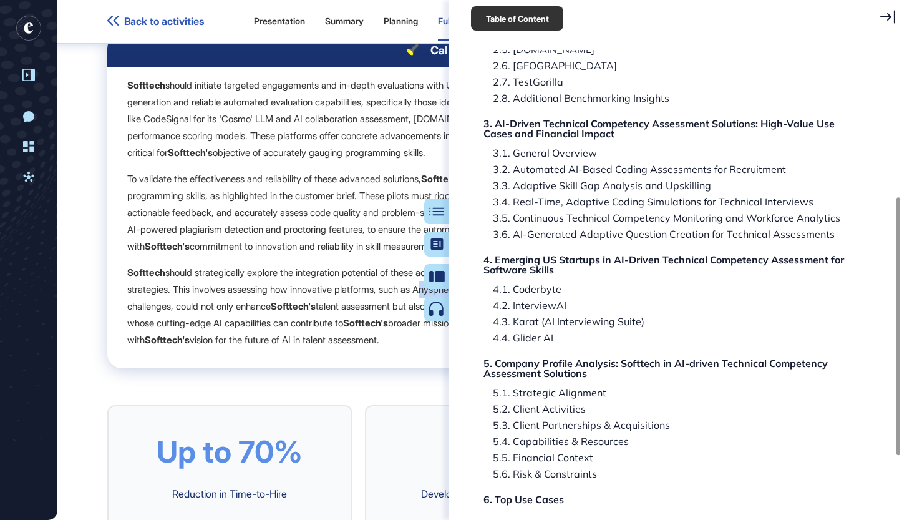
scroll to position [259, 0]
click at [714, 362] on div "5. Company Profile Analysis: Softtech in AI-driven Technical Competency Assessm…" at bounding box center [674, 368] width 379 height 20
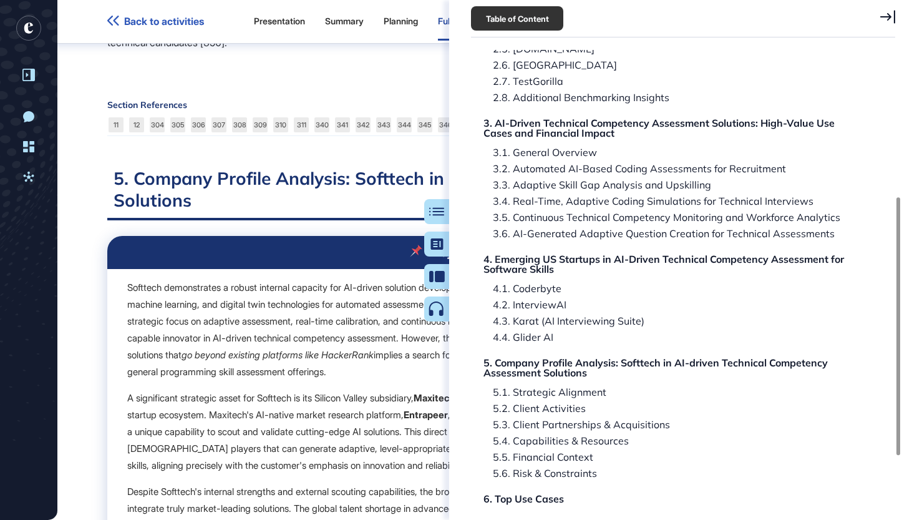
scroll to position [67850, 0]
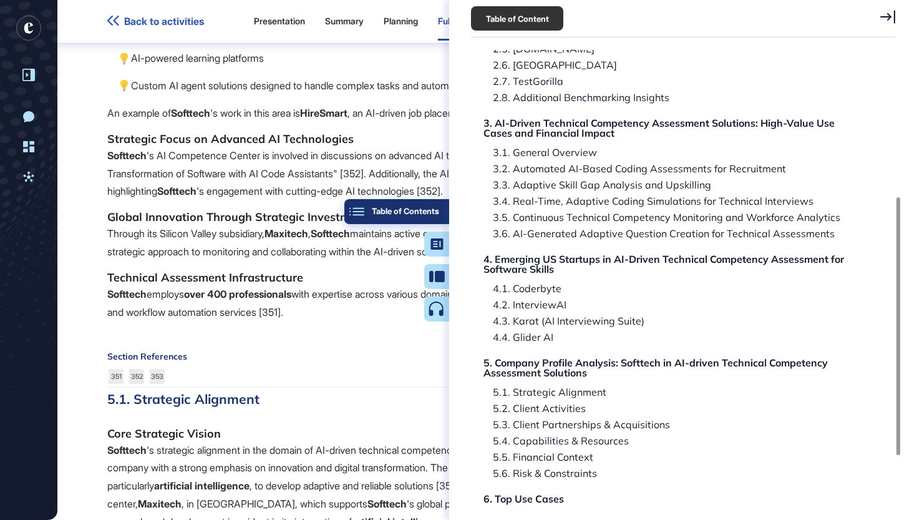
click at [433, 207] on div "Table of Contents" at bounding box center [396, 212] width 85 height 10
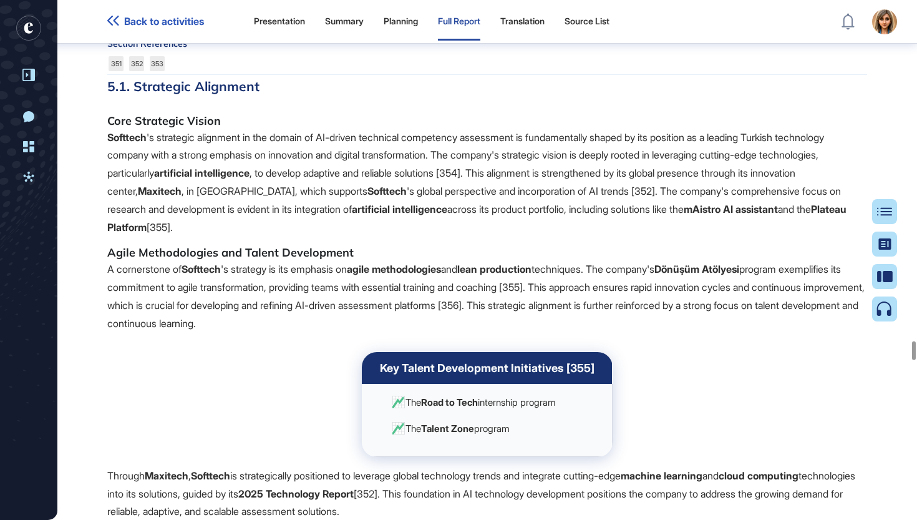
scroll to position [68164, 0]
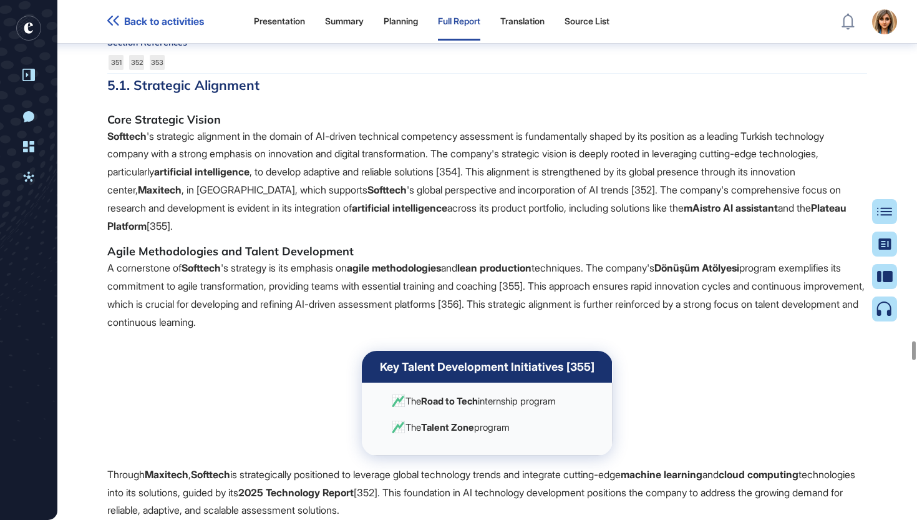
drag, startPoint x: 117, startPoint y: 266, endPoint x: 453, endPoint y: 296, distance: 337.6
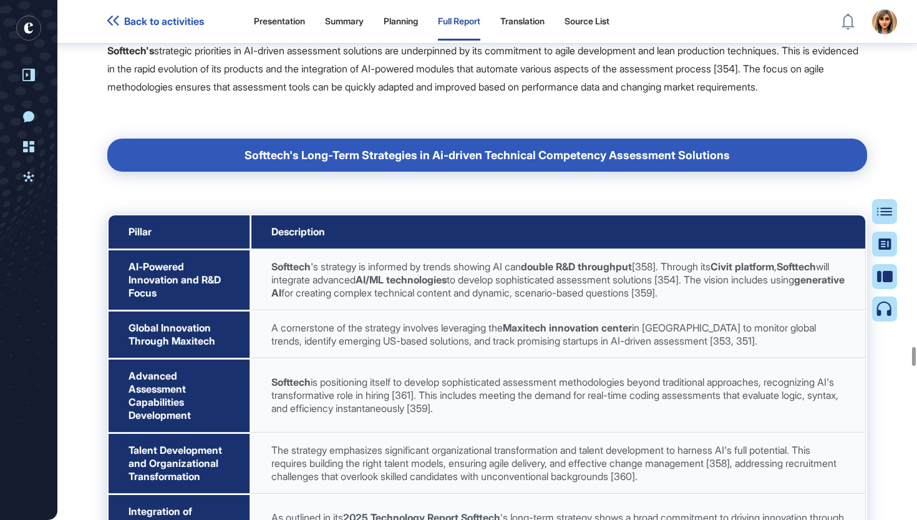
scroll to position [69335, 0]
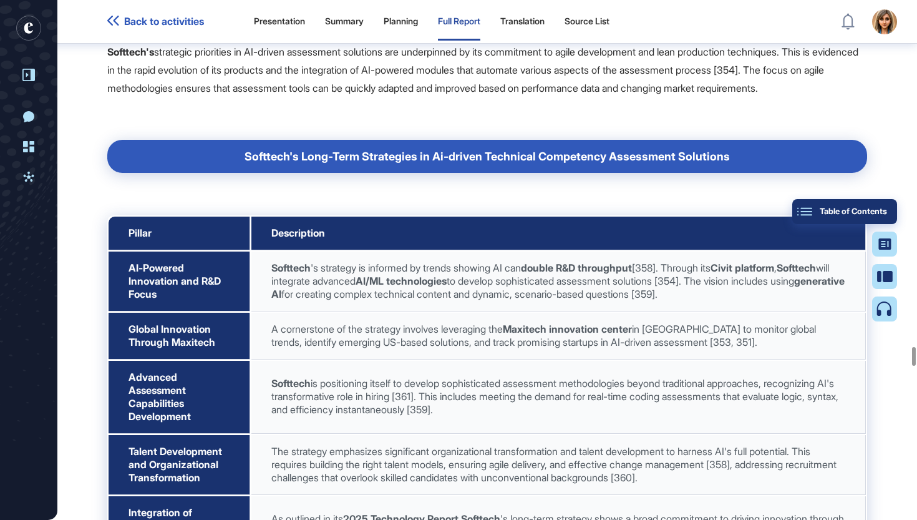
click at [877, 218] on button "Table of Contents" at bounding box center [844, 211] width 105 height 25
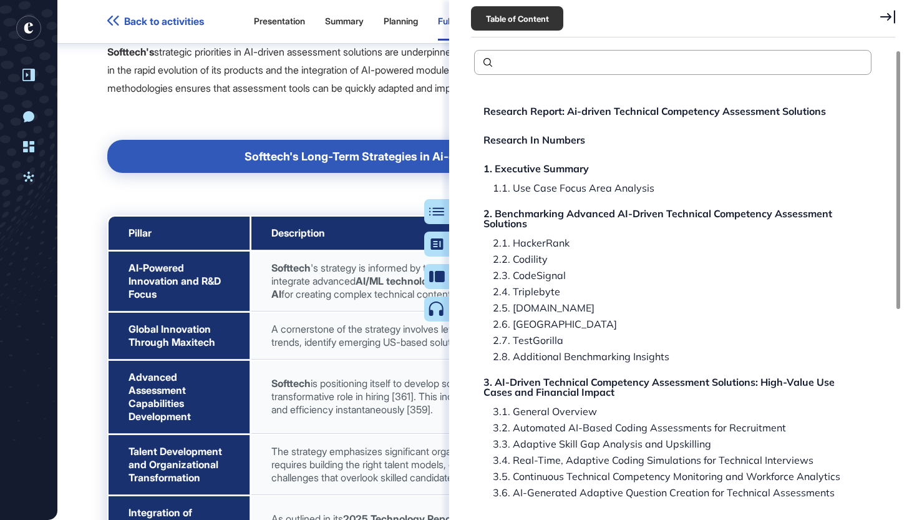
scroll to position [1, 0]
click at [653, 105] on div "Research Report: Ai-driven Technical Competency Assessment Solutions" at bounding box center [656, 110] width 343 height 10
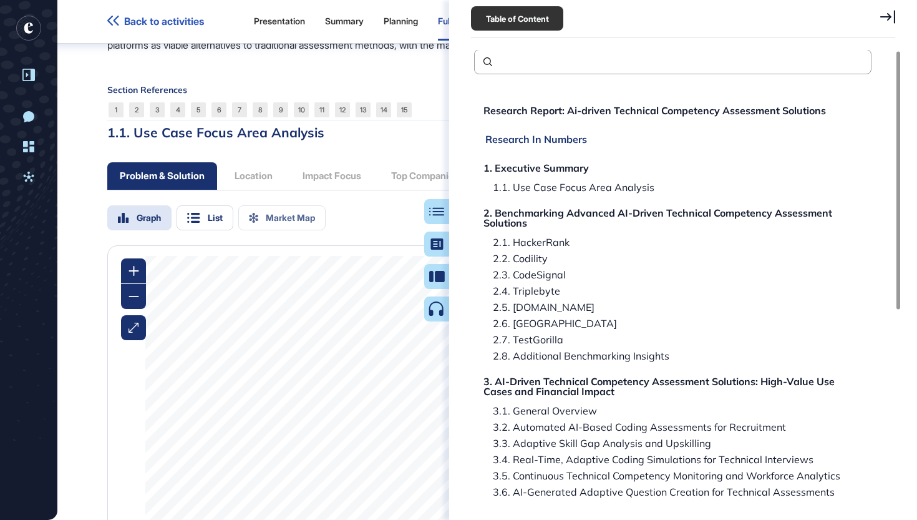
scroll to position [80, 0]
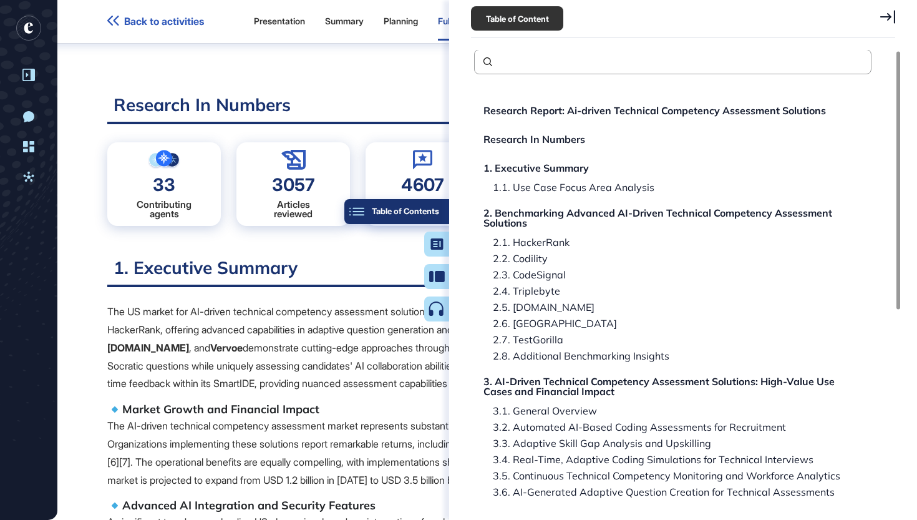
click at [436, 213] on div "Table of Contents" at bounding box center [396, 212] width 85 height 10
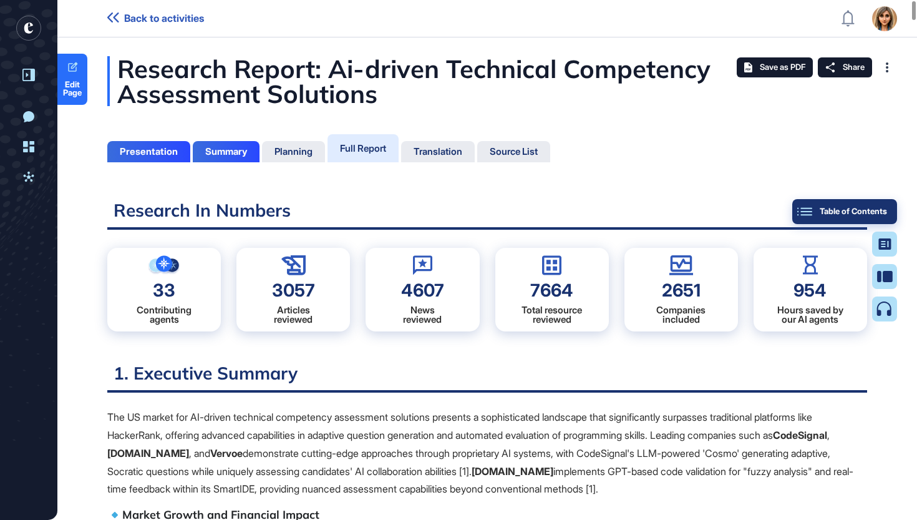
scroll to position [0, 0]
click at [229, 151] on div "Summary" at bounding box center [226, 151] width 42 height 11
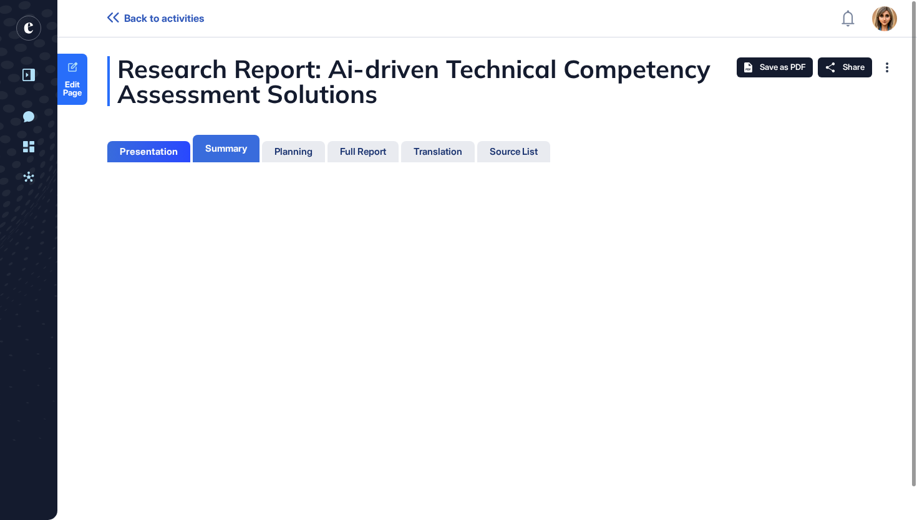
scroll to position [6, 1]
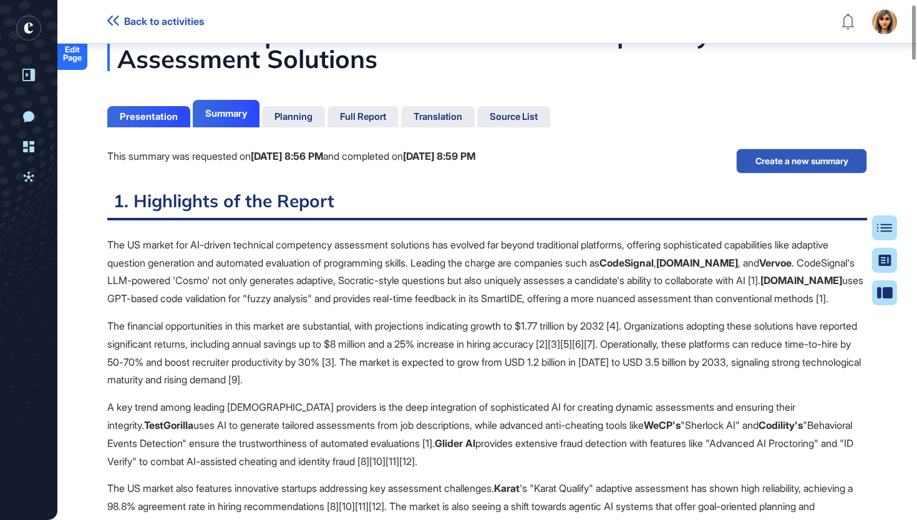
scroll to position [36, 0]
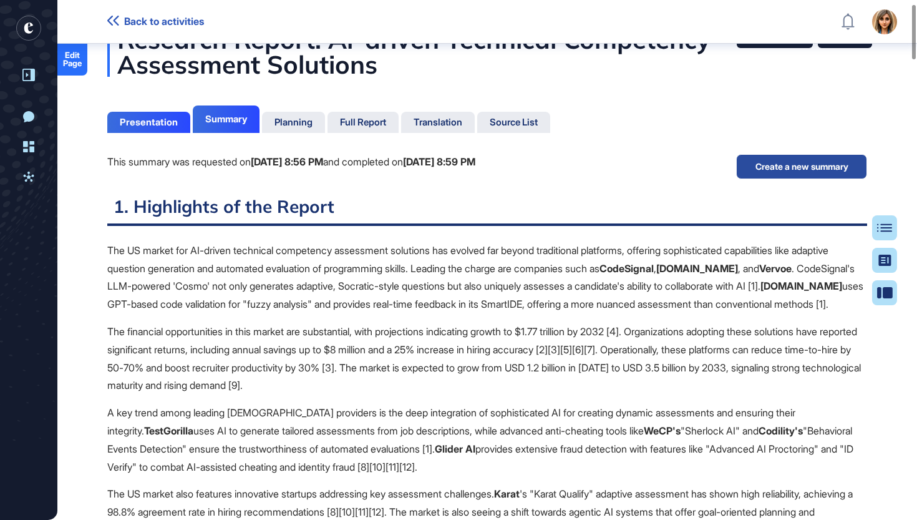
click at [819, 169] on button "Create a new summary" at bounding box center [801, 166] width 131 height 25
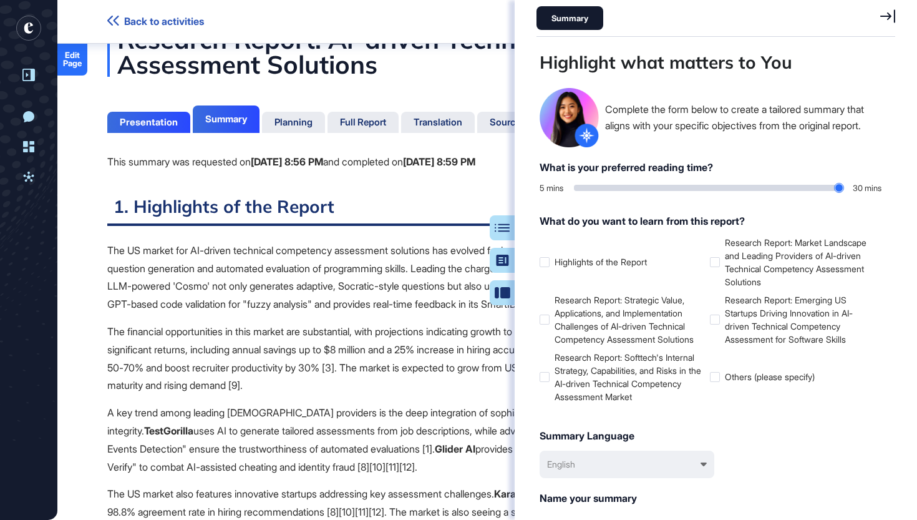
scroll to position [457, 362]
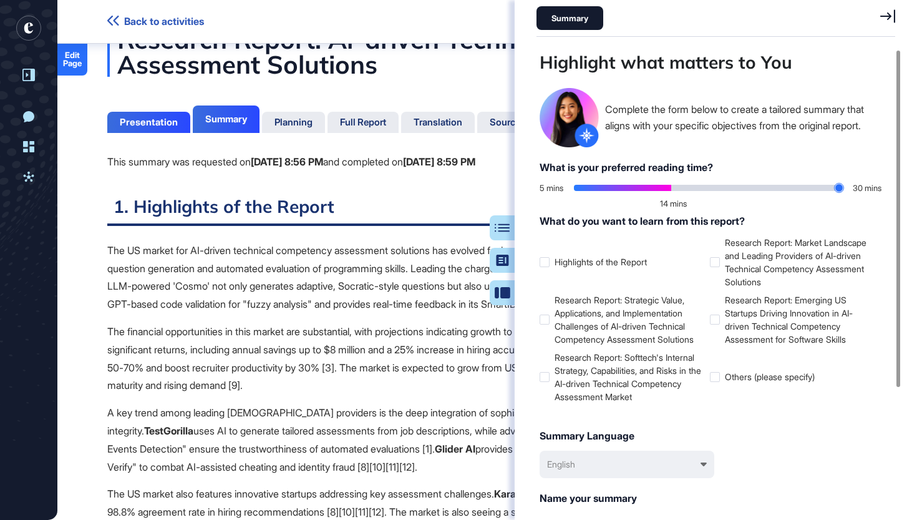
drag, startPoint x: 581, startPoint y: 188, endPoint x: 676, endPoint y: 185, distance: 95.5
type input "**"
click at [676, 185] on input "range" at bounding box center [709, 188] width 270 height 6
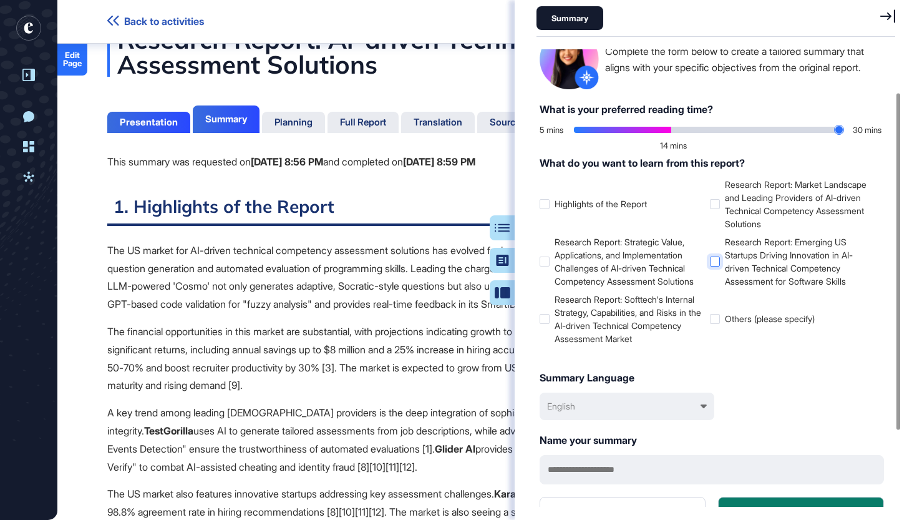
scroll to position [61, 0]
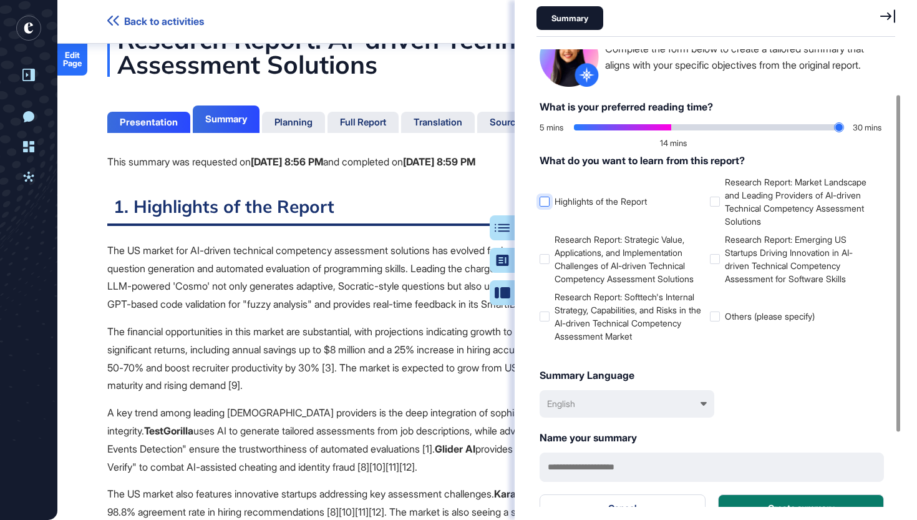
click at [0, 0] on icon at bounding box center [0, 0] width 0 height 0
click at [715, 315] on div at bounding box center [715, 316] width 10 height 10
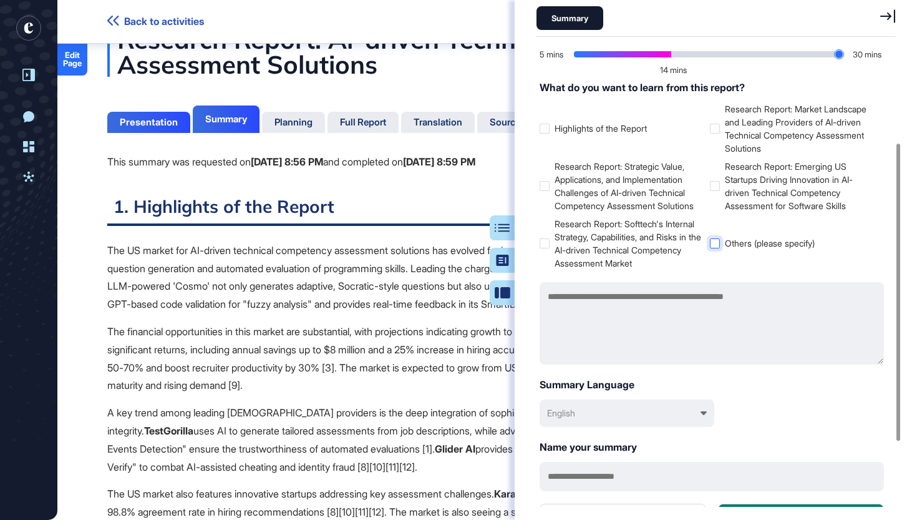
scroll to position [144, 0]
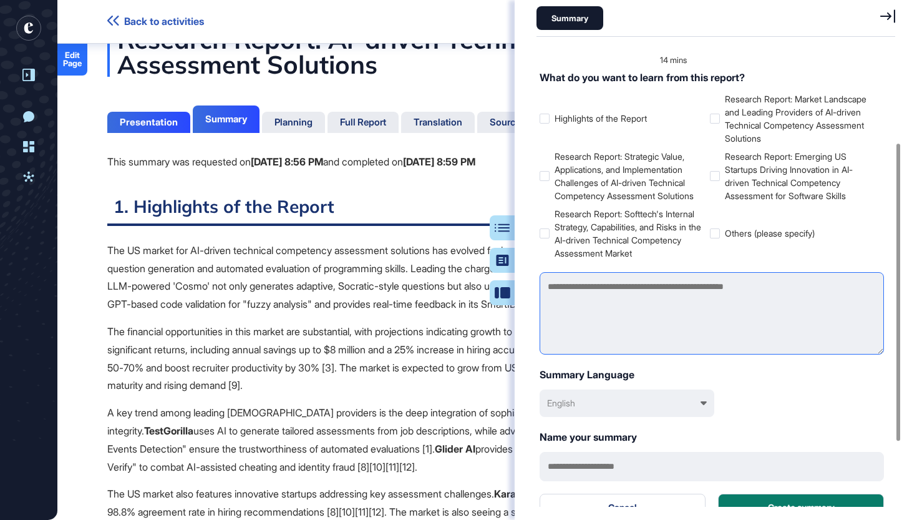
click at [714, 314] on textarea at bounding box center [712, 313] width 344 height 82
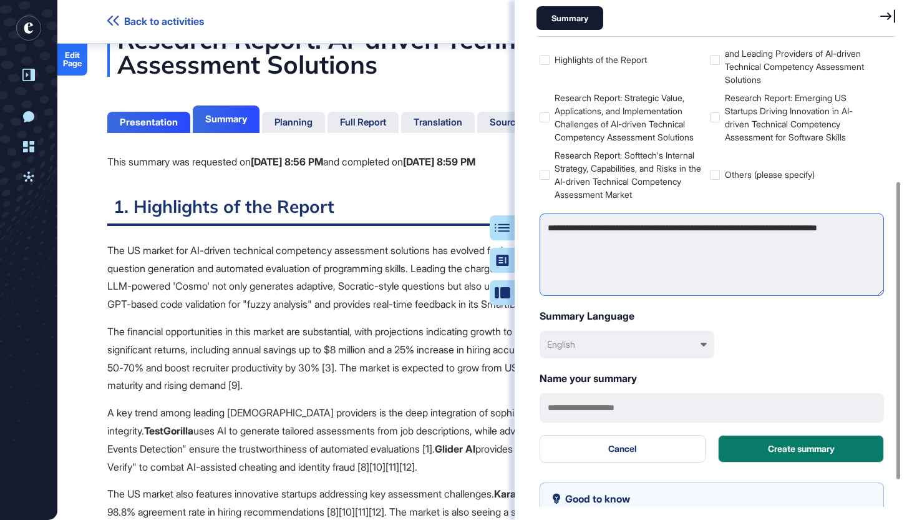
scroll to position [203, 0]
type textarea "**********"
click at [678, 335] on div "English" at bounding box center [627, 343] width 175 height 27
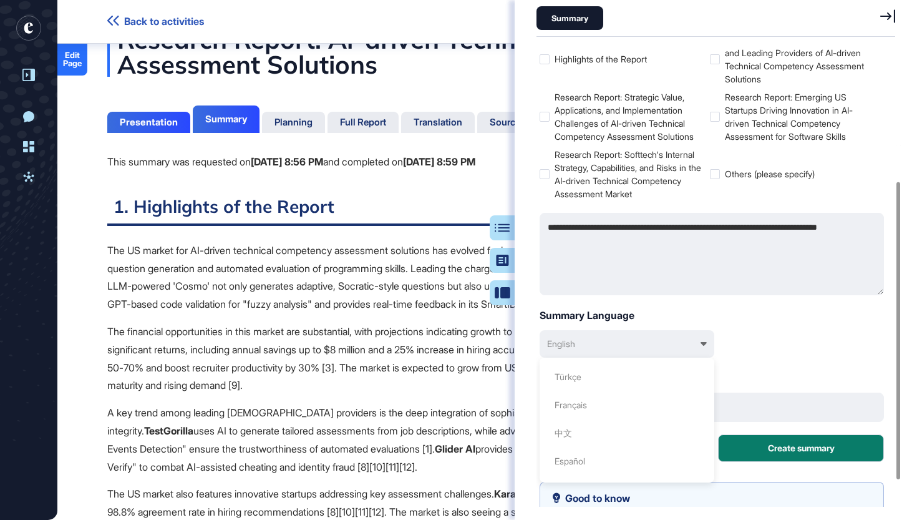
scroll to position [28, 0]
click at [640, 376] on div "Türkçe" at bounding box center [628, 374] width 162 height 23
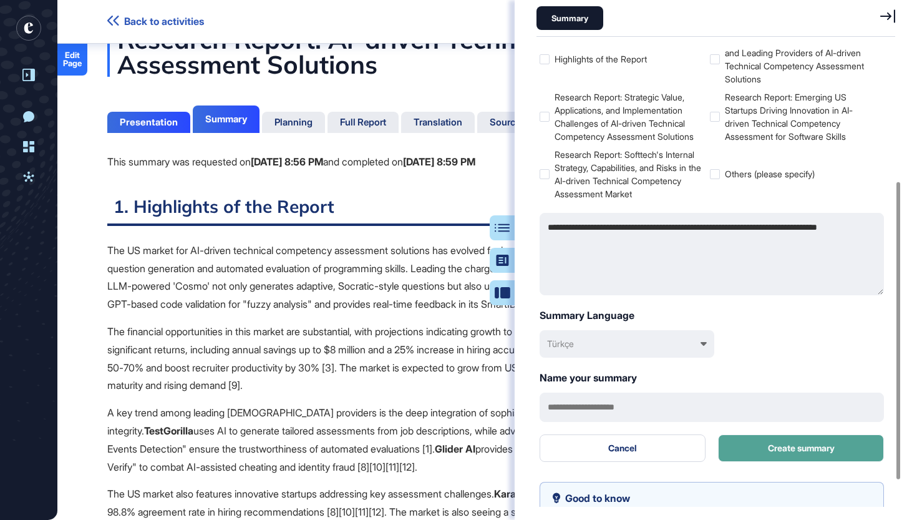
click at [854, 452] on button "Create summary" at bounding box center [801, 447] width 166 height 27
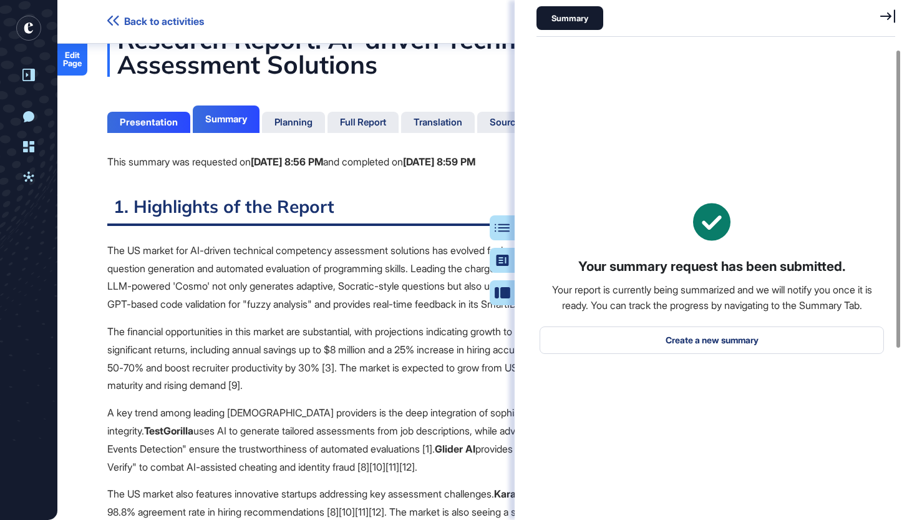
scroll to position [0, 0]
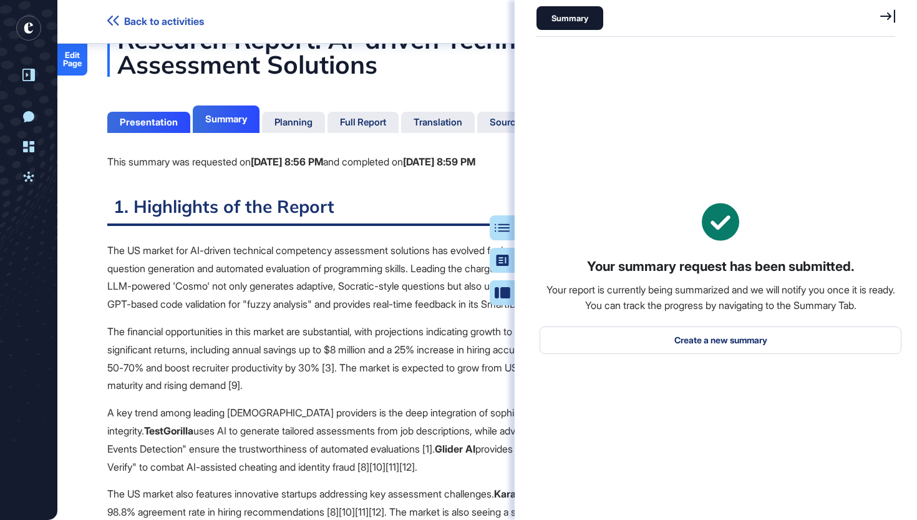
click at [892, 15] on icon at bounding box center [887, 16] width 15 height 14
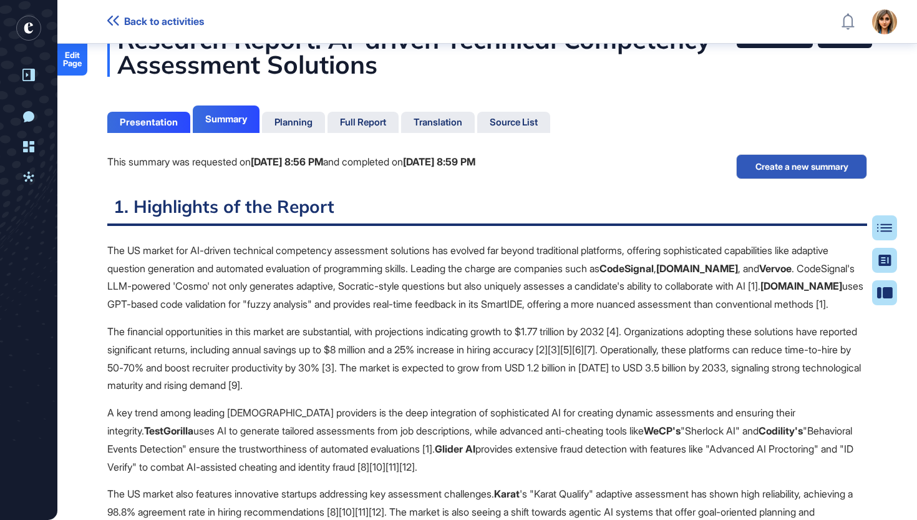
scroll to position [457, 3]
click at [148, 128] on div "Presentation" at bounding box center [148, 122] width 83 height 21
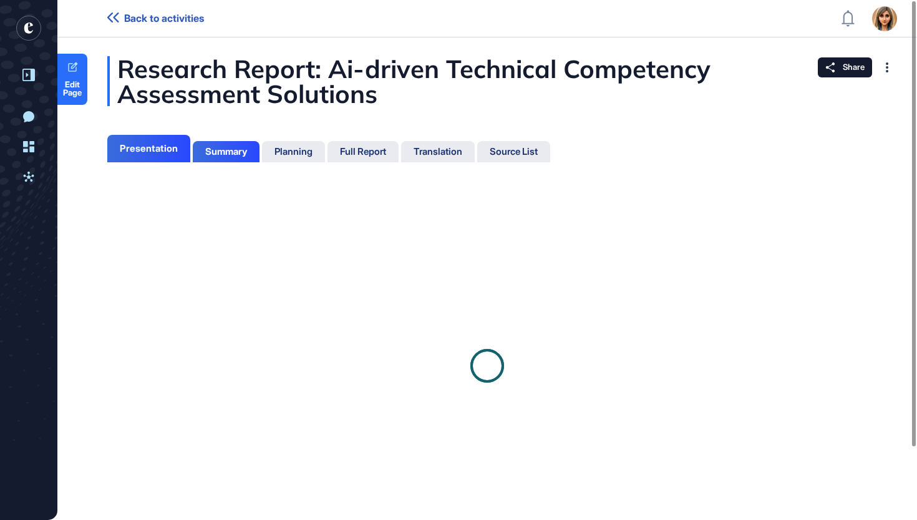
scroll to position [6, 1]
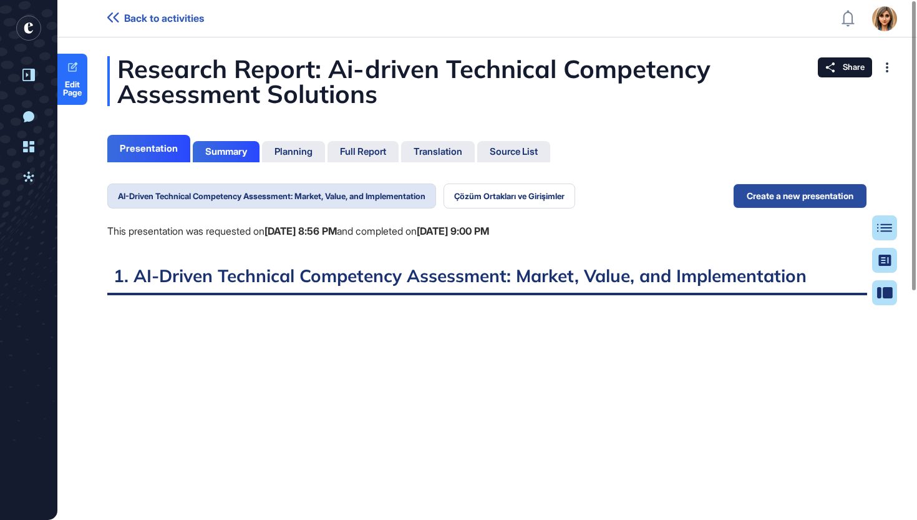
click at [797, 198] on button "Create a new presentation" at bounding box center [800, 195] width 134 height 25
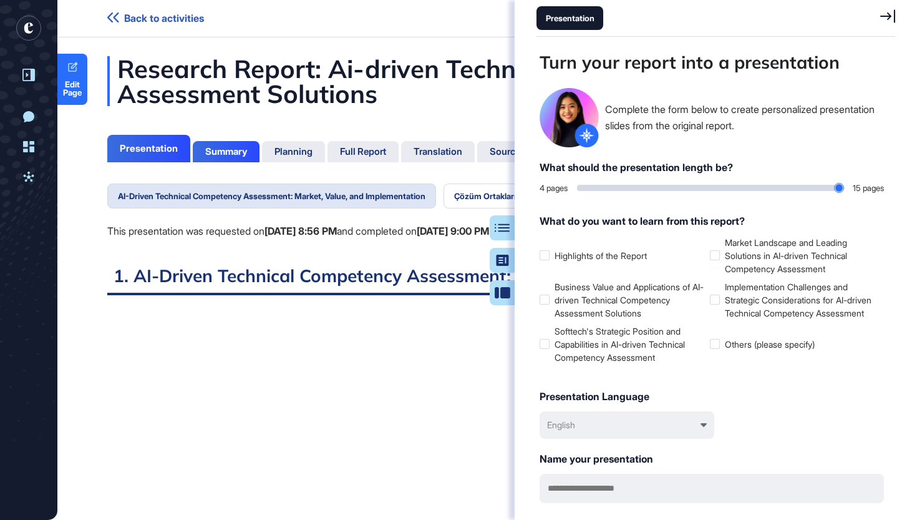
scroll to position [457, 362]
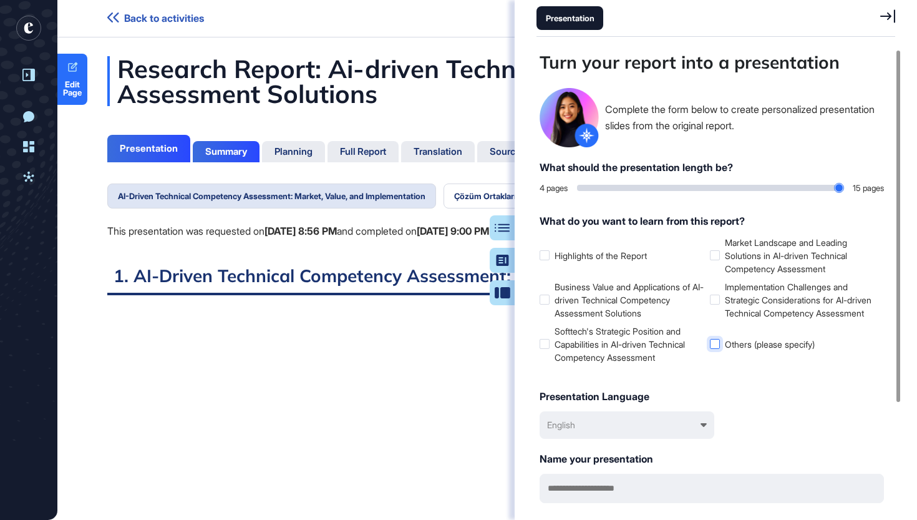
click at [722, 351] on label "Others (please specify)" at bounding box center [792, 344] width 165 height 13
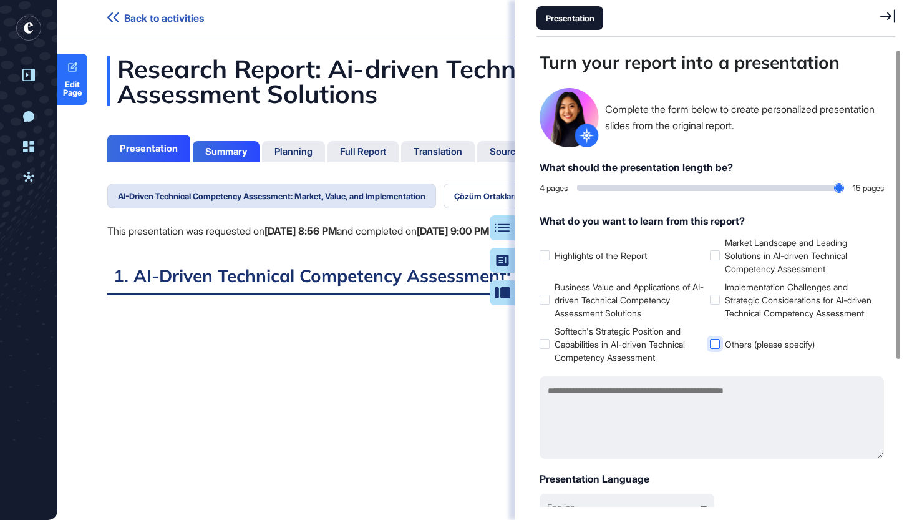
click at [722, 351] on label "Others (please specify)" at bounding box center [792, 344] width 165 height 13
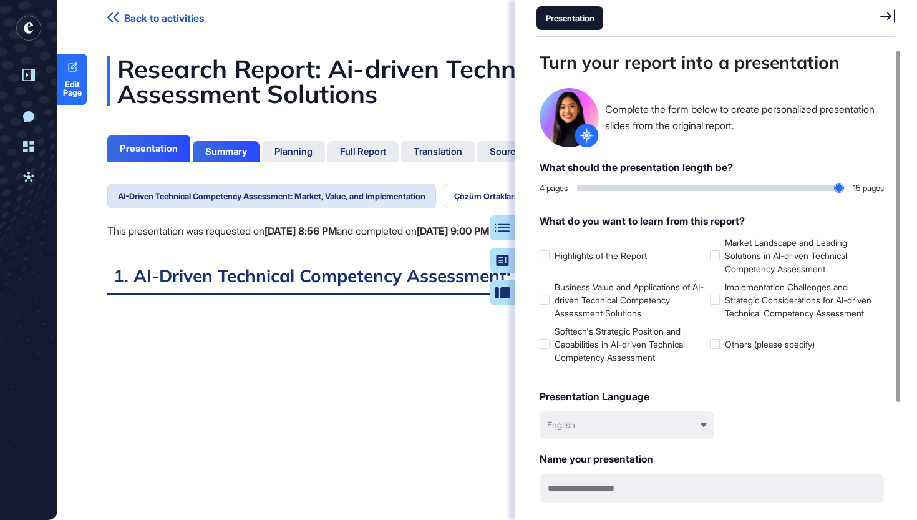
click at [891, 19] on icon at bounding box center [887, 16] width 15 height 14
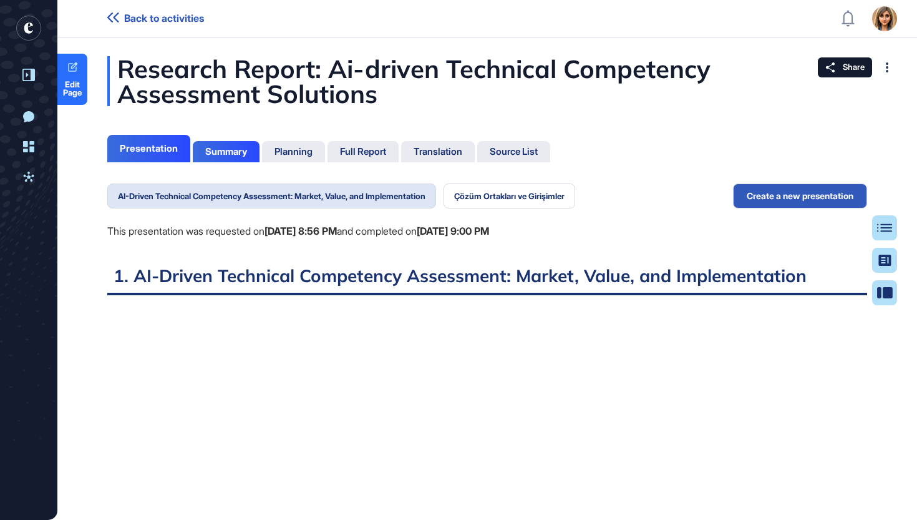
scroll to position [457, 3]
click at [493, 198] on button "Çözüm Ortakları ve Girişimler" at bounding box center [510, 195] width 132 height 25
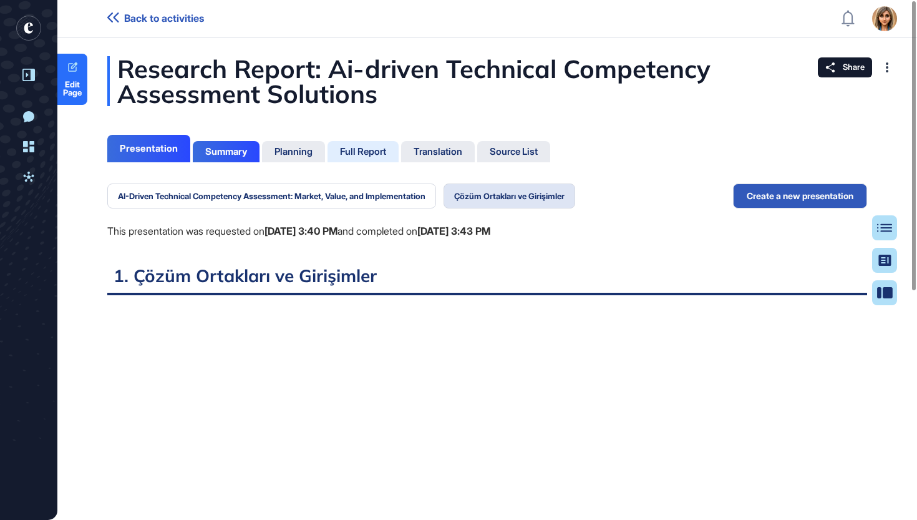
click at [373, 157] on div "Full Report" at bounding box center [363, 151] width 71 height 21
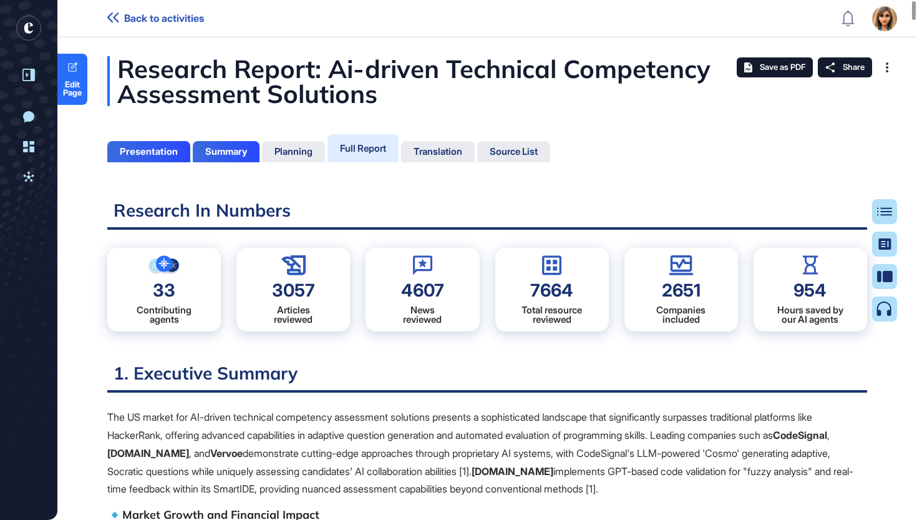
scroll to position [457, 3]
click at [881, 313] on div "Create Podcast" at bounding box center [850, 309] width 76 height 10
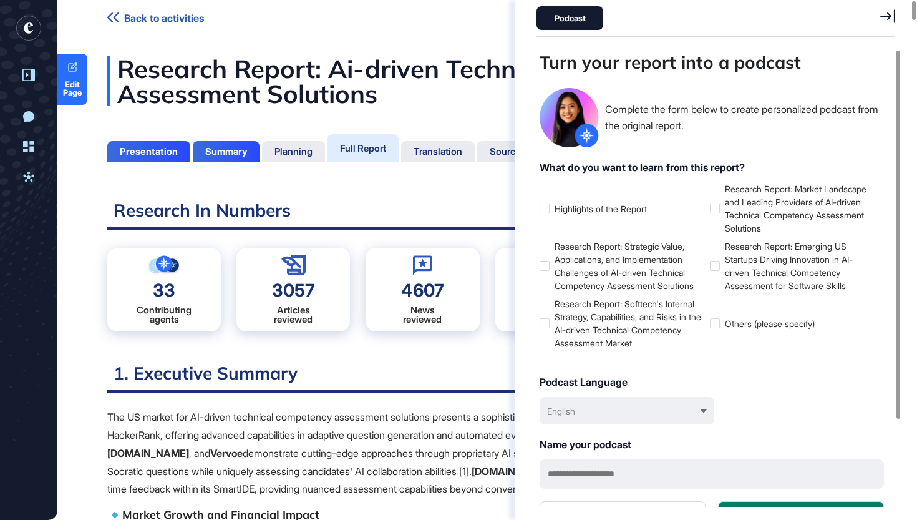
click at [883, 308] on ul "Highlights of the Report Research Report: Market Landscape and Leading Provider…" at bounding box center [712, 265] width 344 height 167
click at [882, 311] on ul "Highlights of the Report Research Report: Market Landscape and Leading Provider…" at bounding box center [712, 265] width 344 height 167
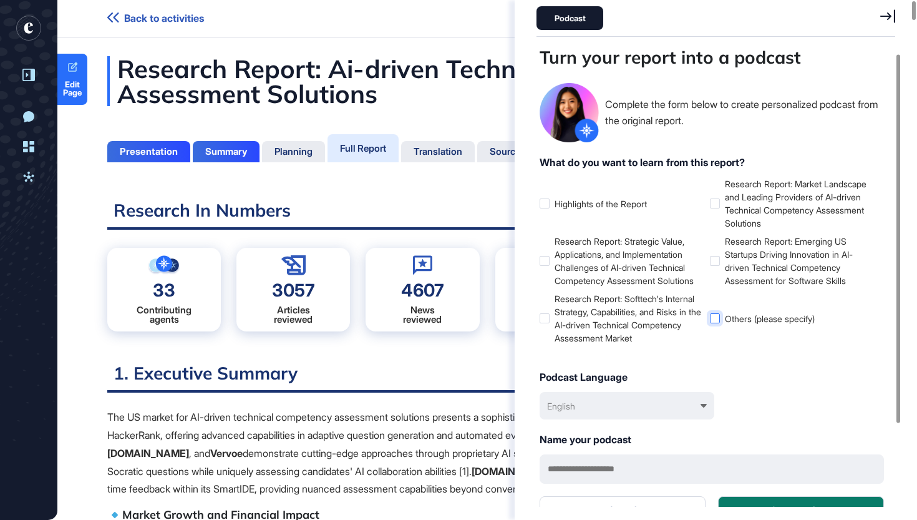
click at [716, 316] on div at bounding box center [715, 318] width 10 height 10
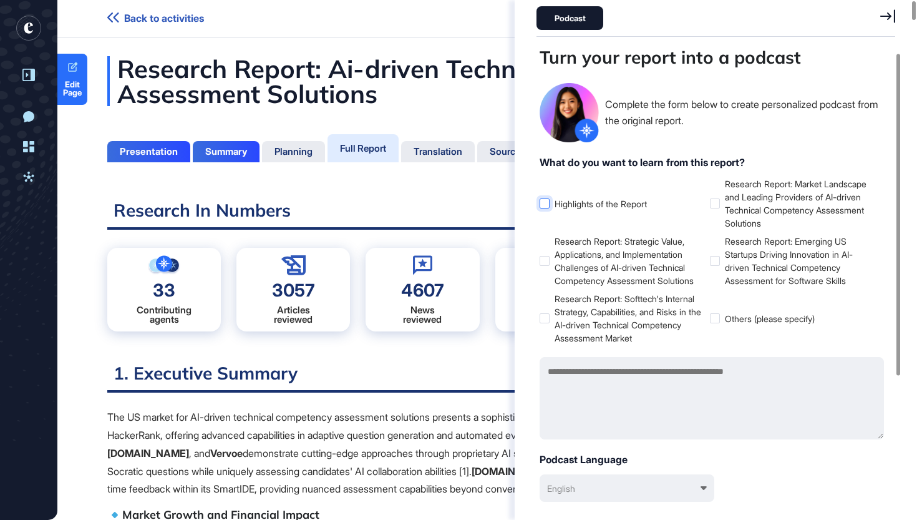
click at [545, 200] on div at bounding box center [545, 203] width 10 height 10
click at [583, 386] on textarea at bounding box center [712, 398] width 344 height 82
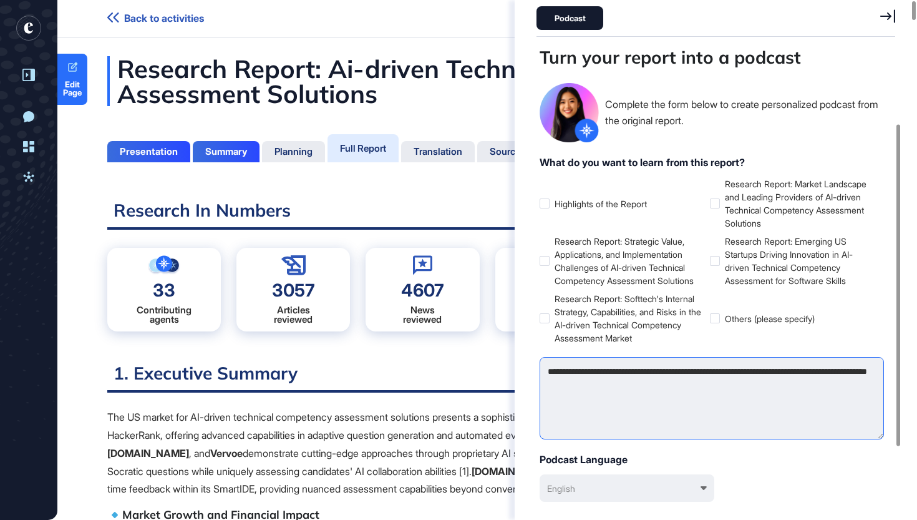
scroll to position [137, 0]
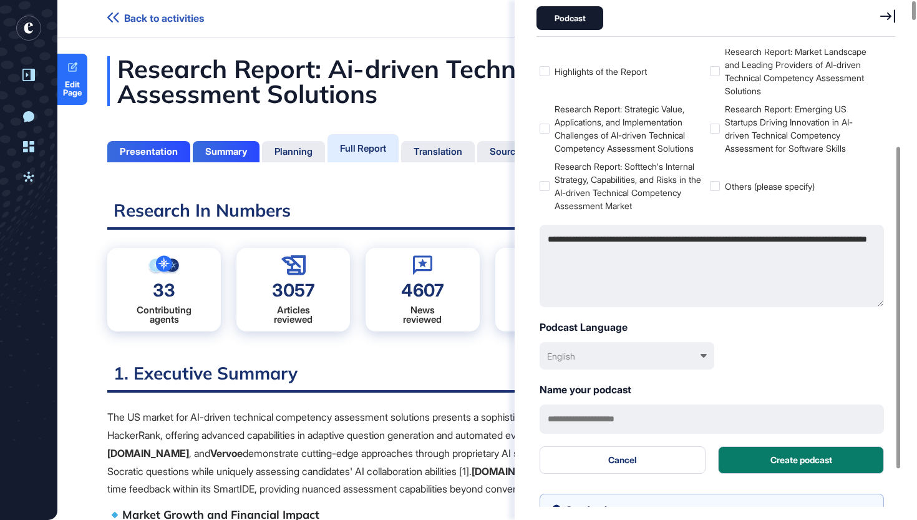
type textarea "**********"
click at [572, 365] on div "English" at bounding box center [627, 355] width 175 height 27
click at [624, 409] on div "Türkçe" at bounding box center [628, 413] width 162 height 23
click at [830, 452] on button "Create podcast" at bounding box center [801, 459] width 166 height 27
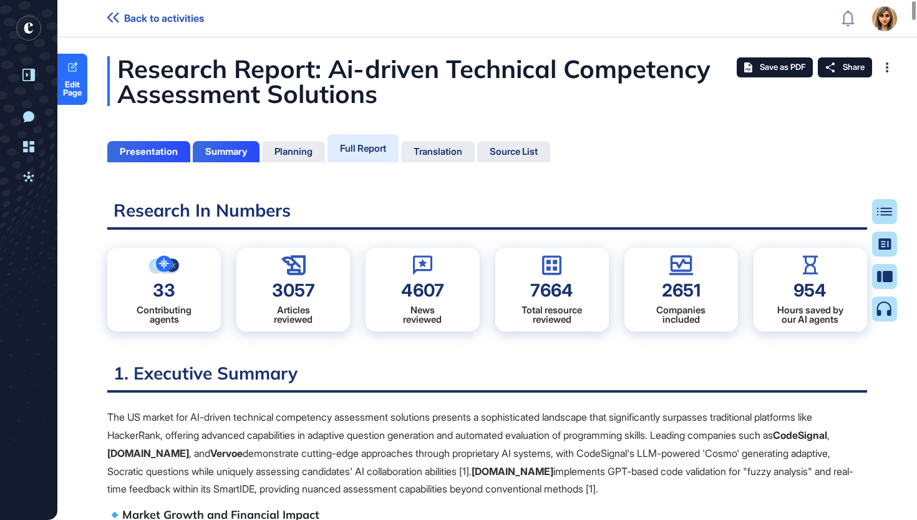
scroll to position [457, 3]
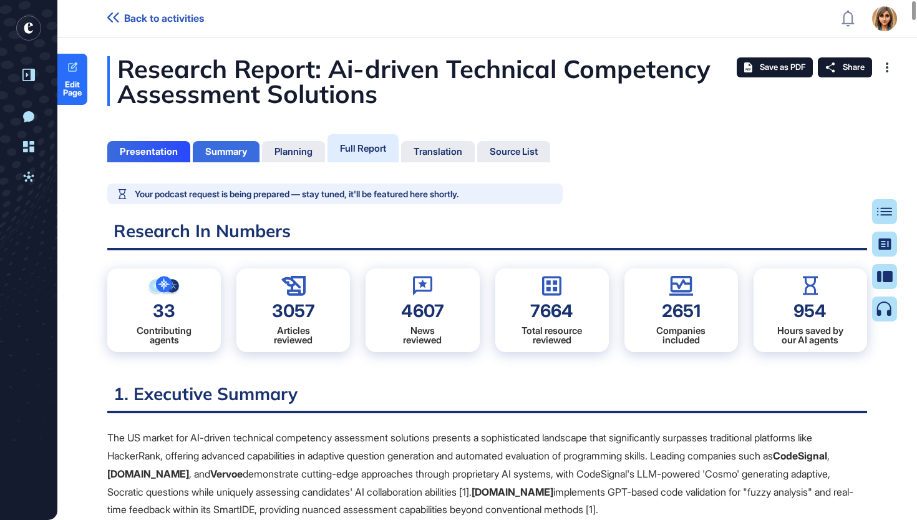
click at [233, 151] on div "Summary" at bounding box center [226, 151] width 42 height 11
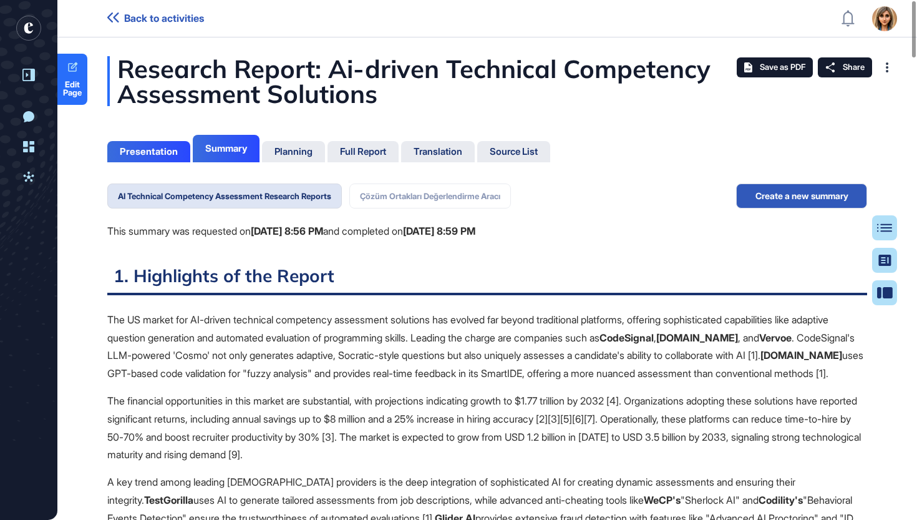
scroll to position [457, 3]
click at [457, 194] on button "Çözüm Ortakları Değerlendirme Aracı" at bounding box center [430, 195] width 162 height 25
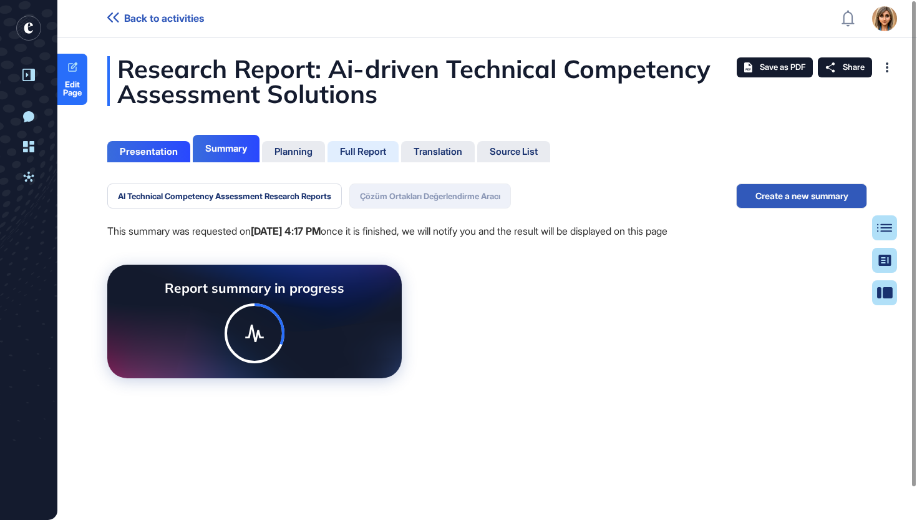
click at [349, 152] on div "Full Report" at bounding box center [363, 151] width 46 height 11
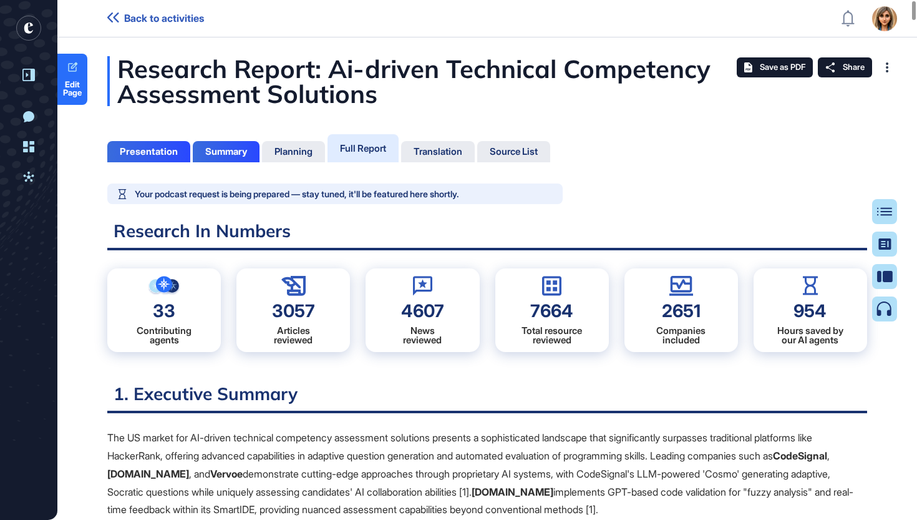
scroll to position [6, 1]
click at [218, 152] on div "Summary" at bounding box center [226, 151] width 42 height 11
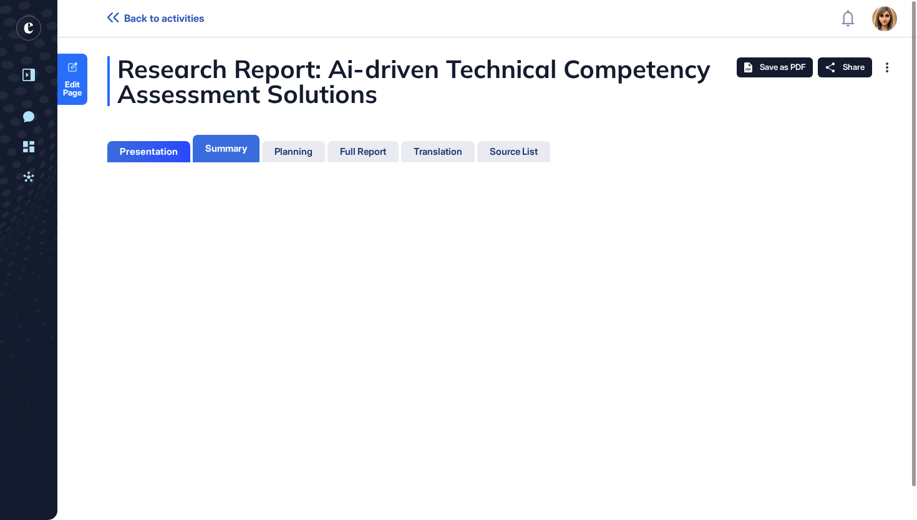
scroll to position [6, 1]
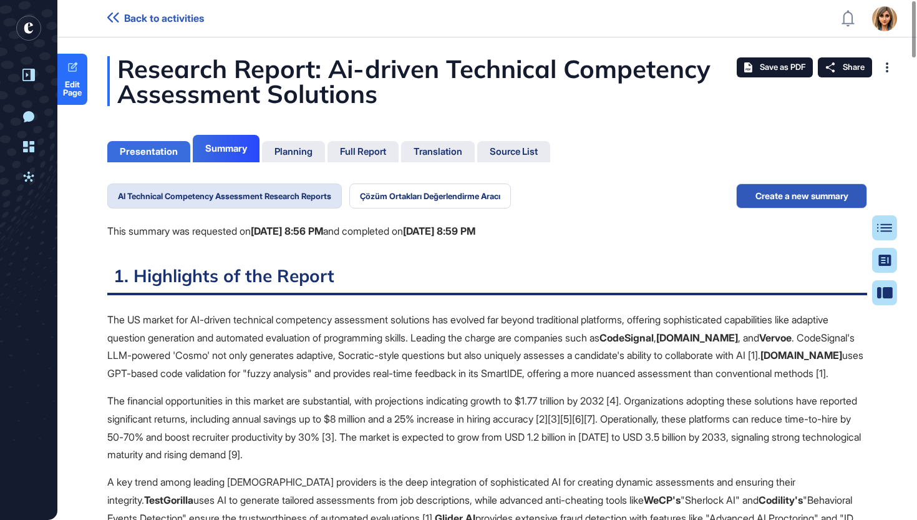
scroll to position [6, 1]
click at [154, 147] on div "Presentation" at bounding box center [149, 151] width 58 height 11
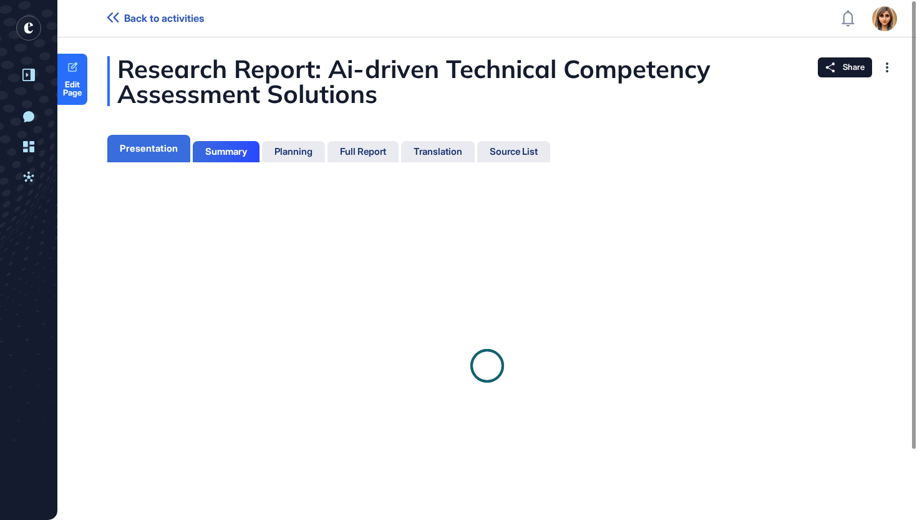
scroll to position [6, 1]
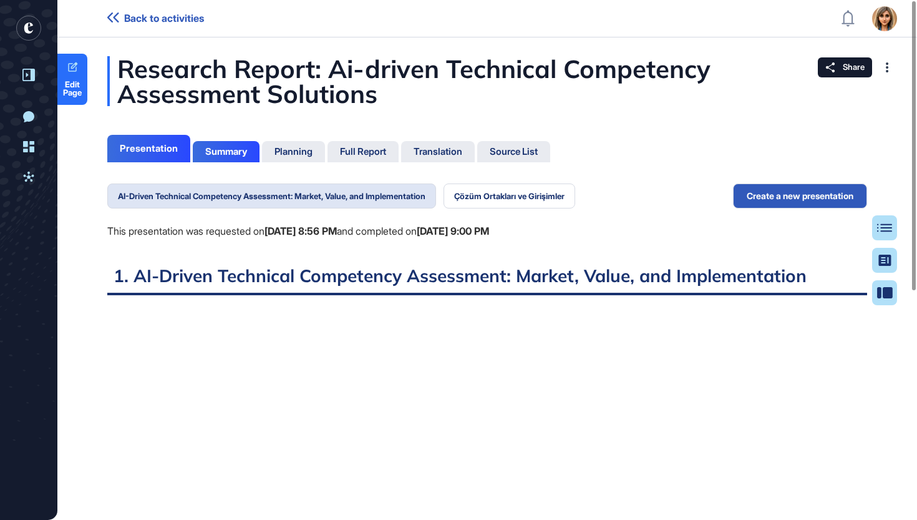
scroll to position [457, 3]
click at [523, 200] on button "Çözüm Ortakları ve Girişimler" at bounding box center [510, 195] width 132 height 25
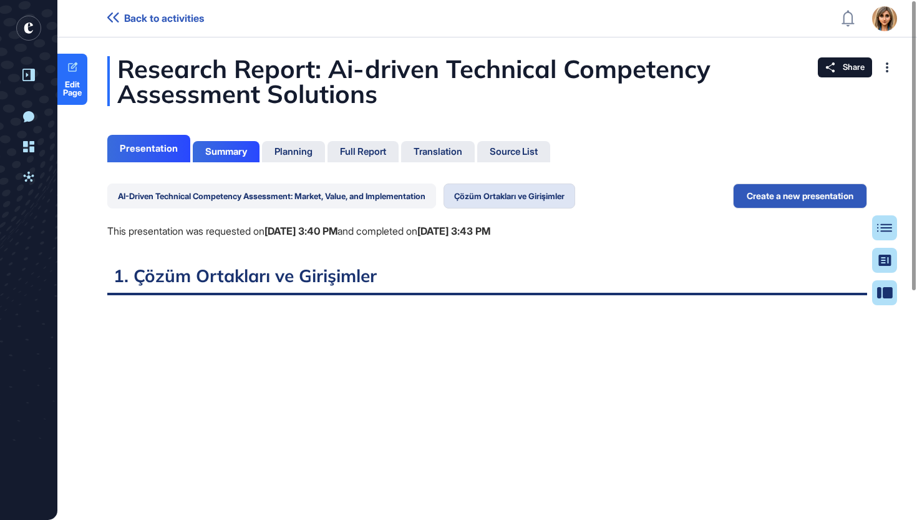
click at [297, 199] on button "AI-Driven Technical Competency Assessment: Market, Value, and Implementation" at bounding box center [271, 195] width 329 height 25
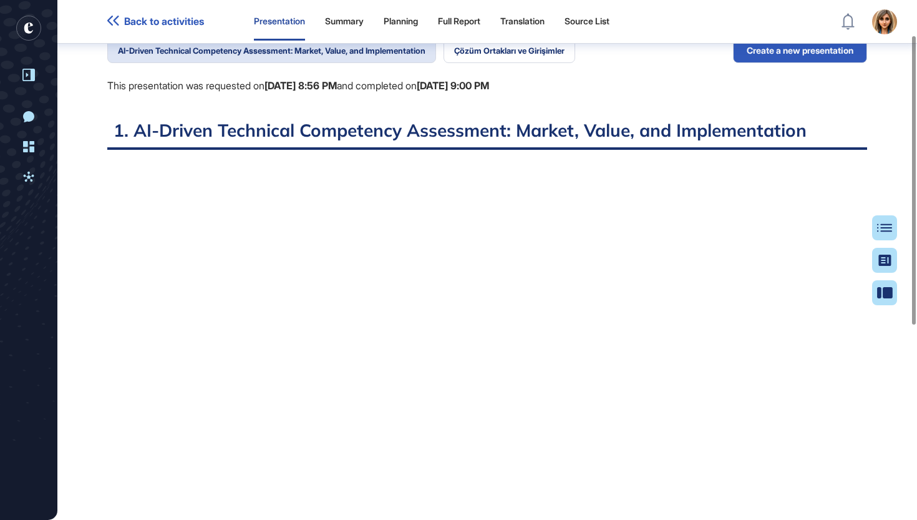
scroll to position [137, 0]
